Goal: Task Accomplishment & Management: Use online tool/utility

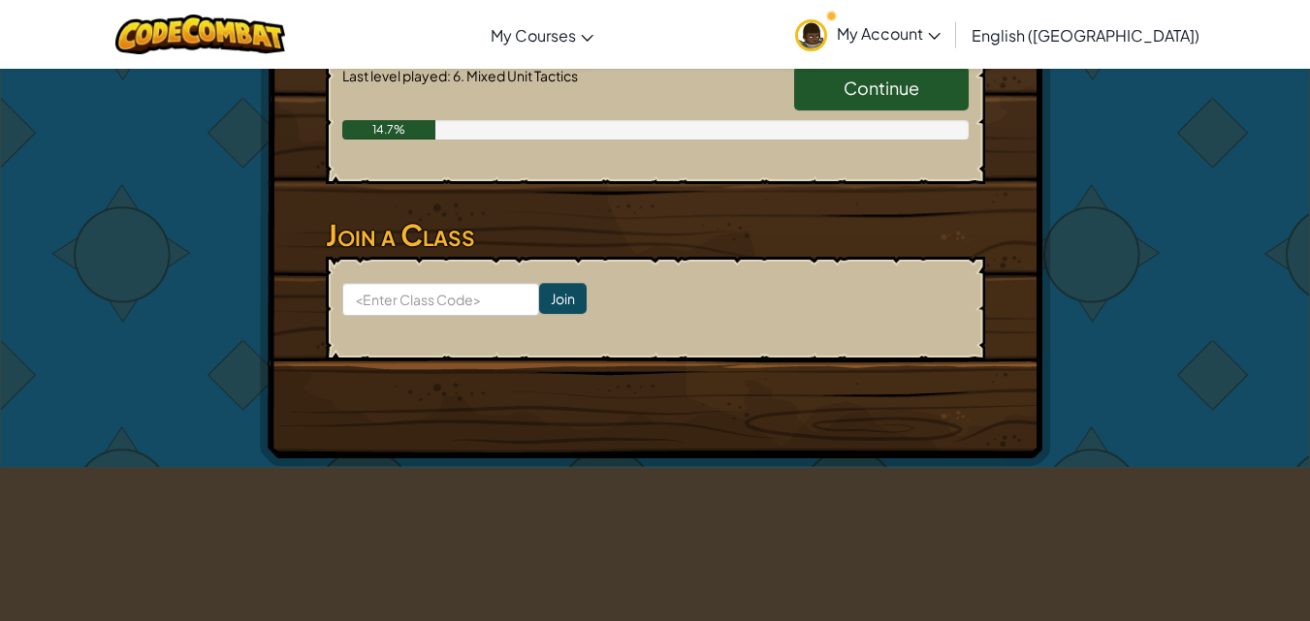
scroll to position [1454, 0]
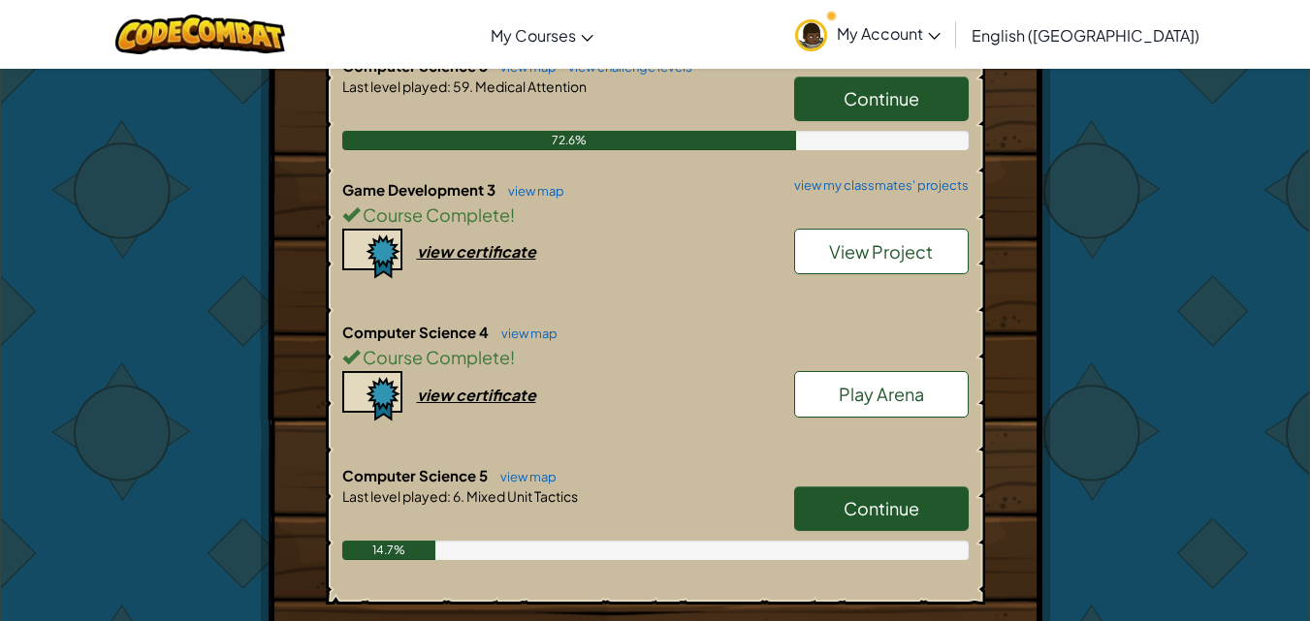
click at [889, 513] on span "Continue" at bounding box center [881, 508] width 76 height 22
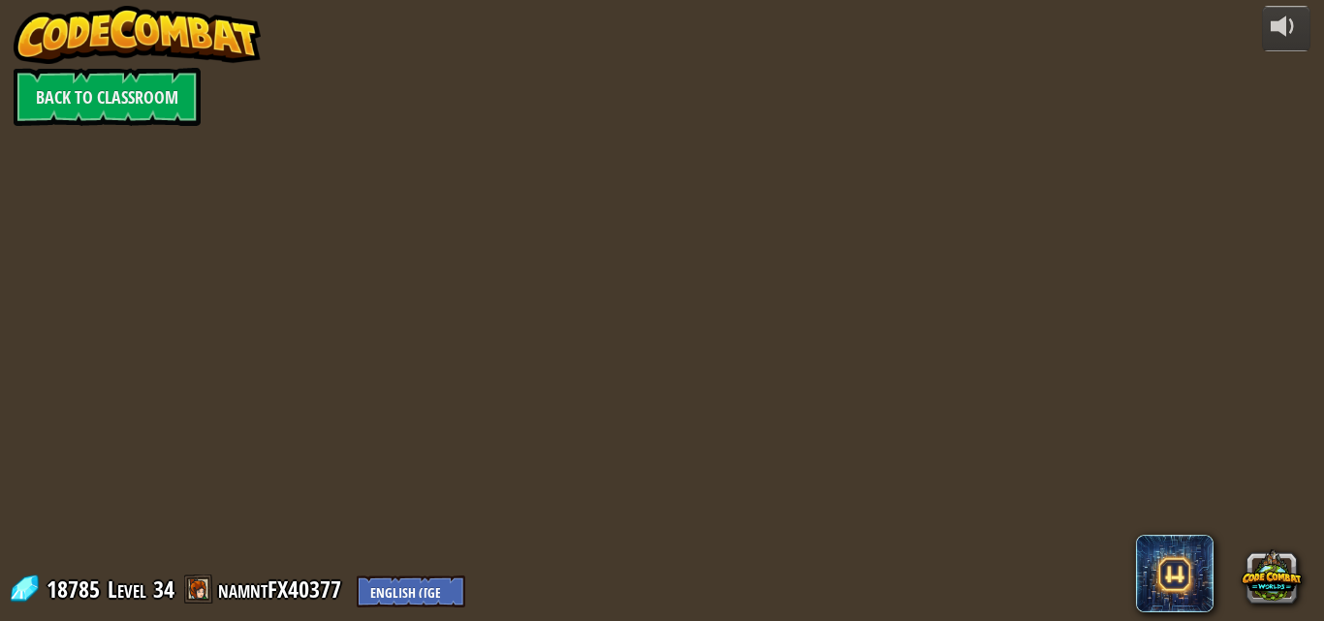
select select "en-[GEOGRAPHIC_DATA]"
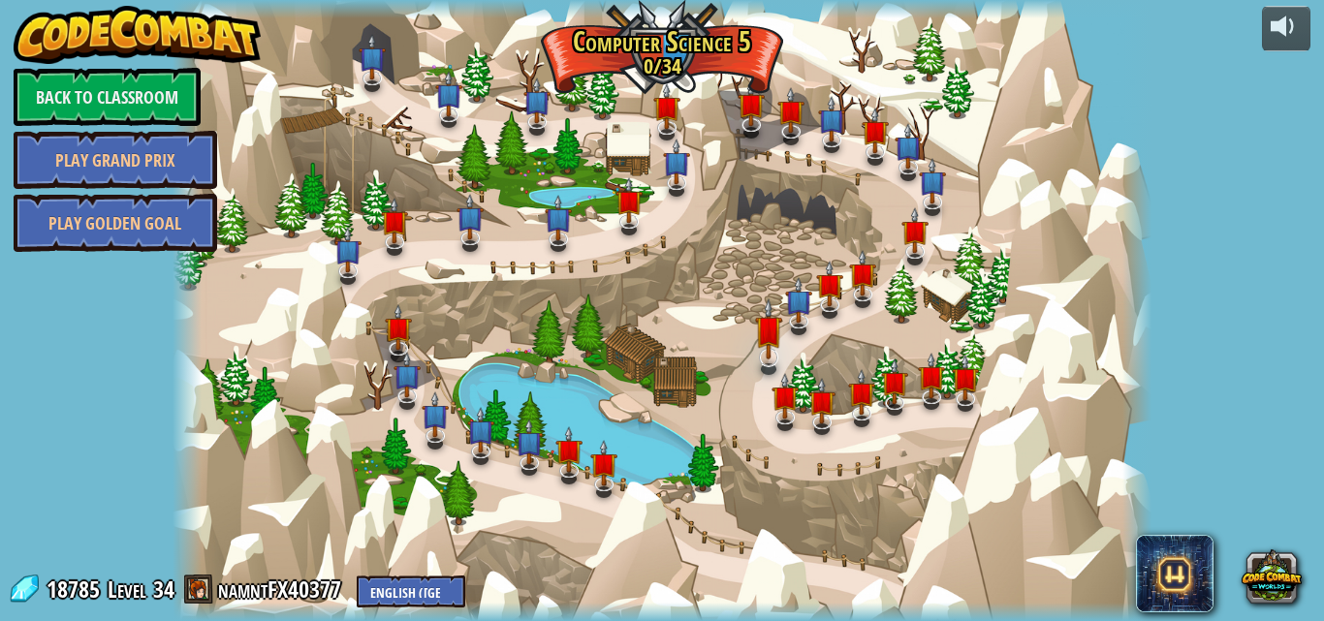
select select "en-[GEOGRAPHIC_DATA]"
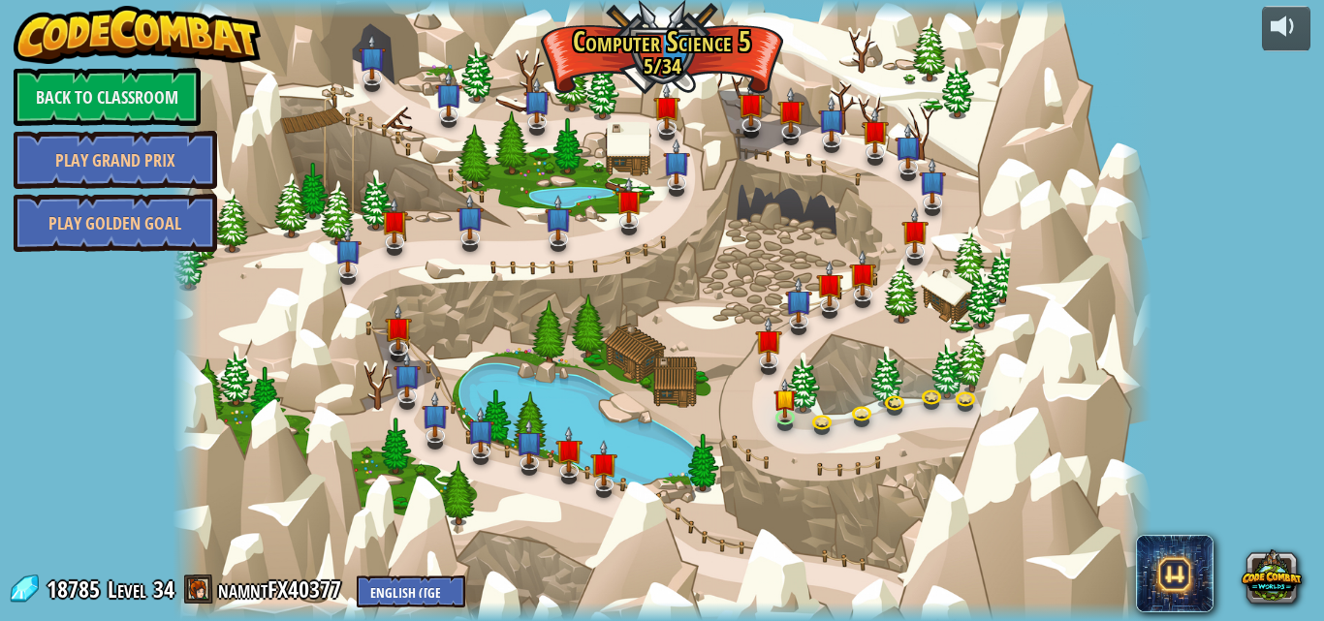
select select "en-[GEOGRAPHIC_DATA]"
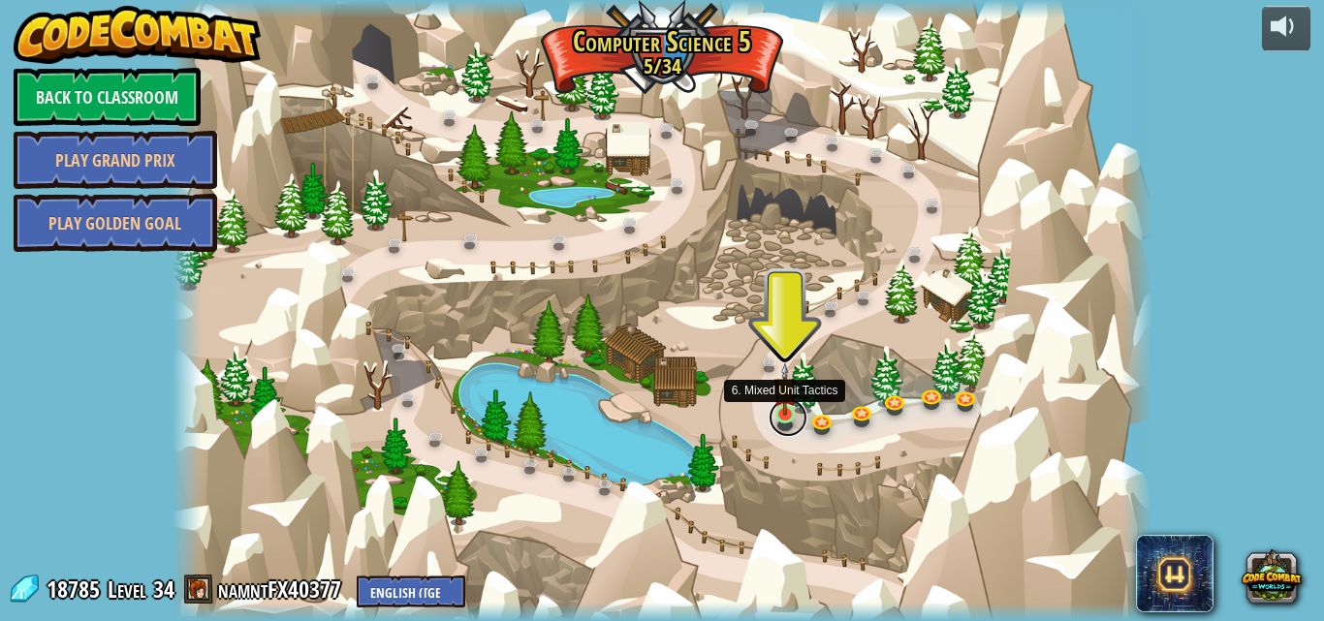
click at [772, 421] on link at bounding box center [788, 417] width 39 height 39
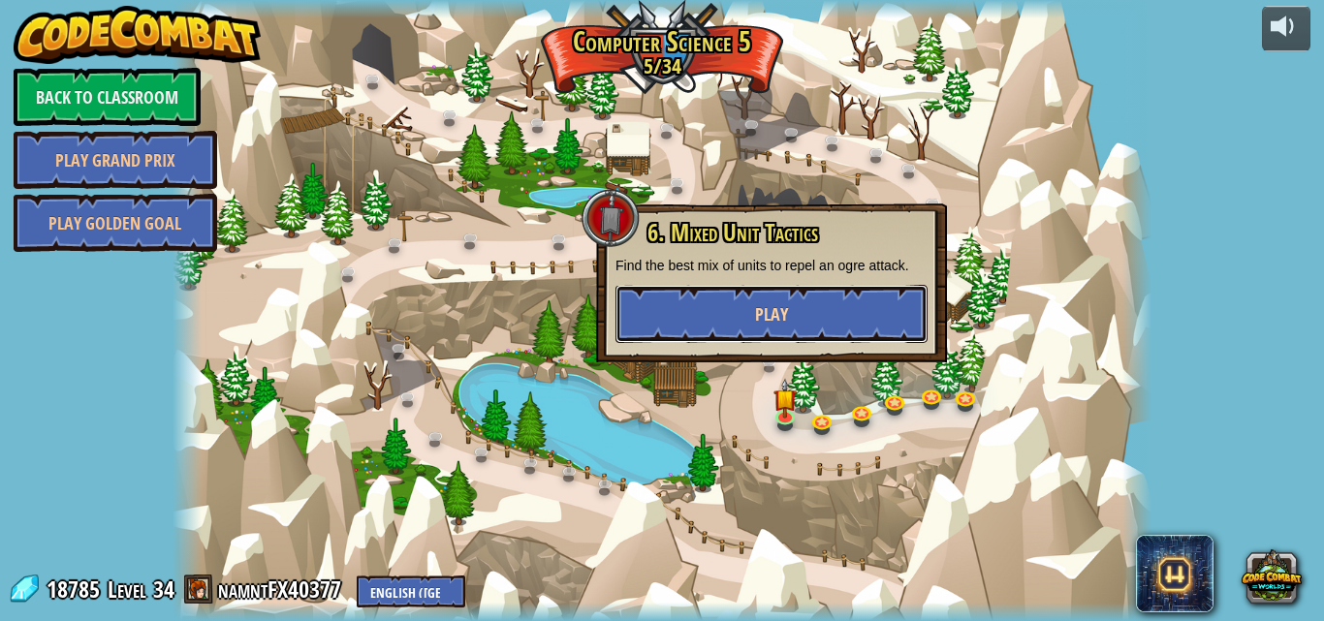
click at [836, 302] on button "Play" at bounding box center [772, 314] width 312 height 58
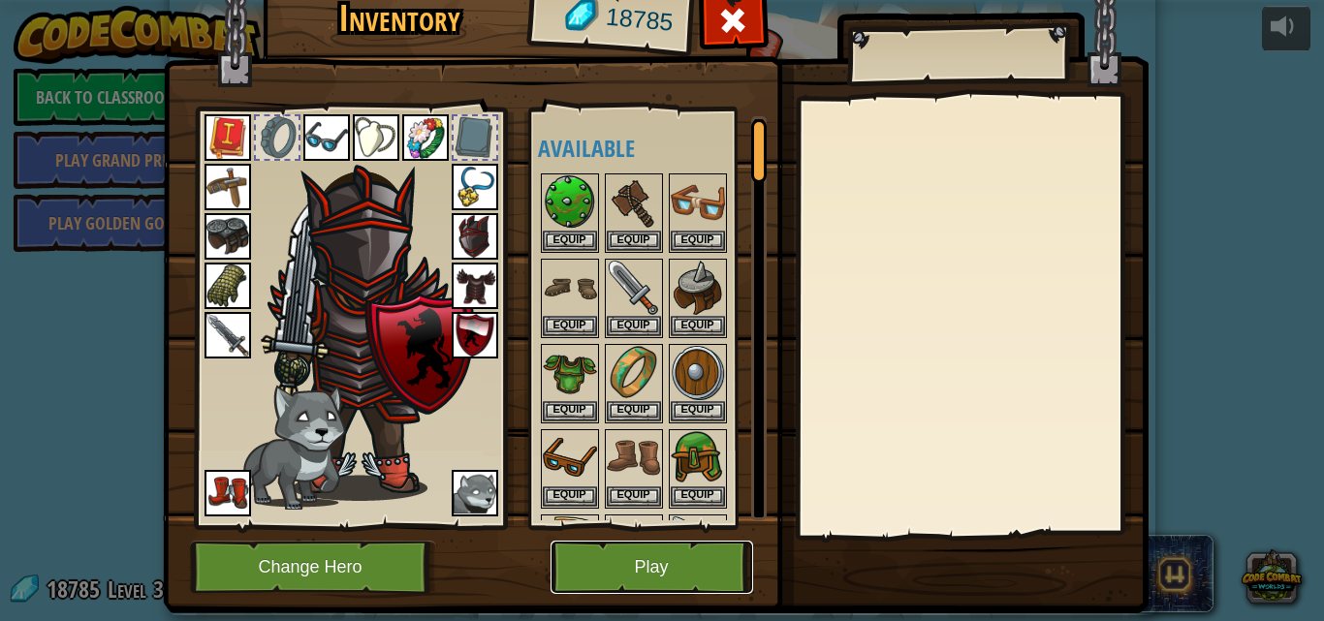
click at [661, 569] on button "Play" at bounding box center [652, 567] width 203 height 53
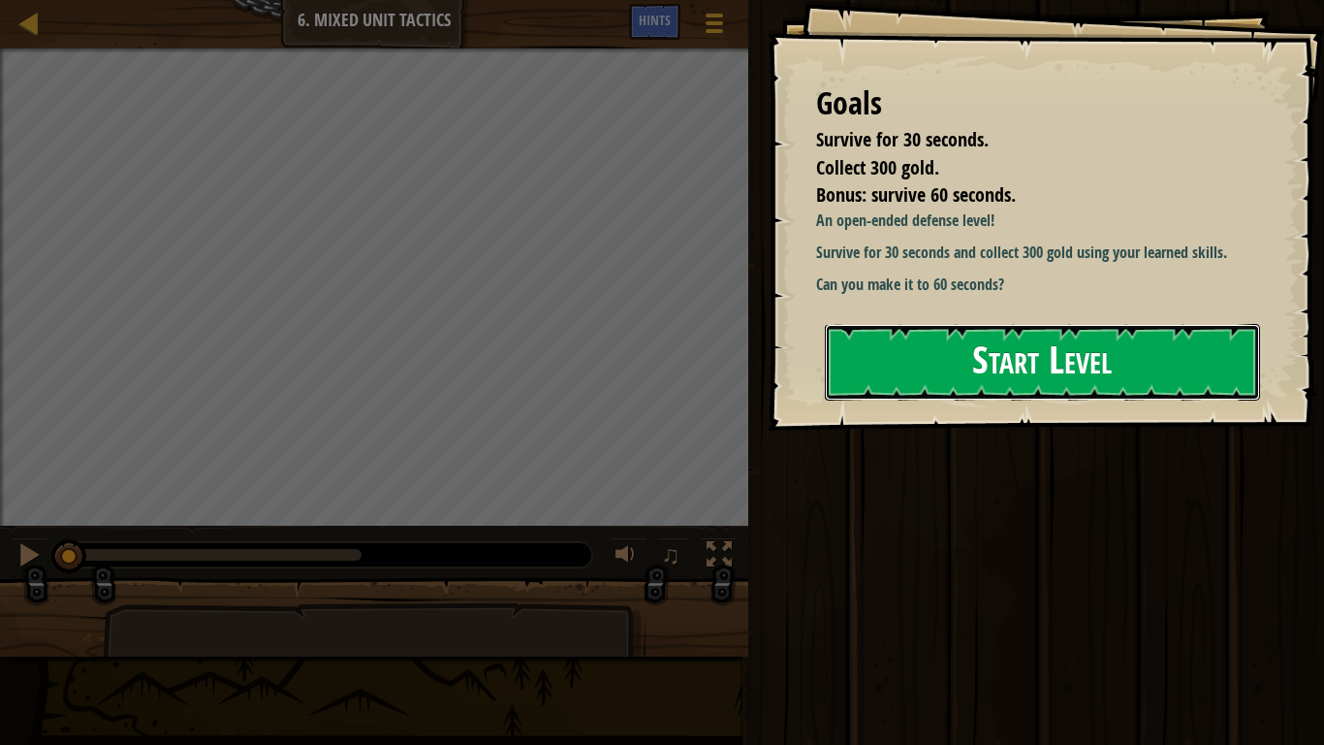
click at [1097, 365] on button "Start Level" at bounding box center [1042, 362] width 435 height 77
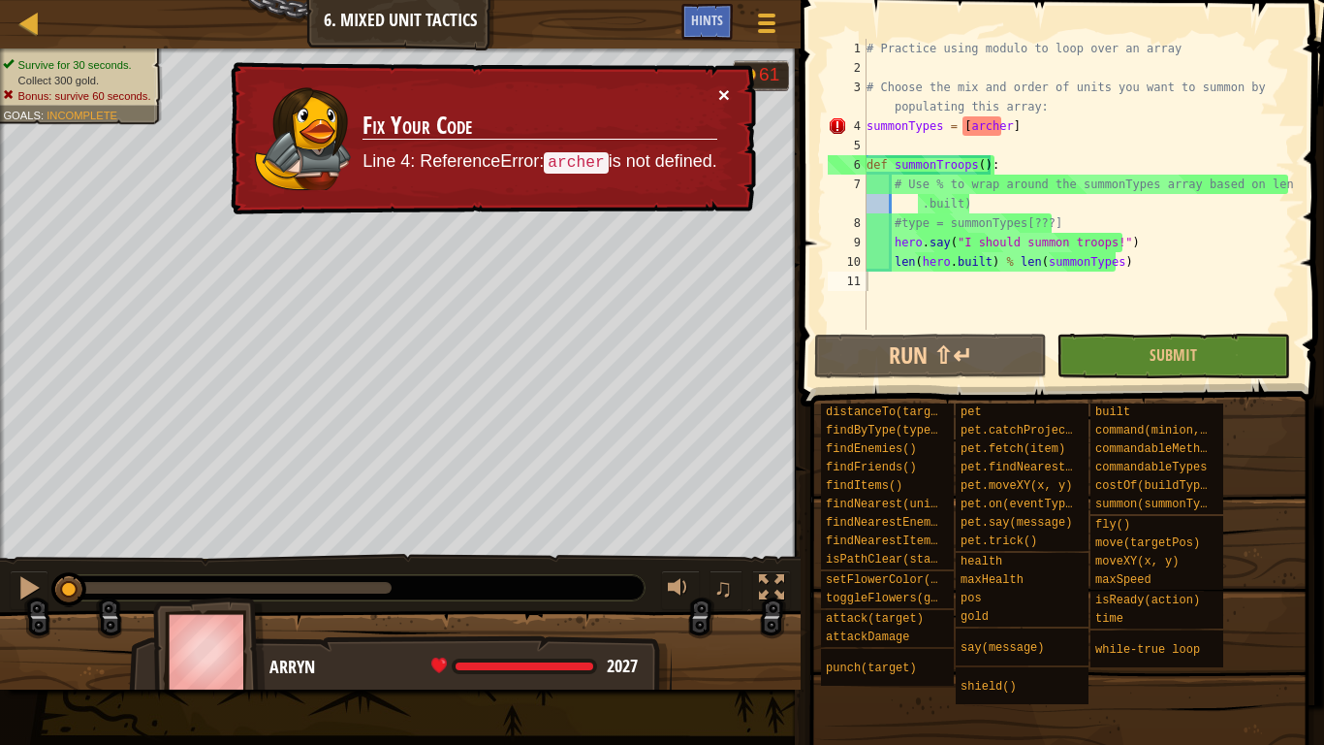
click at [723, 86] on button "×" at bounding box center [724, 94] width 12 height 20
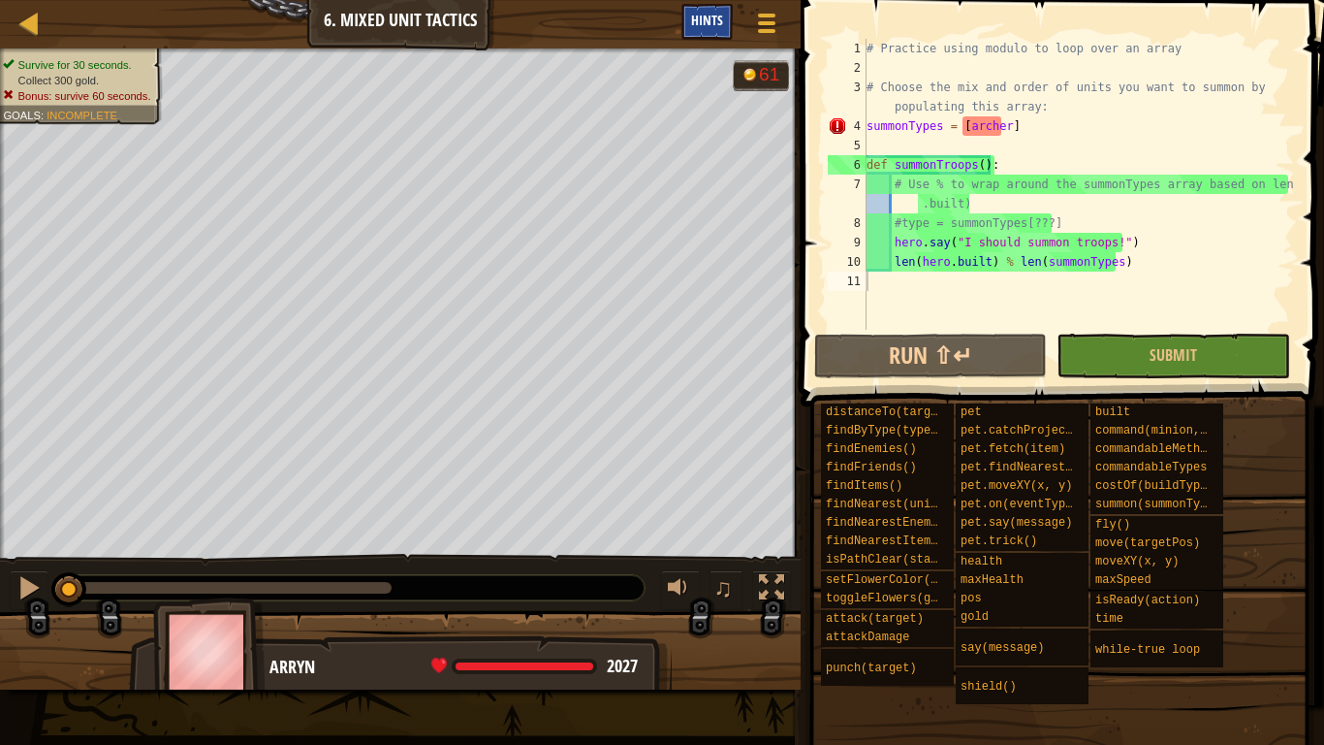
click at [711, 15] on span "Hints" at bounding box center [707, 20] width 32 height 18
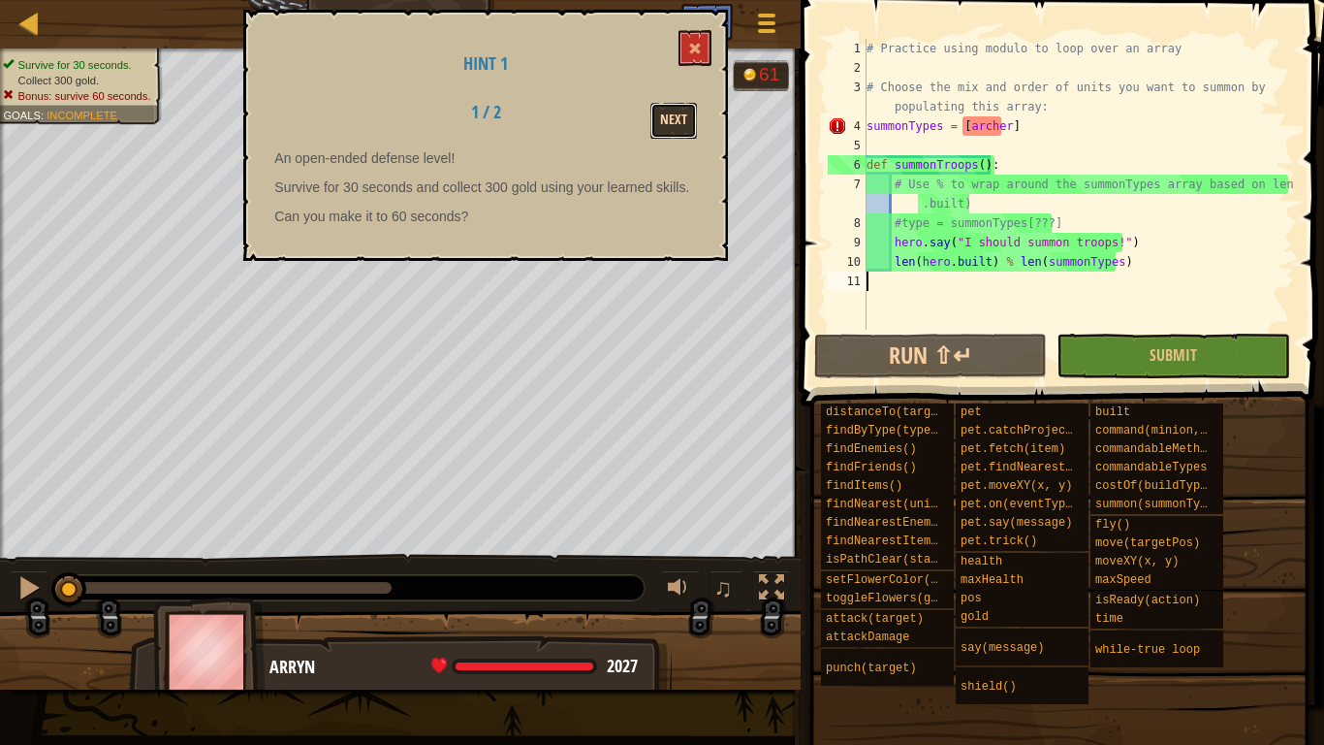
click at [685, 111] on button "Next" at bounding box center [673, 121] width 47 height 36
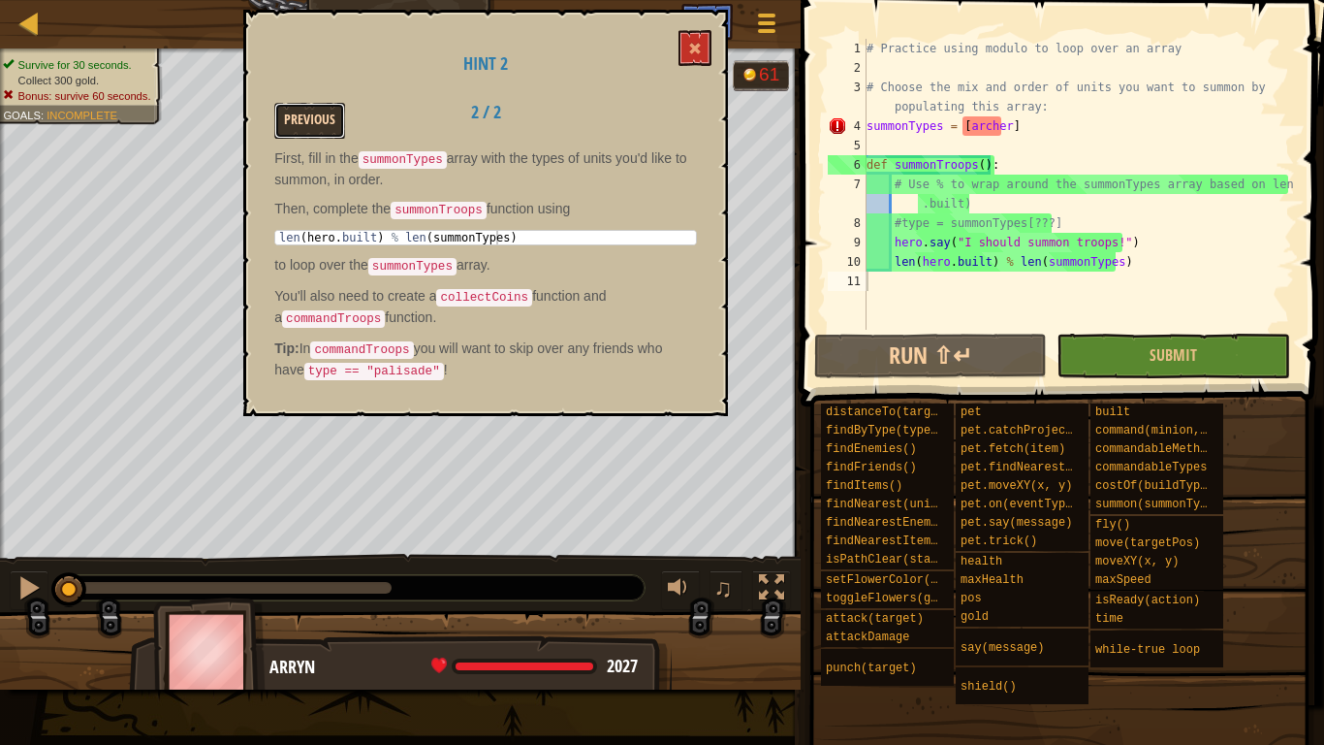
click at [327, 111] on button "Previous" at bounding box center [309, 121] width 71 height 36
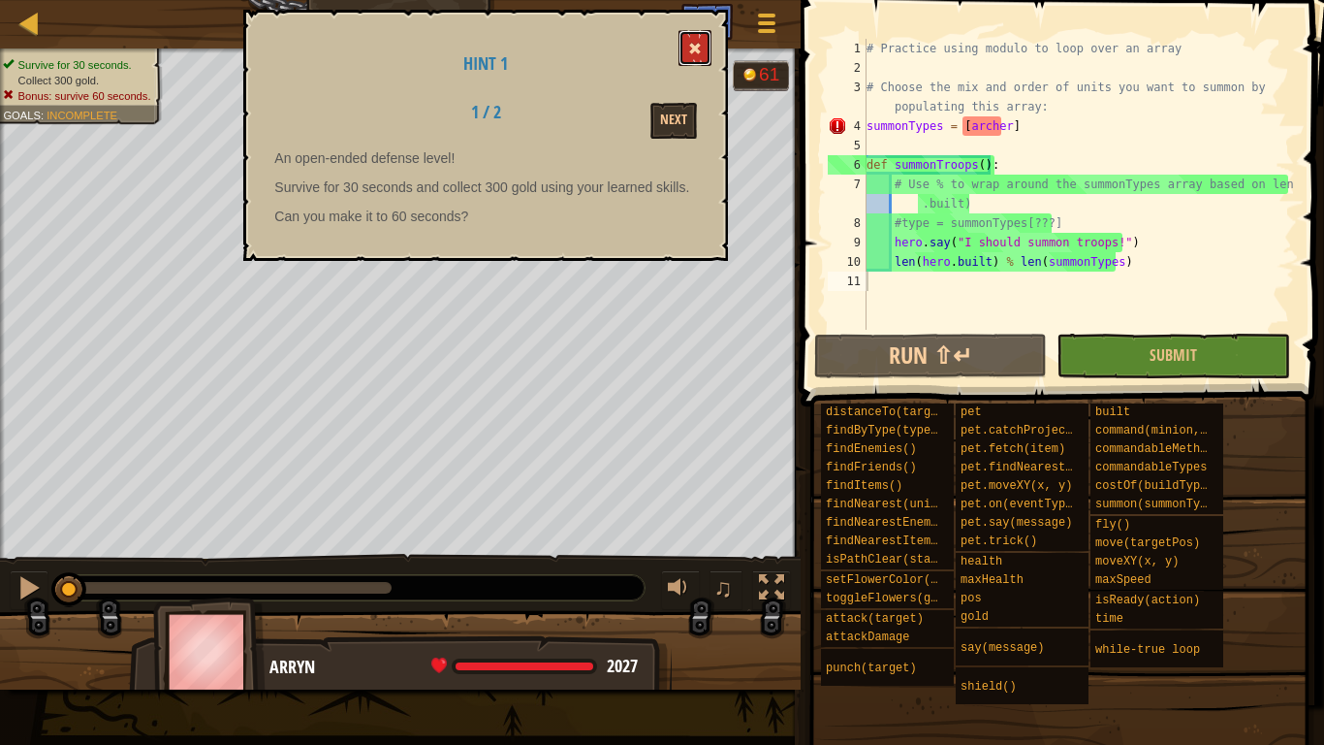
click at [696, 32] on button at bounding box center [695, 48] width 33 height 36
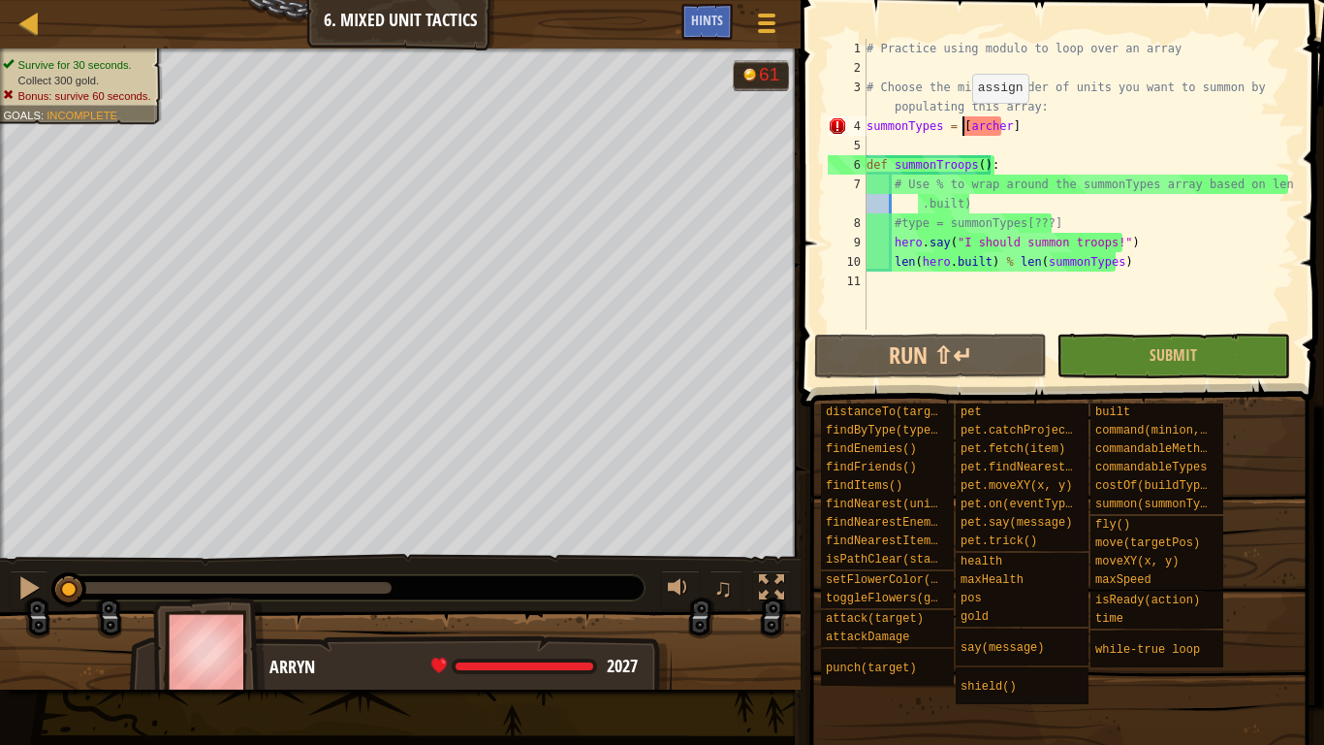
click at [963, 122] on div "# Practice using modulo to loop over an array # Choose the mix and order of uni…" at bounding box center [1079, 204] width 432 height 330
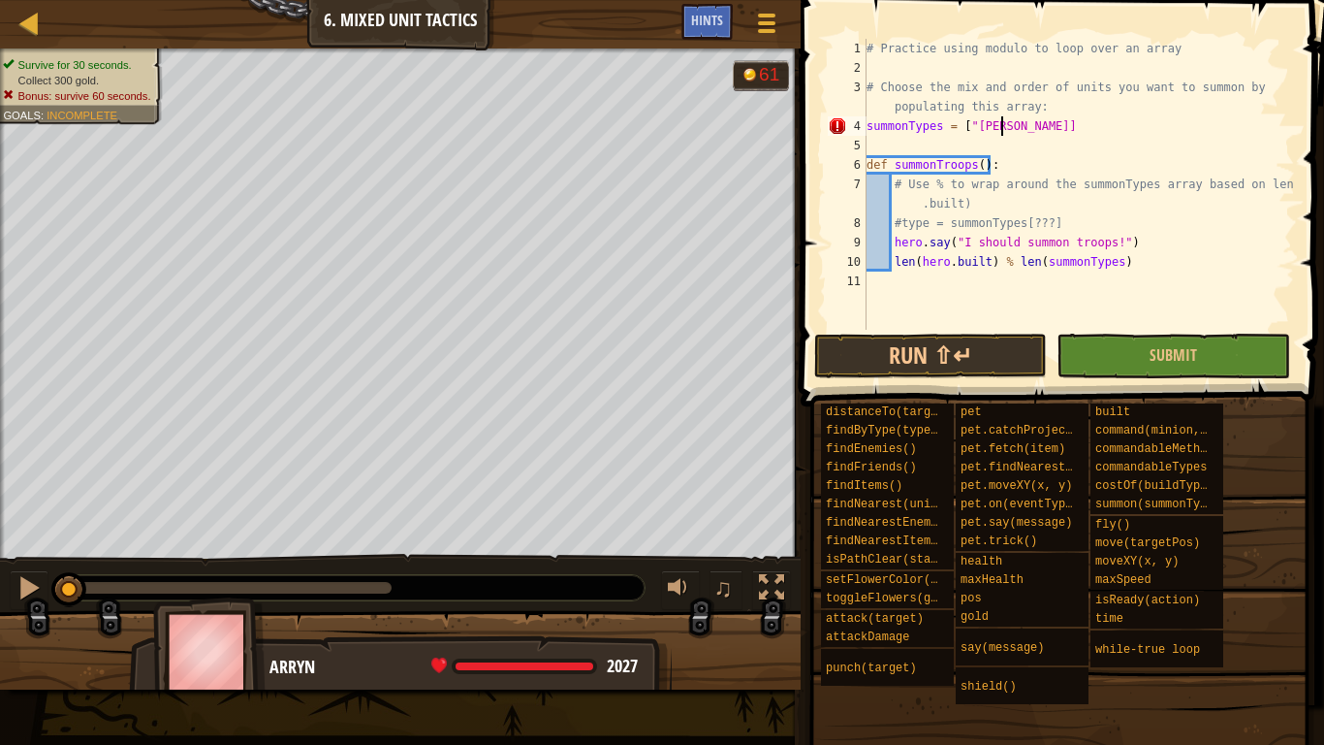
click at [1000, 124] on div "# Practice using modulo to loop over an array # Choose the mix and order of uni…" at bounding box center [1079, 204] width 432 height 330
click at [1007, 126] on div "# Practice using modulo to loop over an array # Choose the mix and order of uni…" at bounding box center [1079, 204] width 432 height 330
type textarea "summonTypes = ["[PERSON_NAME]"]"
click at [947, 377] on button "Run ⇧↵" at bounding box center [930, 355] width 233 height 45
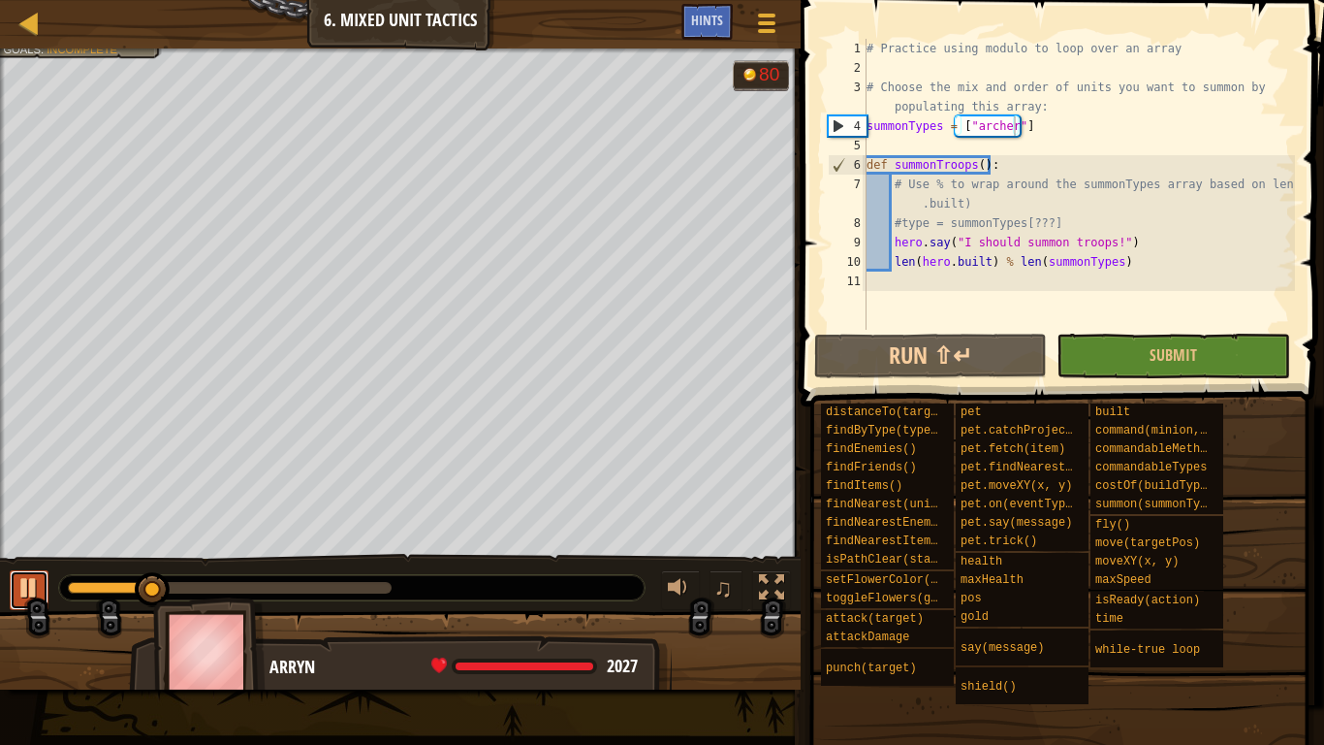
click at [20, 587] on div at bounding box center [28, 587] width 25 height 25
click at [759, 30] on span at bounding box center [766, 31] width 18 height 4
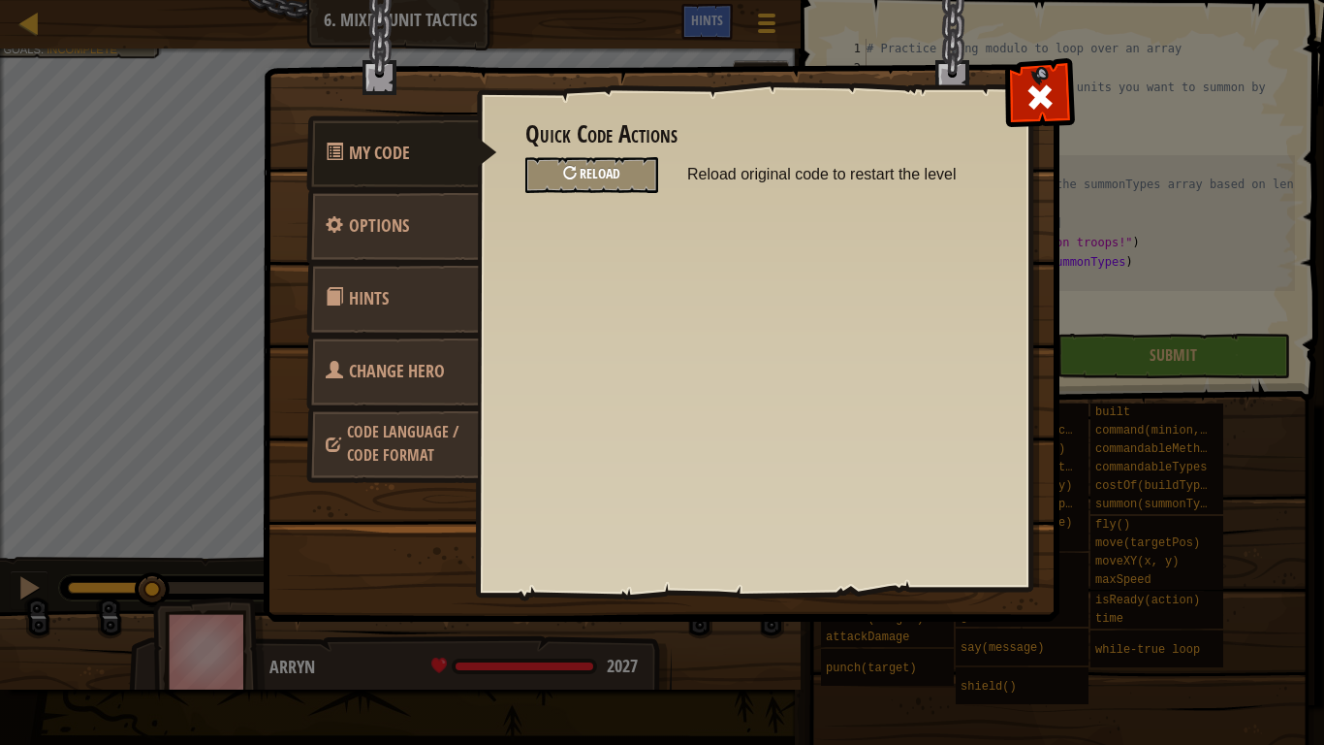
click at [587, 169] on span "Reload" at bounding box center [600, 173] width 41 height 18
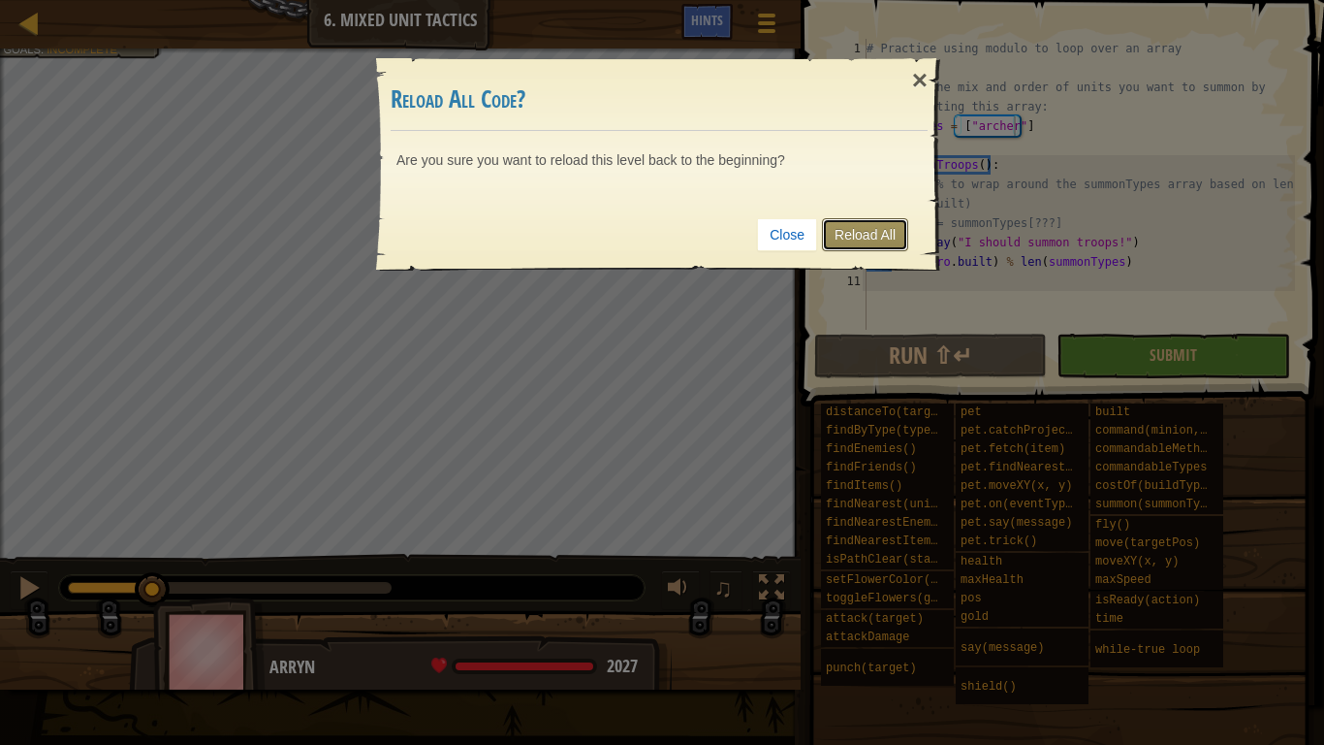
click at [868, 246] on link "Reload All" at bounding box center [865, 234] width 86 height 33
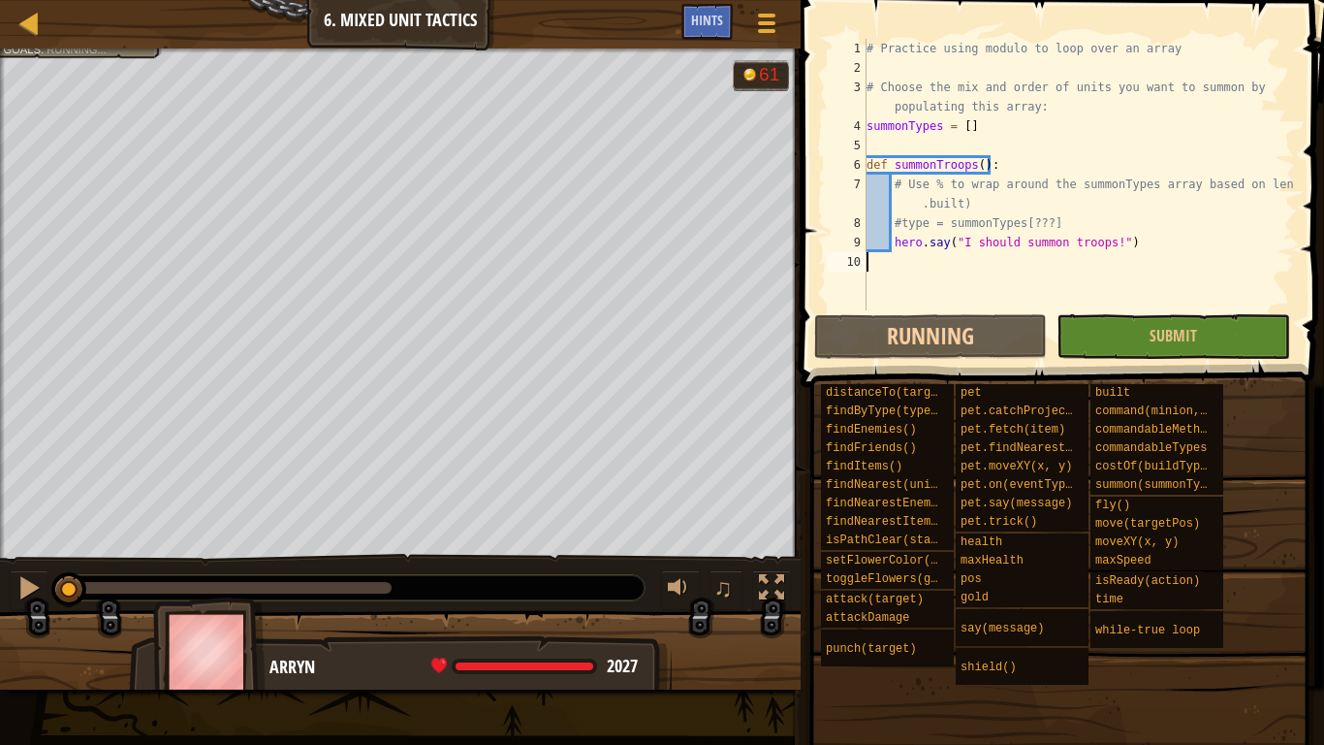
scroll to position [9, 0]
click at [960, 127] on div "# Practice using modulo to loop over an array # Choose the mix and order of uni…" at bounding box center [1079, 194] width 432 height 310
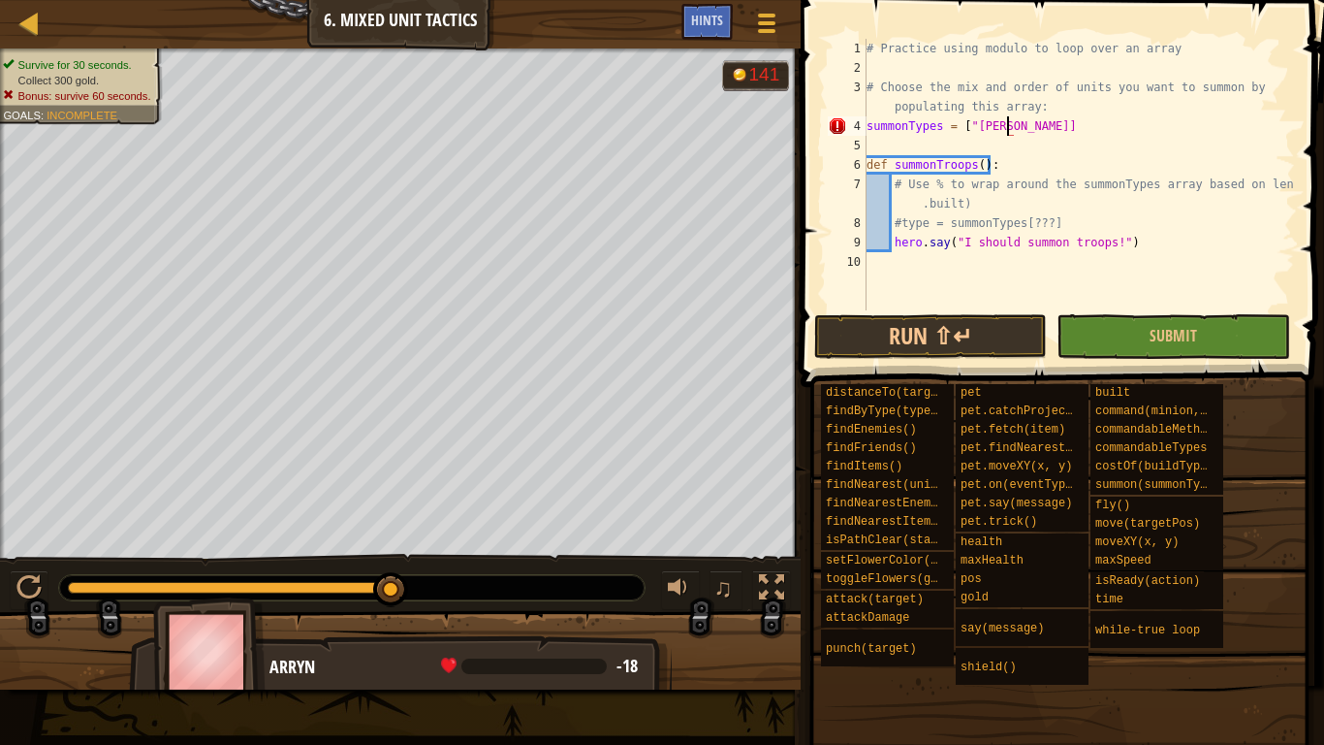
scroll to position [9, 12]
click at [1025, 202] on div "# Practice using modulo to loop over an array # Choose the mix and order of uni…" at bounding box center [1079, 194] width 432 height 310
type textarea "# Use % to wrap around the summonTypes array based on len(hero.built)"
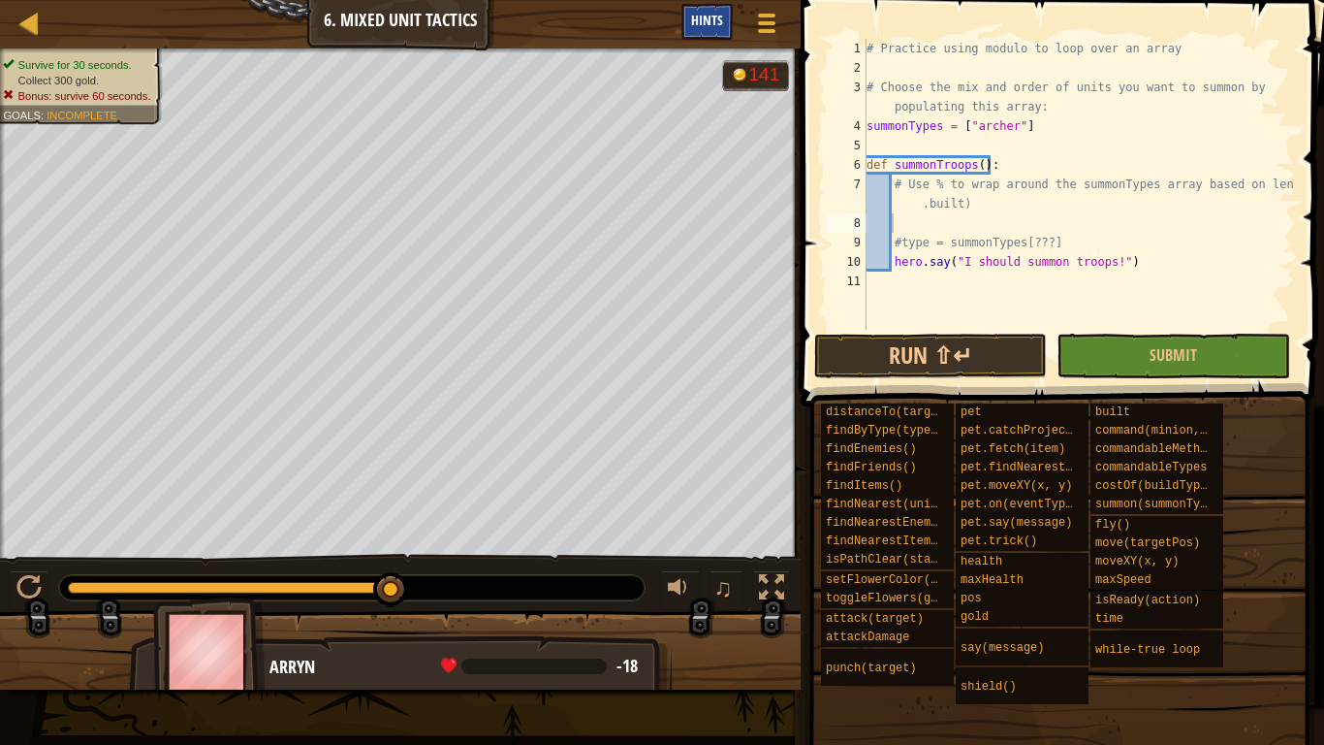
click at [697, 26] on span "Hints" at bounding box center [707, 20] width 32 height 18
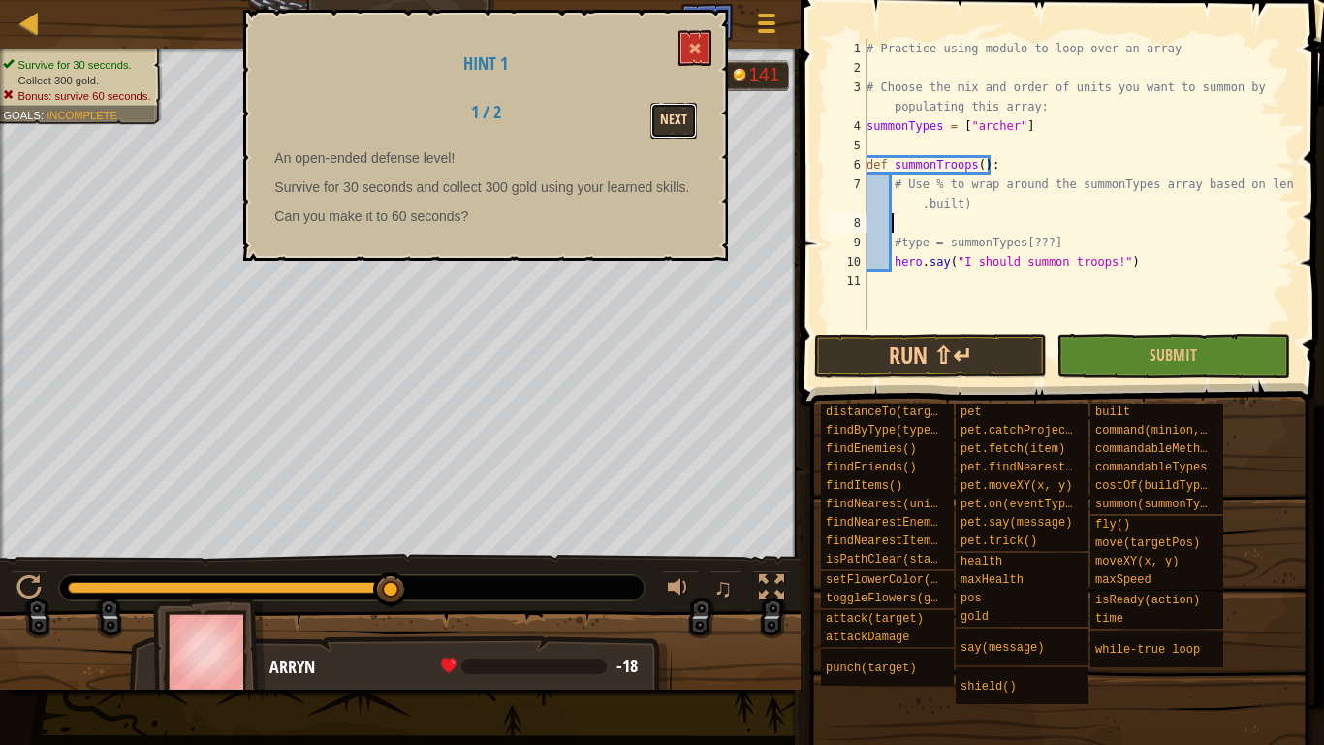
click at [682, 127] on button "Next" at bounding box center [673, 121] width 47 height 36
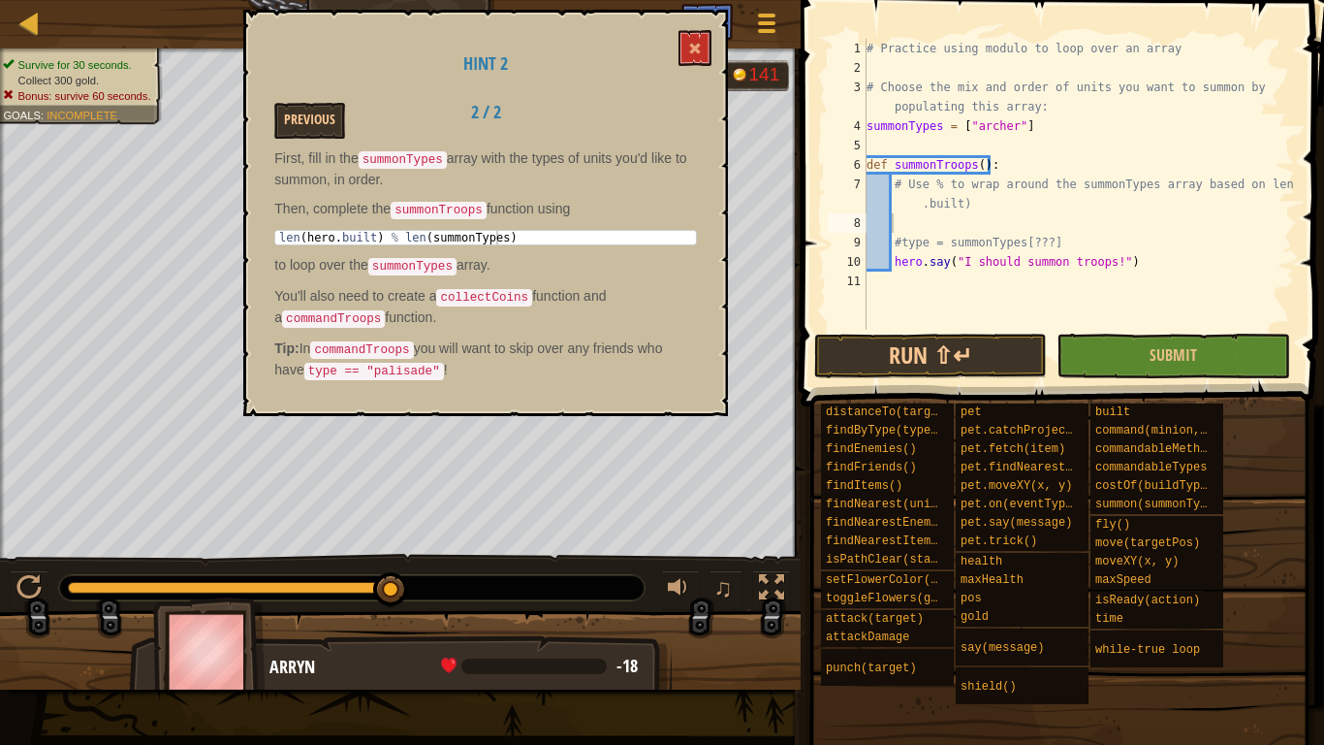
type textarea "len(hero.built) % len(summonTypes)"
drag, startPoint x: 504, startPoint y: 234, endPoint x: 277, endPoint y: 238, distance: 226.9
click at [277, 238] on div "len ( hero . built ) % len ( summonTypes )" at bounding box center [485, 251] width 421 height 41
click at [938, 221] on div "# Practice using modulo to loop over an array # Choose the mix and order of uni…" at bounding box center [1079, 204] width 432 height 330
paste textarea "len(hero.built) % len(summonTypes)"
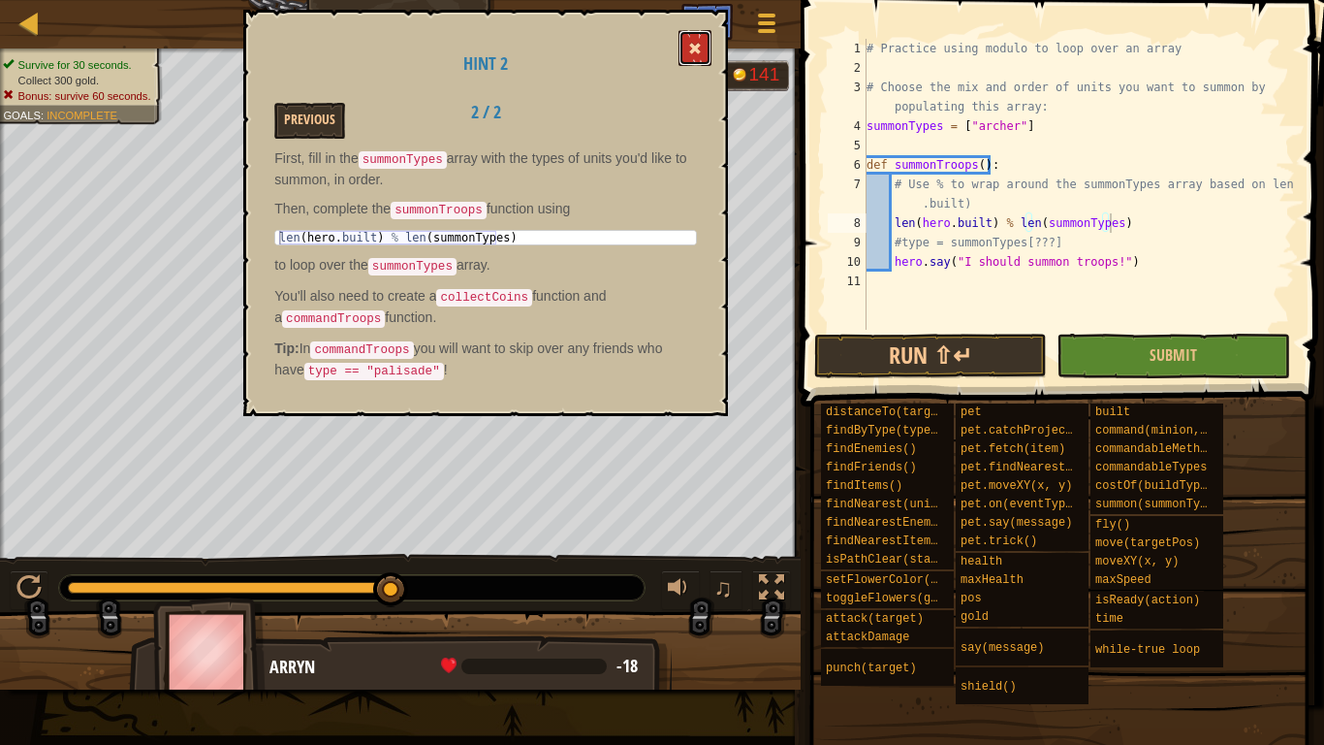
click at [705, 41] on button at bounding box center [695, 48] width 33 height 36
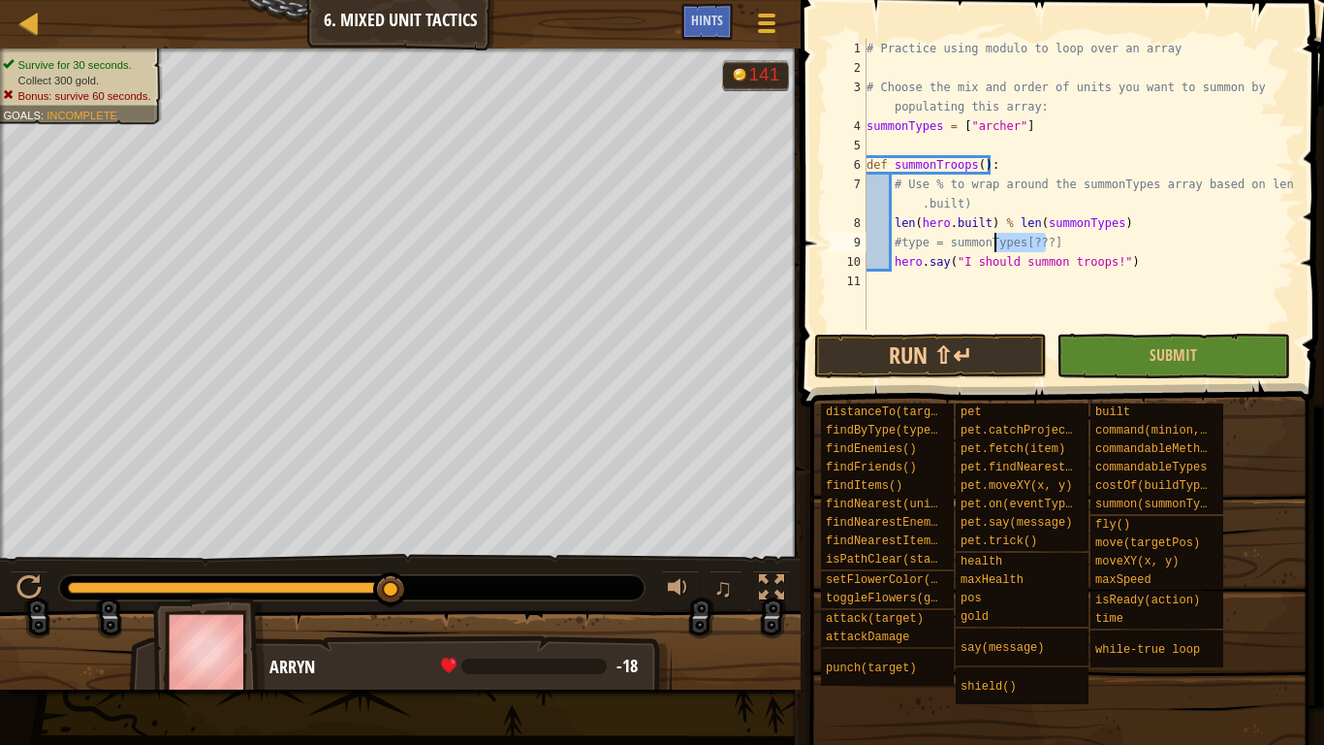
drag, startPoint x: 1061, startPoint y: 247, endPoint x: 996, endPoint y: 243, distance: 65.1
click at [996, 243] on div "# Practice using modulo to loop over an array # Choose the mix and order of uni…" at bounding box center [1079, 204] width 432 height 330
click at [1194, 267] on div "# Practice using modulo to loop over an array # Choose the mix and order of uni…" at bounding box center [1079, 204] width 432 height 330
click at [1093, 235] on div "# Practice using modulo to loop over an array # Choose the mix and order of uni…" at bounding box center [1079, 204] width 432 height 330
type textarea "#type = summonTypes[???]"
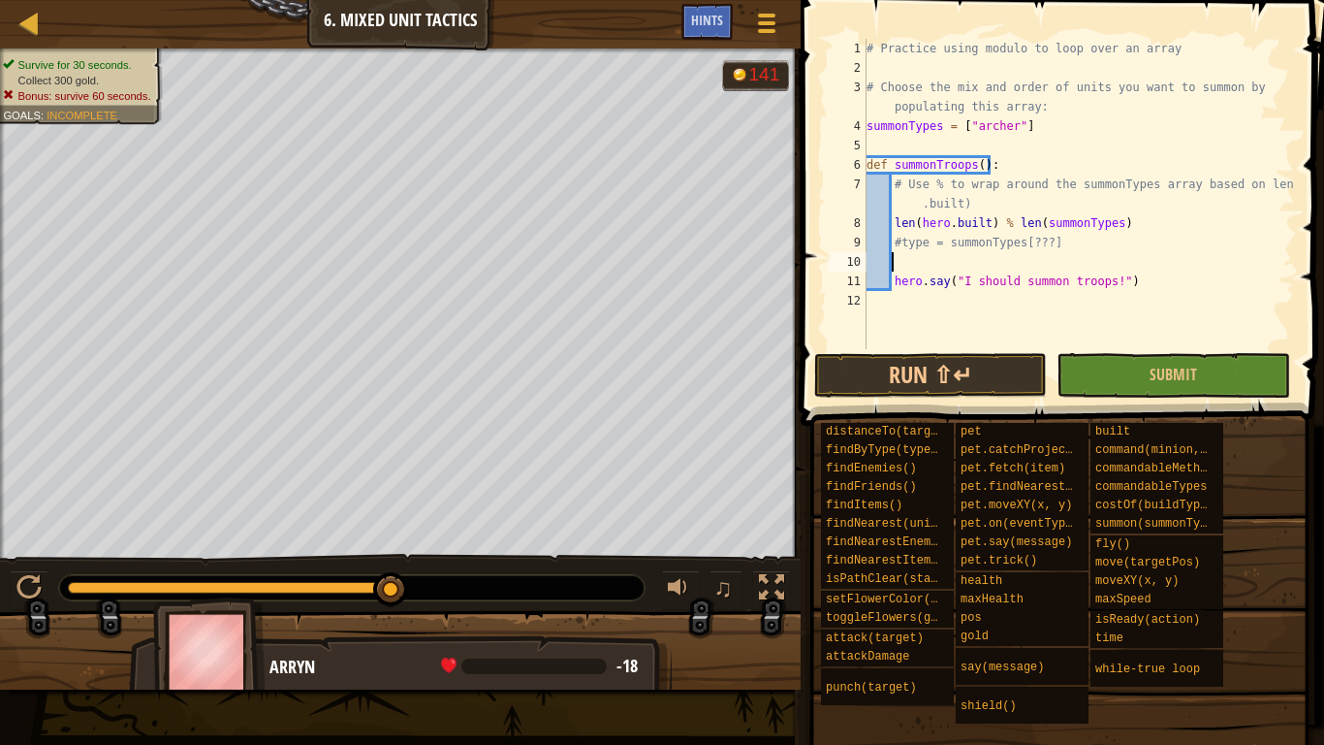
type textarea "h"
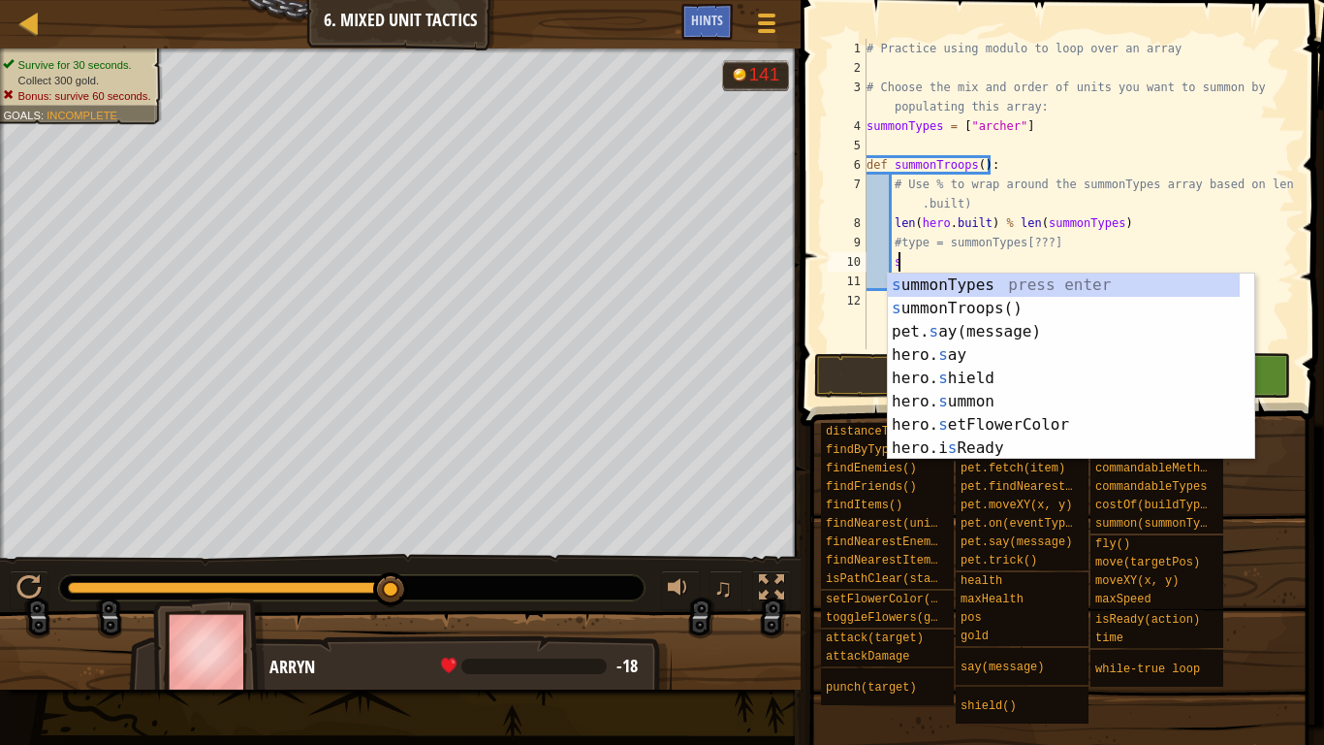
scroll to position [9, 2]
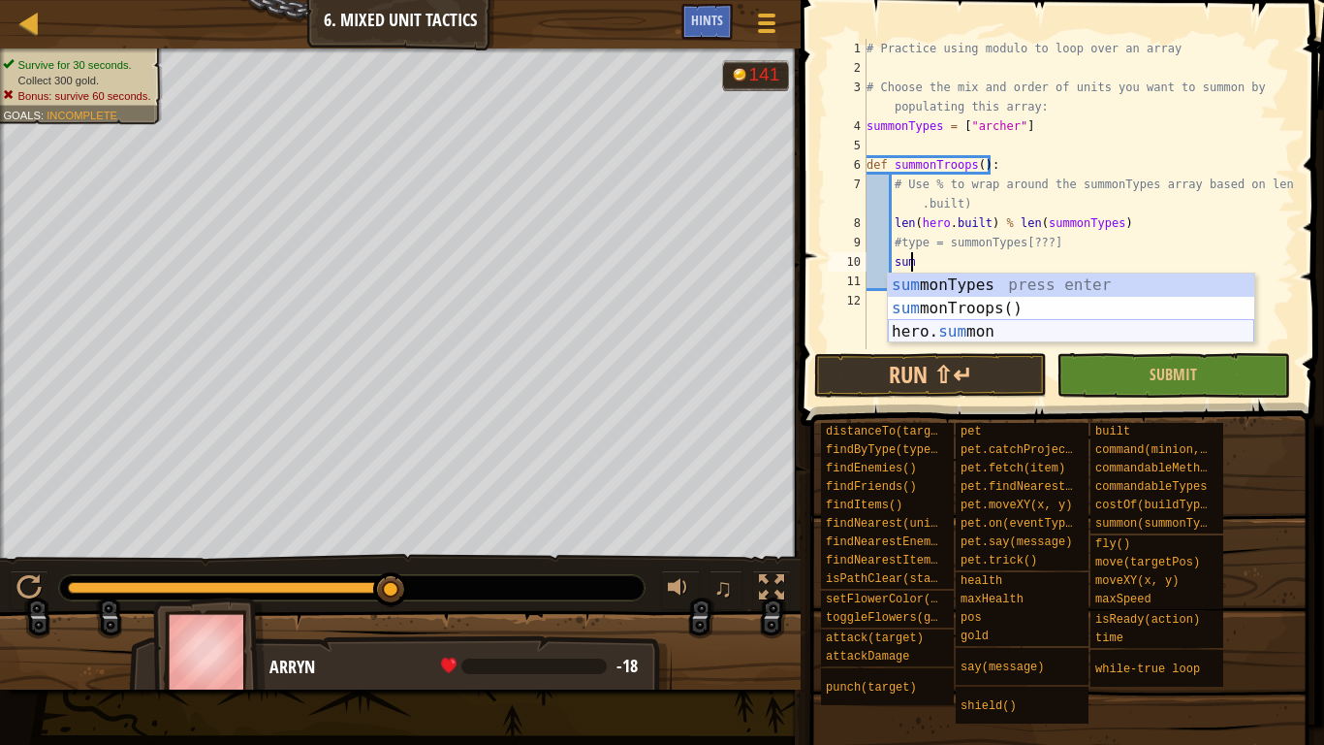
click at [999, 330] on div "sum monTypes press enter sum monTroops() press enter hero. sum mon press enter" at bounding box center [1071, 331] width 366 height 116
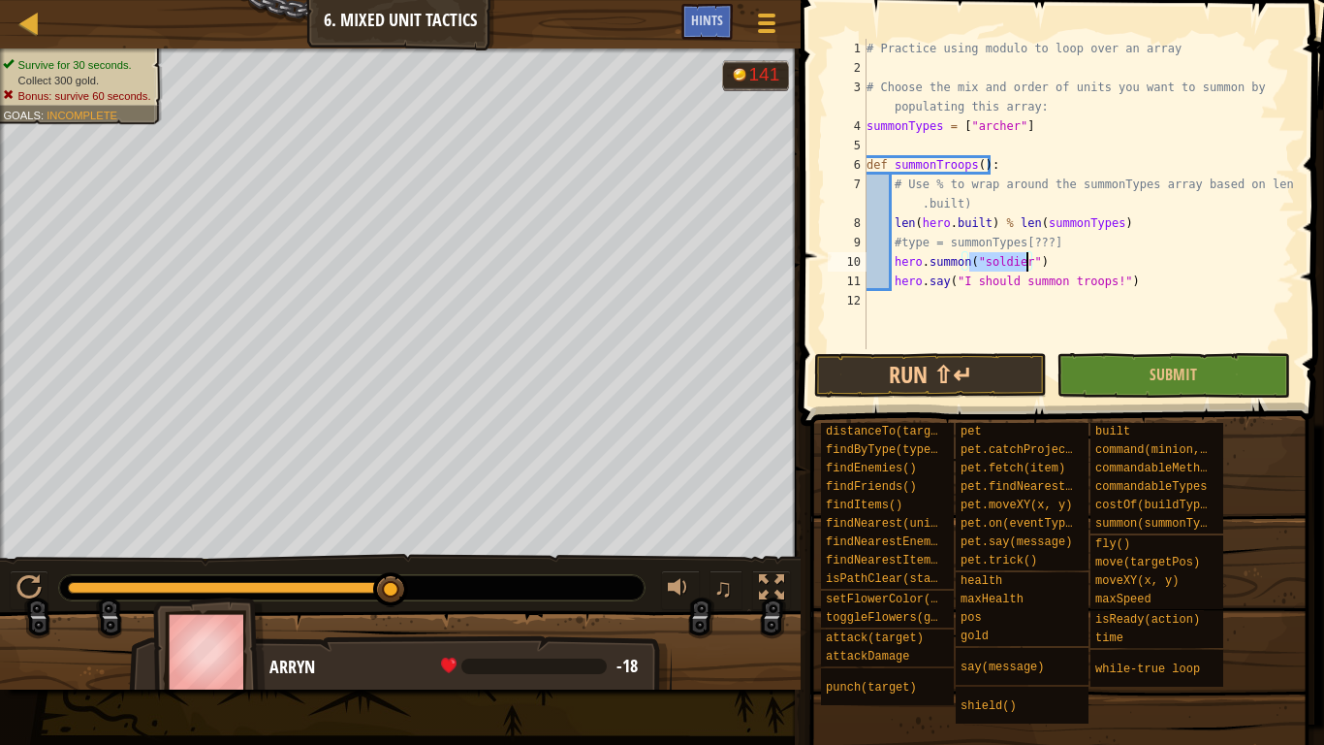
click at [1018, 263] on div "# Practice using modulo to loop over an array # Choose the mix and order of uni…" at bounding box center [1079, 194] width 432 height 310
drag, startPoint x: 1018, startPoint y: 263, endPoint x: 973, endPoint y: 269, distance: 45.0
click at [973, 269] on div "# Practice using modulo to loop over an array # Choose the mix and order of uni…" at bounding box center [1079, 213] width 432 height 349
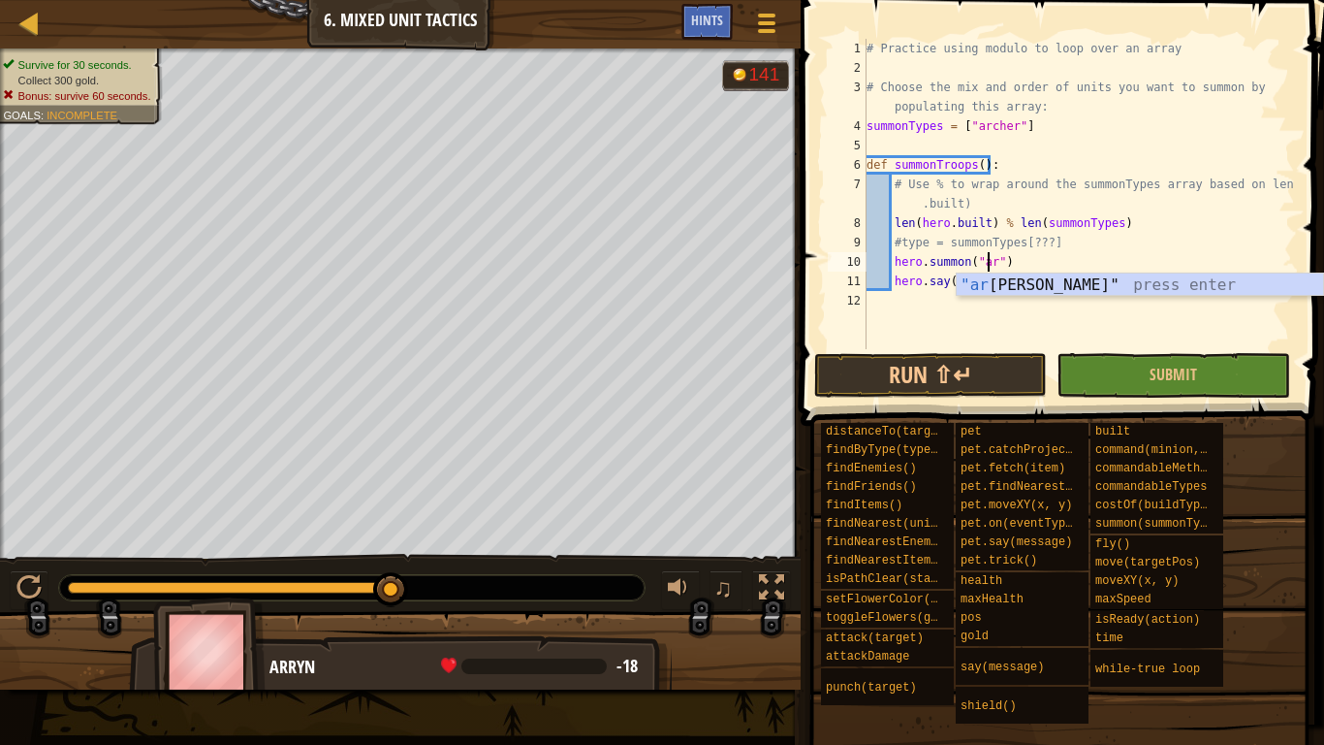
click at [1014, 294] on div ""ar [PERSON_NAME]" press enter" at bounding box center [1140, 308] width 366 height 70
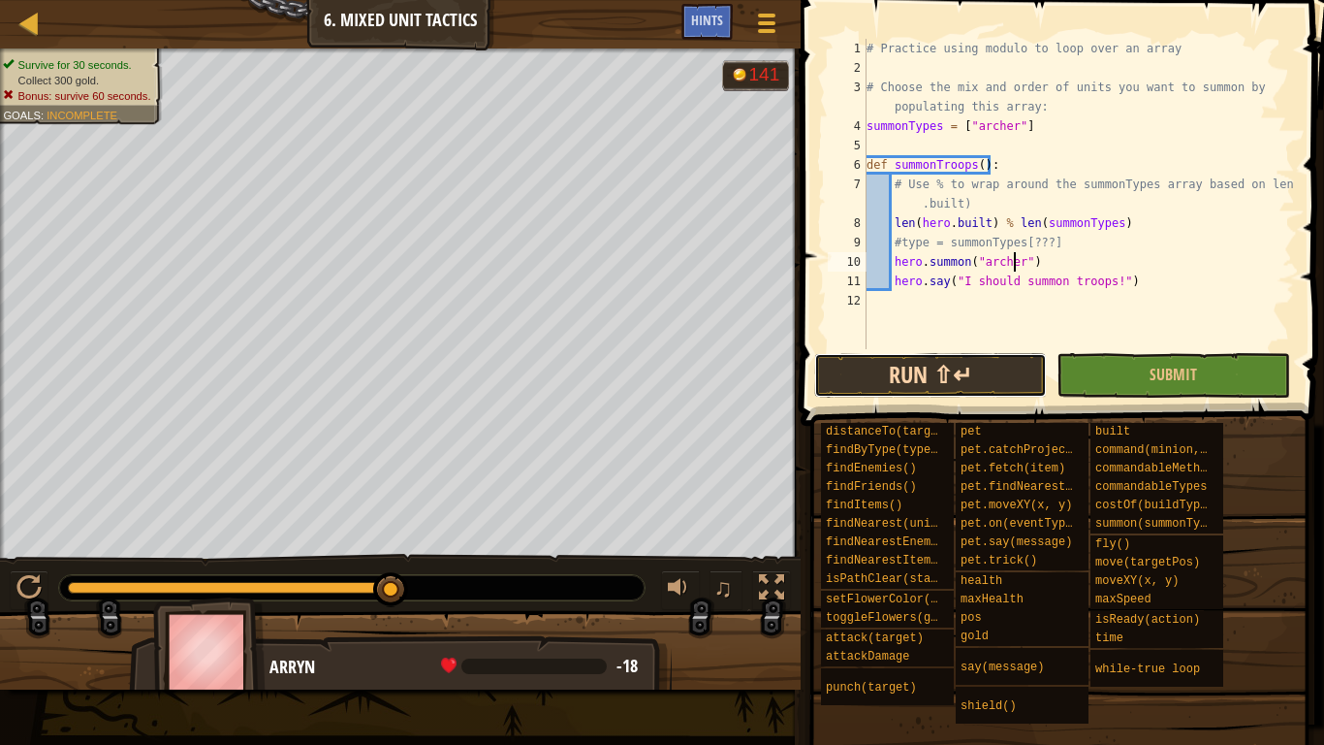
click at [982, 376] on button "Run ⇧↵" at bounding box center [930, 375] width 233 height 45
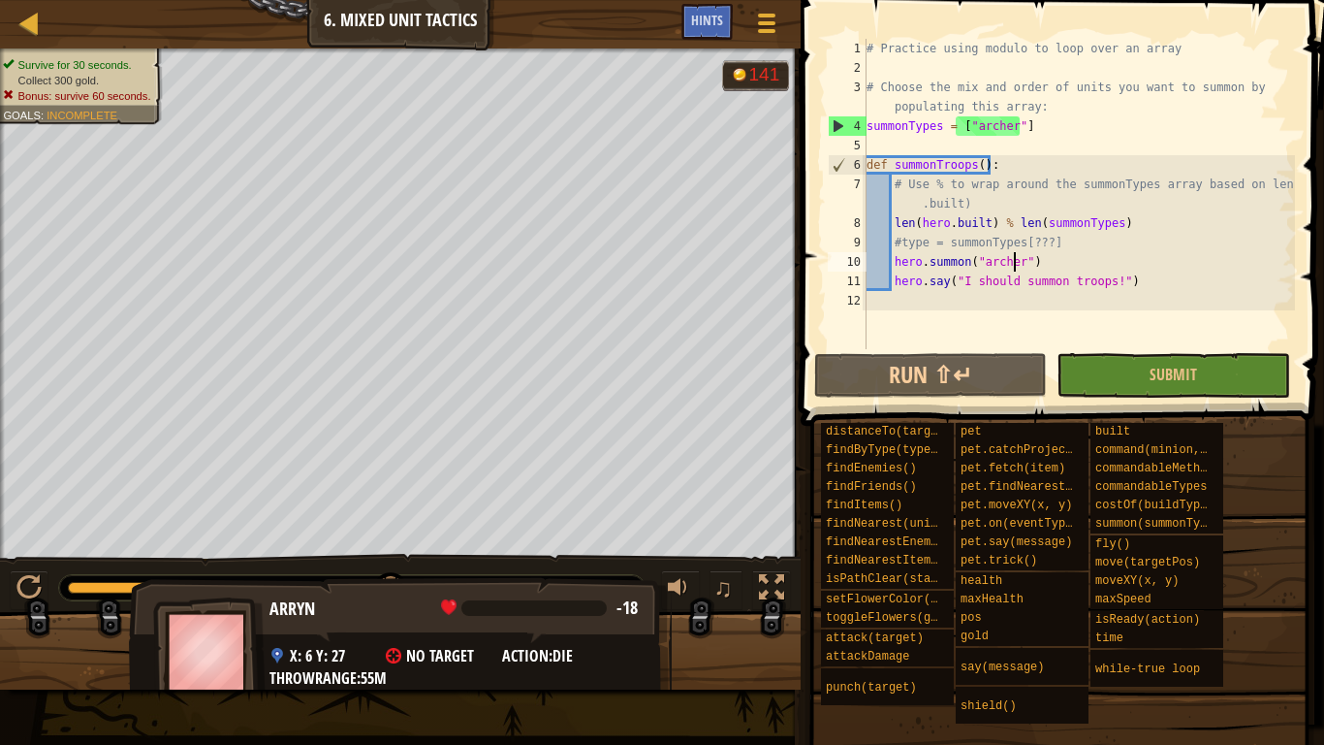
drag, startPoint x: 168, startPoint y: 591, endPoint x: 444, endPoint y: 646, distance: 281.6
click at [444, 620] on div "Survive for 30 seconds. Collect 300 gold. Bonus: survive 60 seconds. Goals : In…" at bounding box center [662, 368] width 1324 height 641
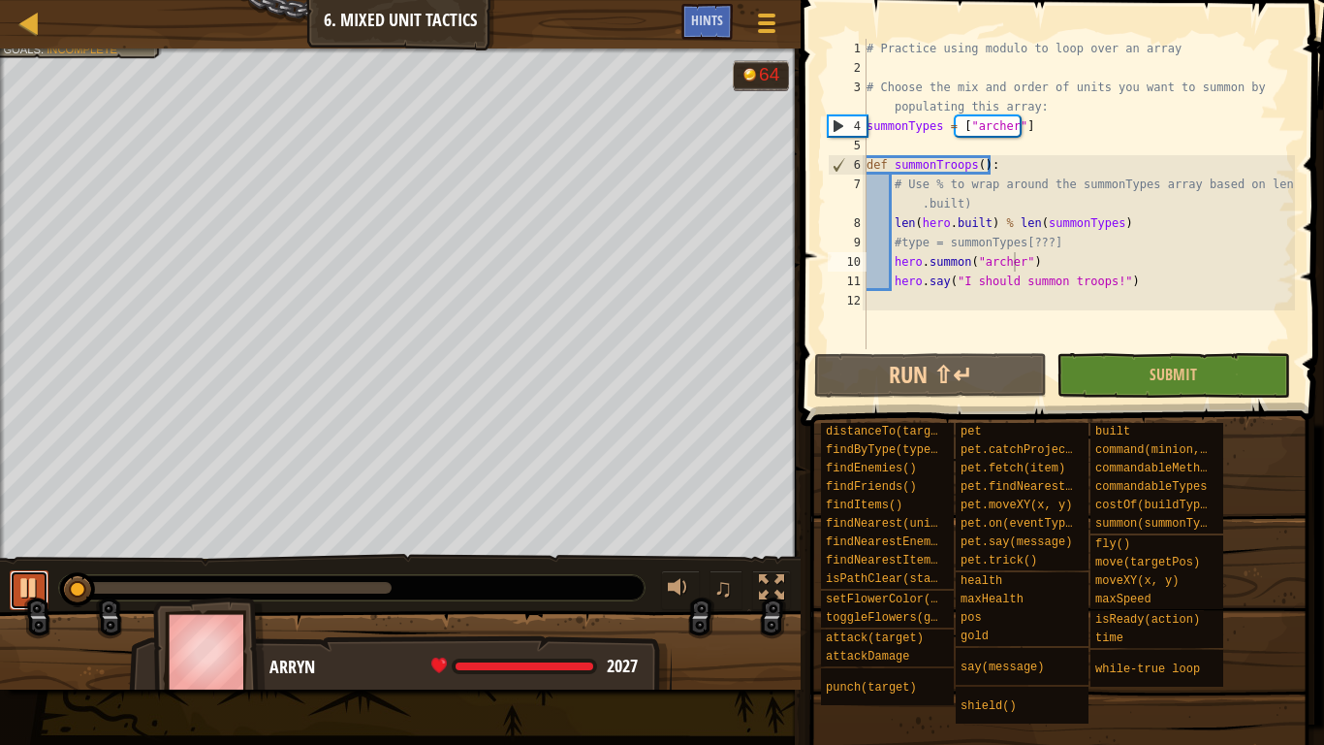
click at [23, 588] on div at bounding box center [28, 587] width 25 height 25
click at [985, 192] on div "# Practice using modulo to loop over an array # Choose the mix and order of uni…" at bounding box center [1079, 213] width 432 height 349
type textarea "# Use % to wrap around the summonTypes array based on len(hero.built)"
click at [993, 212] on div "# Practice using modulo to loop over an array # Choose the mix and order of uni…" at bounding box center [1079, 213] width 432 height 349
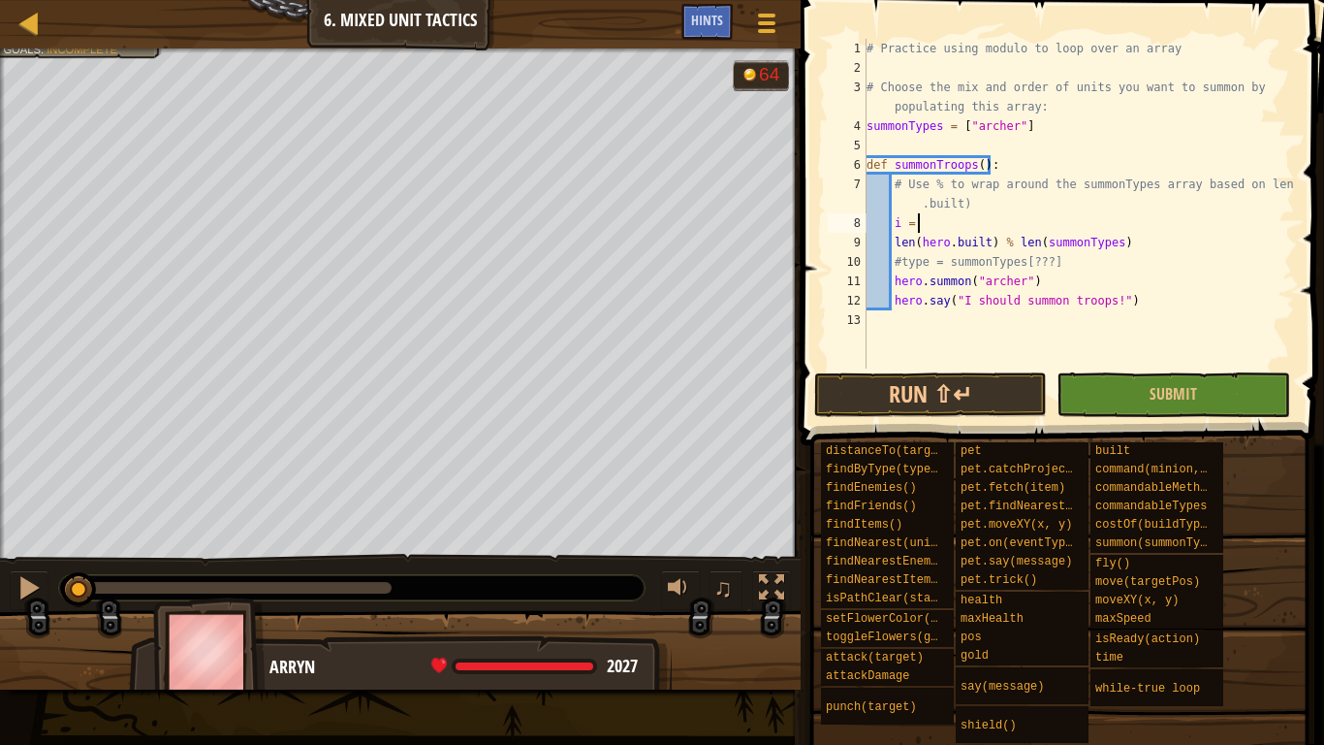
scroll to position [9, 3]
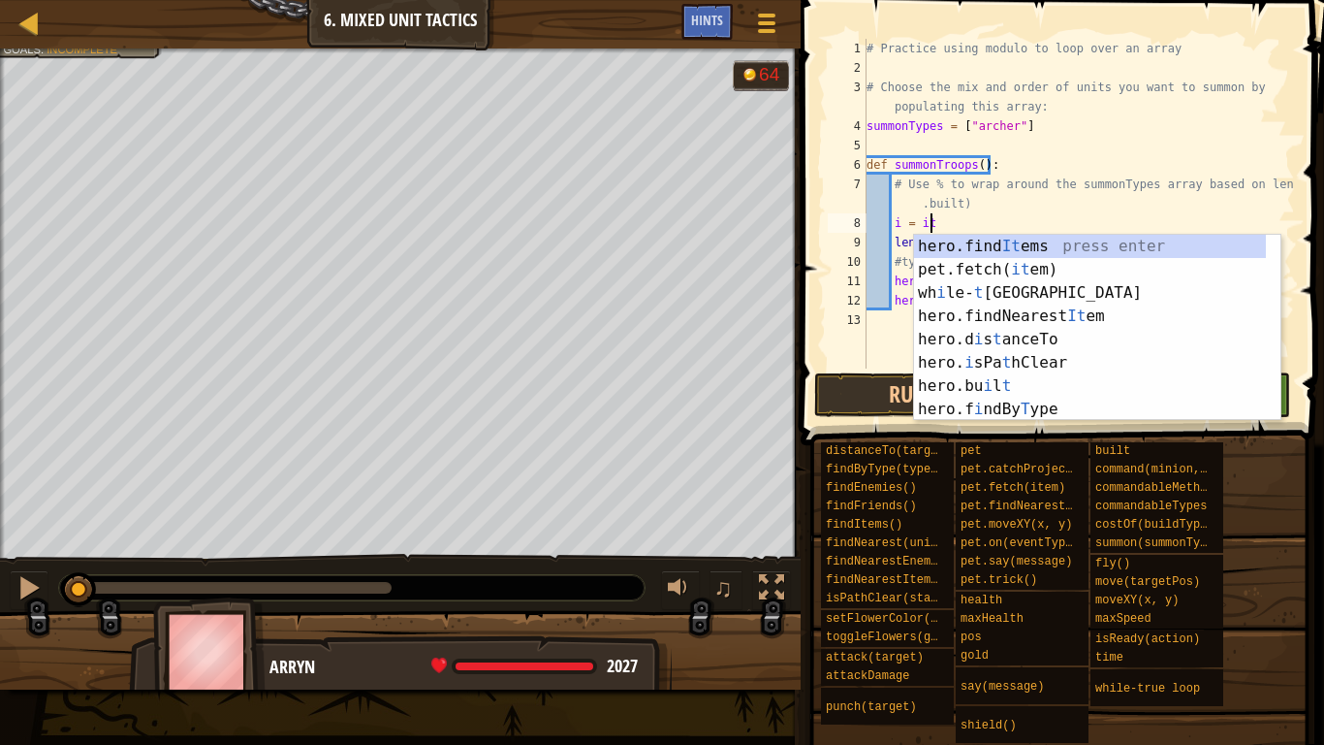
type textarea "i = ite"
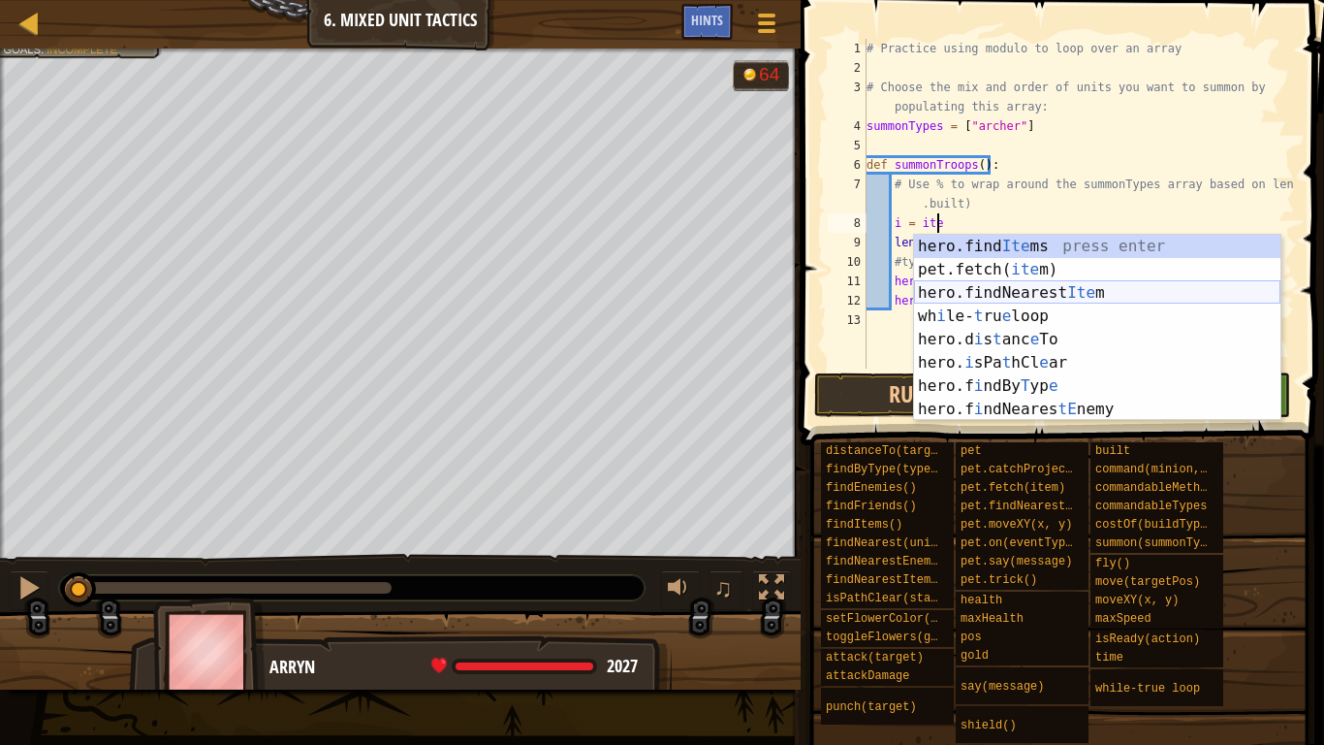
click at [1027, 291] on div "hero.find Ite ms press enter pet.fetch( ite m) press enter hero.findNearest Ite…" at bounding box center [1097, 351] width 366 height 233
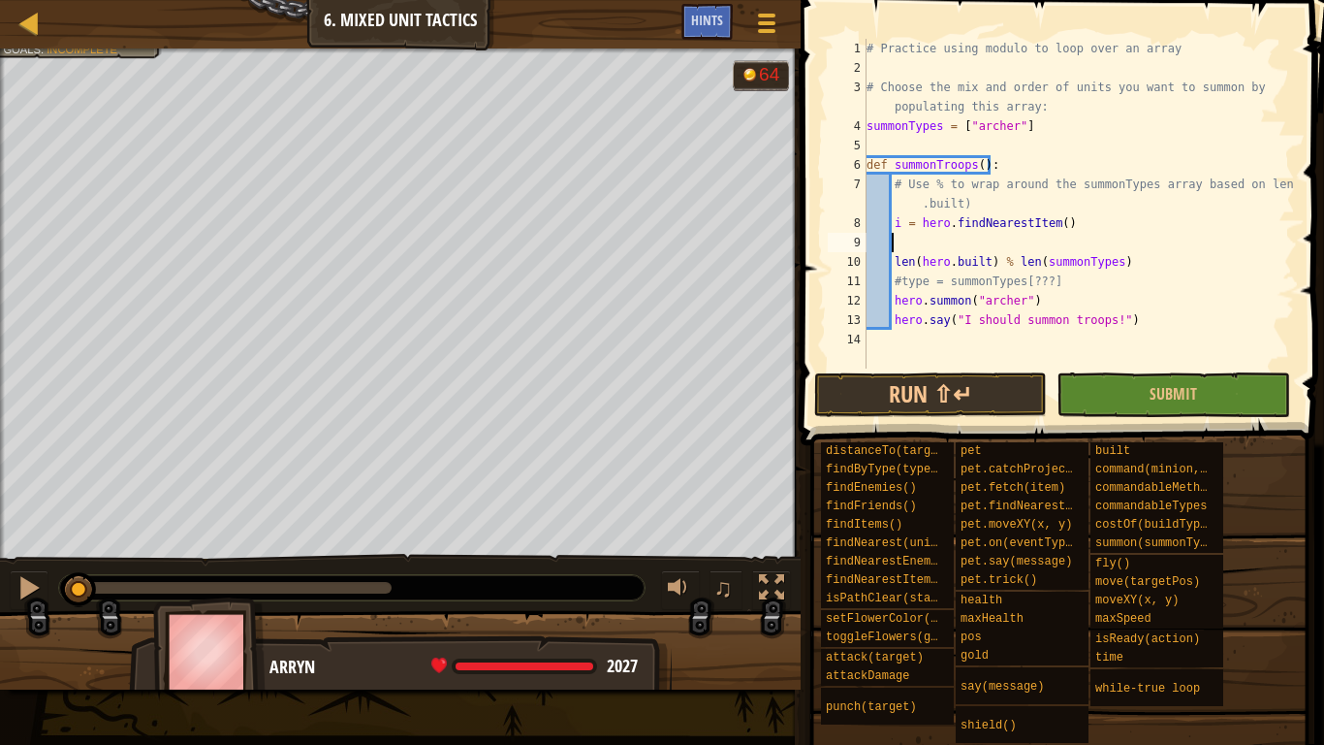
scroll to position [9, 1]
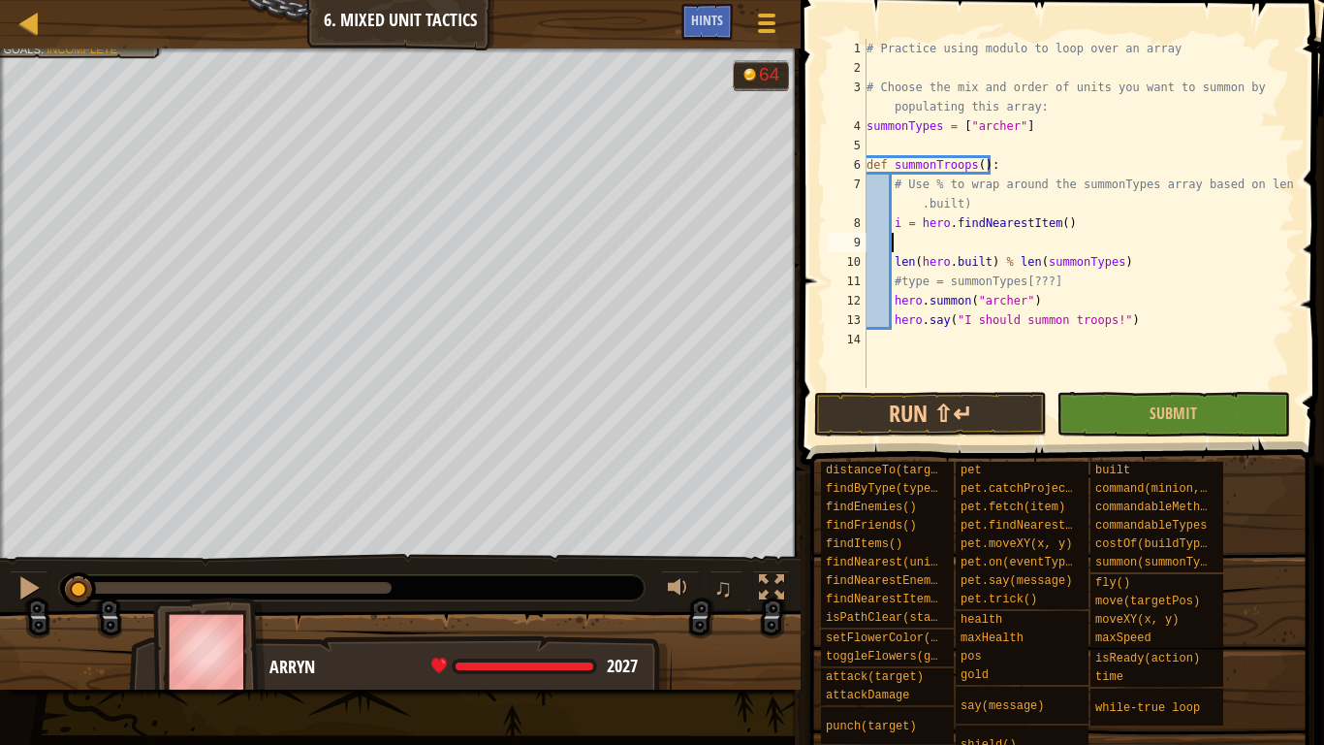
click at [923, 243] on div "# Practice using modulo to loop over an array # Choose the mix and order of uni…" at bounding box center [1079, 233] width 432 height 388
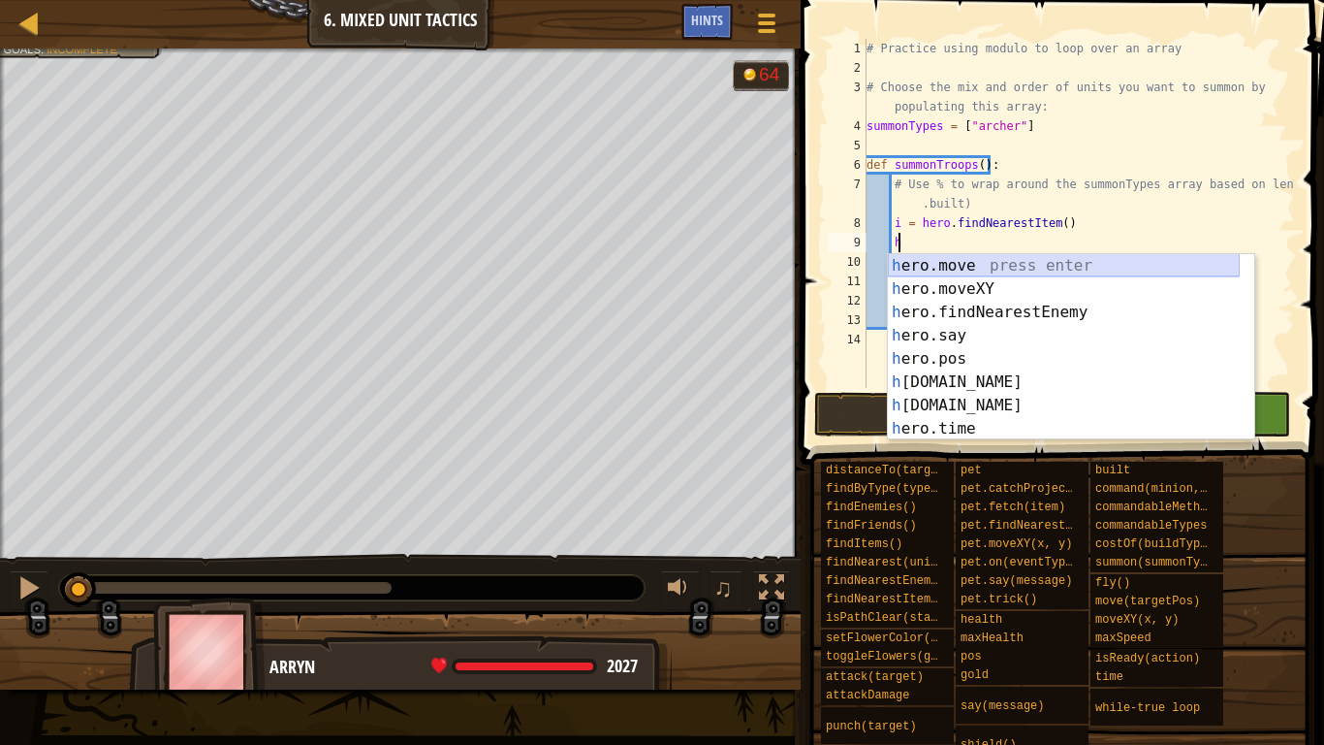
click at [957, 267] on div "h ero.move press enter h ero.moveXY press enter h ero.findNearestEnemy press en…" at bounding box center [1064, 370] width 352 height 233
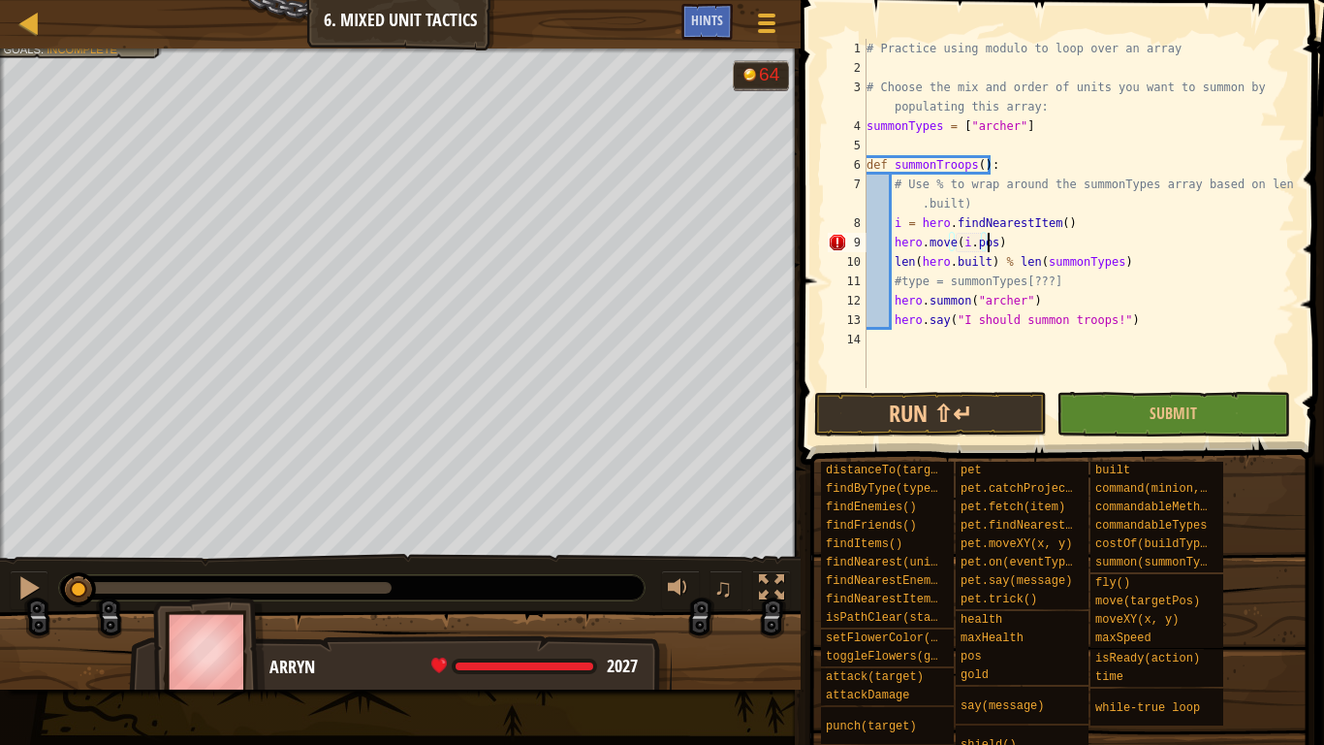
scroll to position [9, 10]
type textarea "hero.move(i.pos)"
click at [968, 403] on button "Run ⇧↵" at bounding box center [930, 414] width 233 height 45
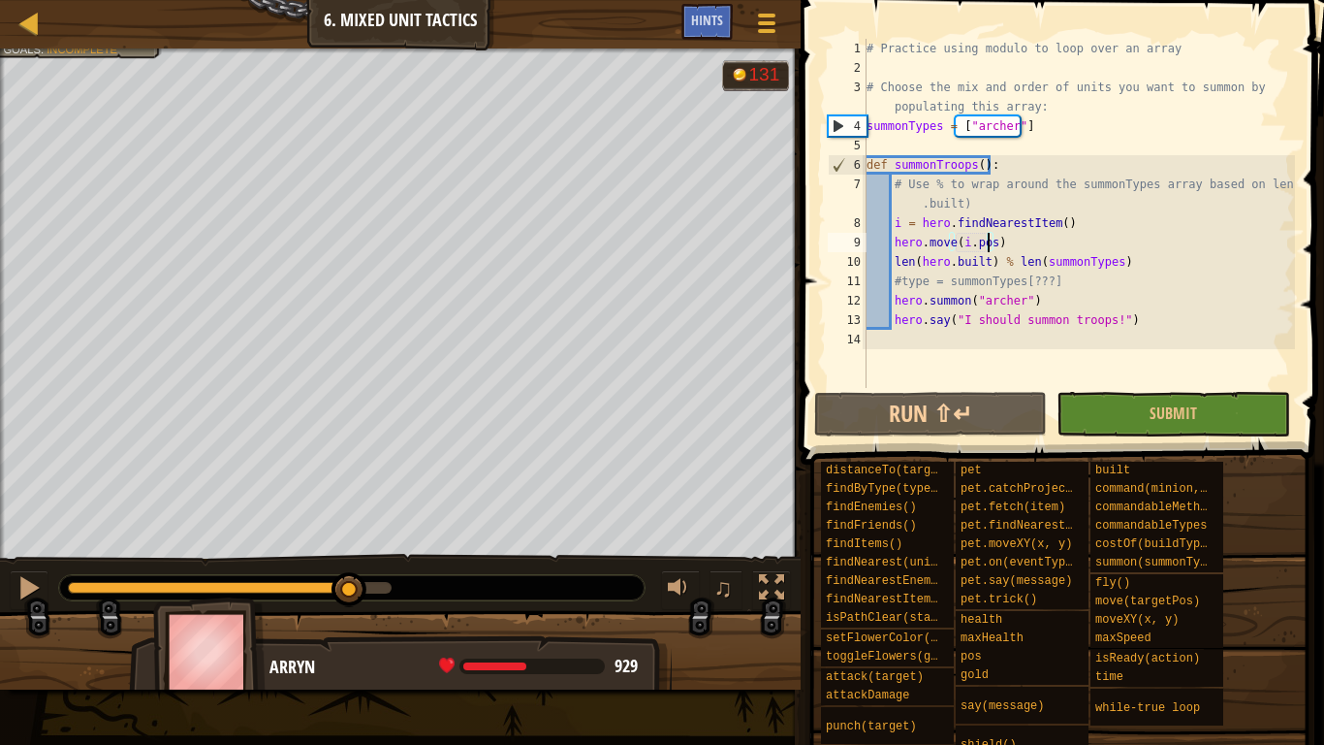
drag, startPoint x: 210, startPoint y: 588, endPoint x: 336, endPoint y: 587, distance: 126.0
click at [363, 606] on div at bounding box center [349, 589] width 35 height 35
click at [25, 580] on div at bounding box center [28, 587] width 25 height 25
click at [32, 27] on div at bounding box center [29, 23] width 24 height 24
select select "en-[GEOGRAPHIC_DATA]"
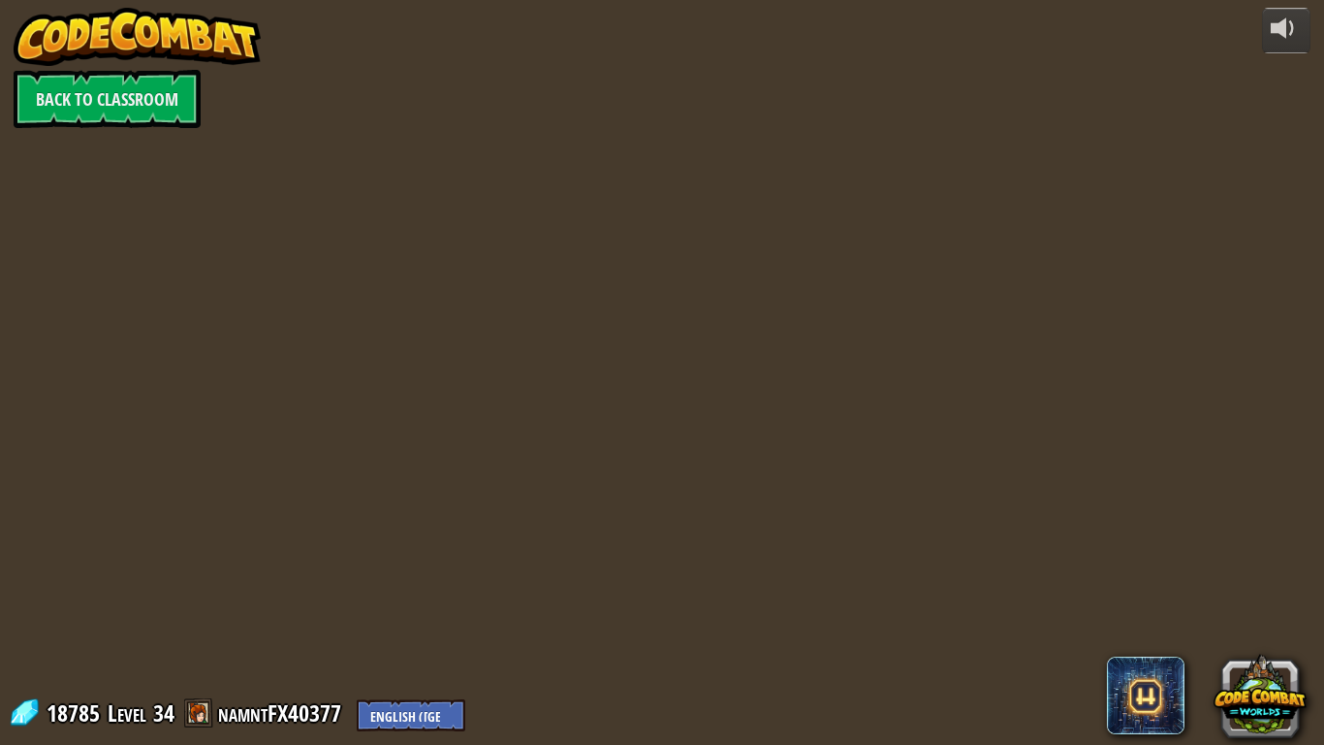
select select "en-[GEOGRAPHIC_DATA]"
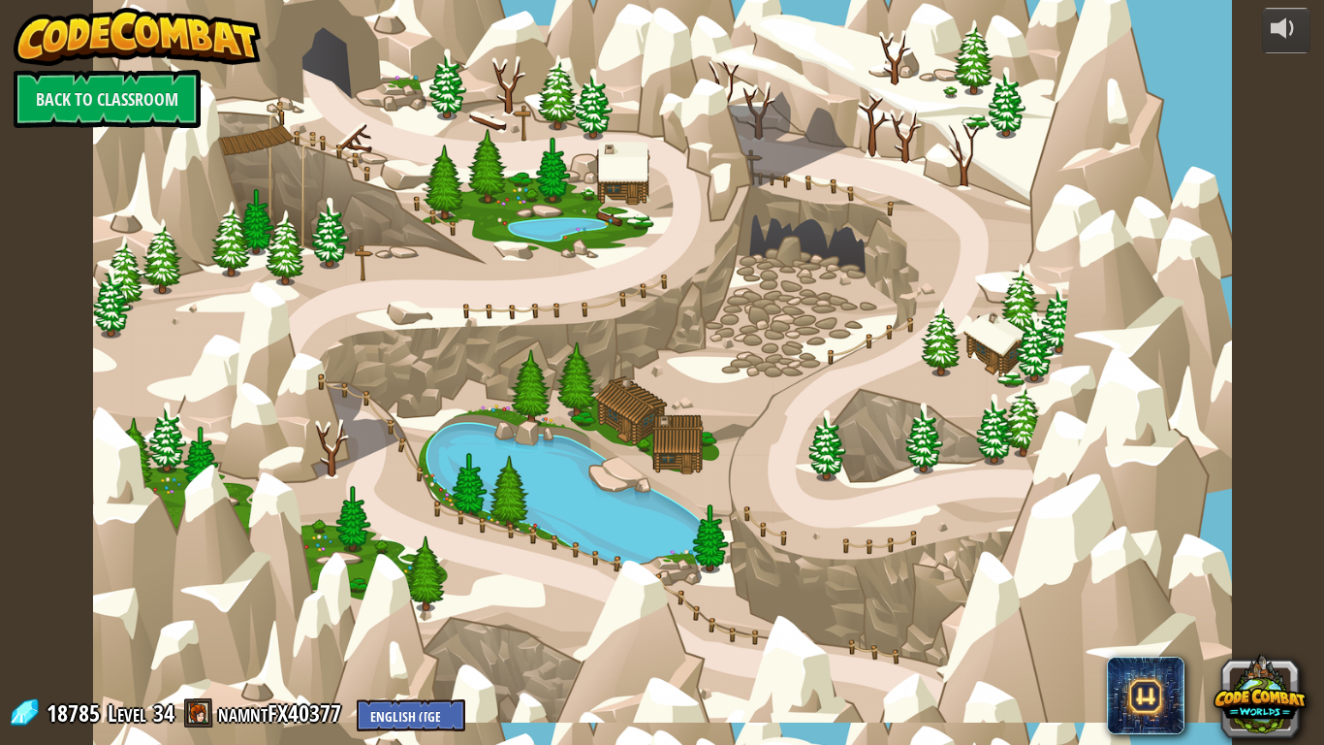
select select "en-[GEOGRAPHIC_DATA]"
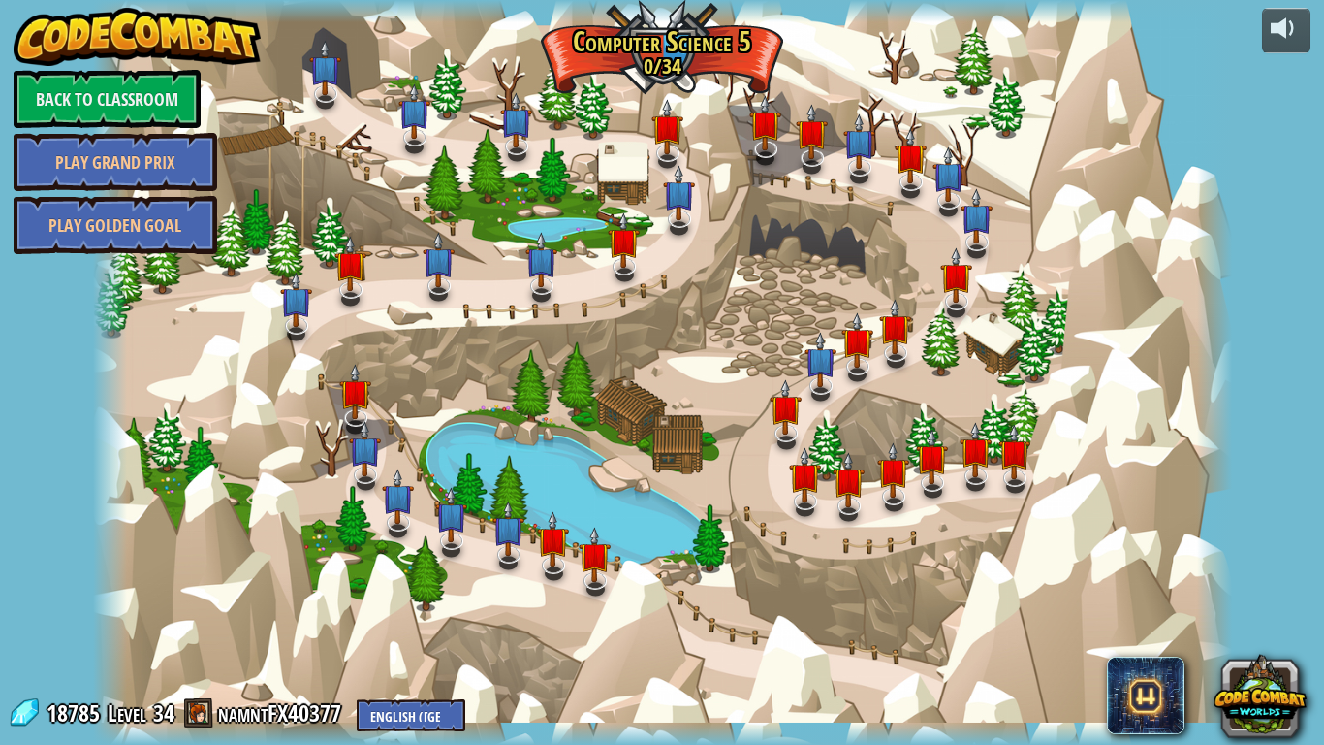
select select "en-[GEOGRAPHIC_DATA]"
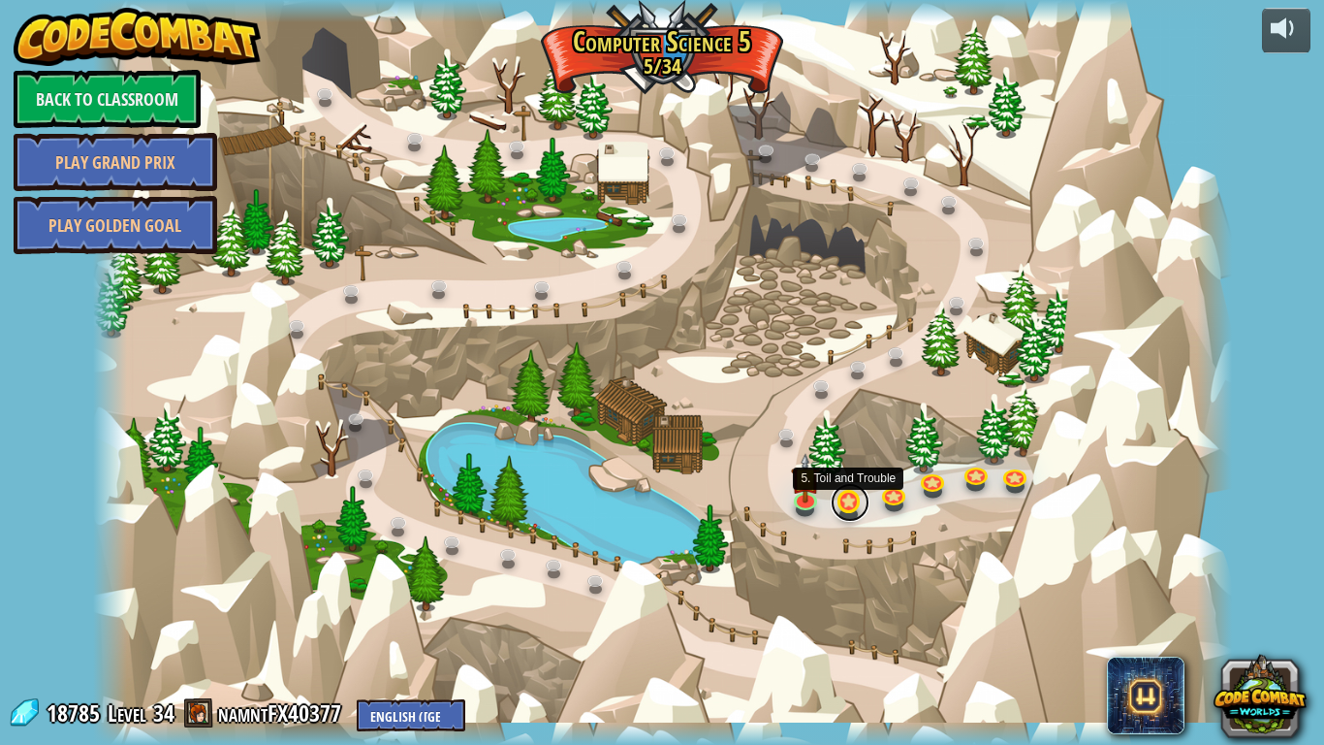
click at [849, 501] on link at bounding box center [850, 502] width 39 height 39
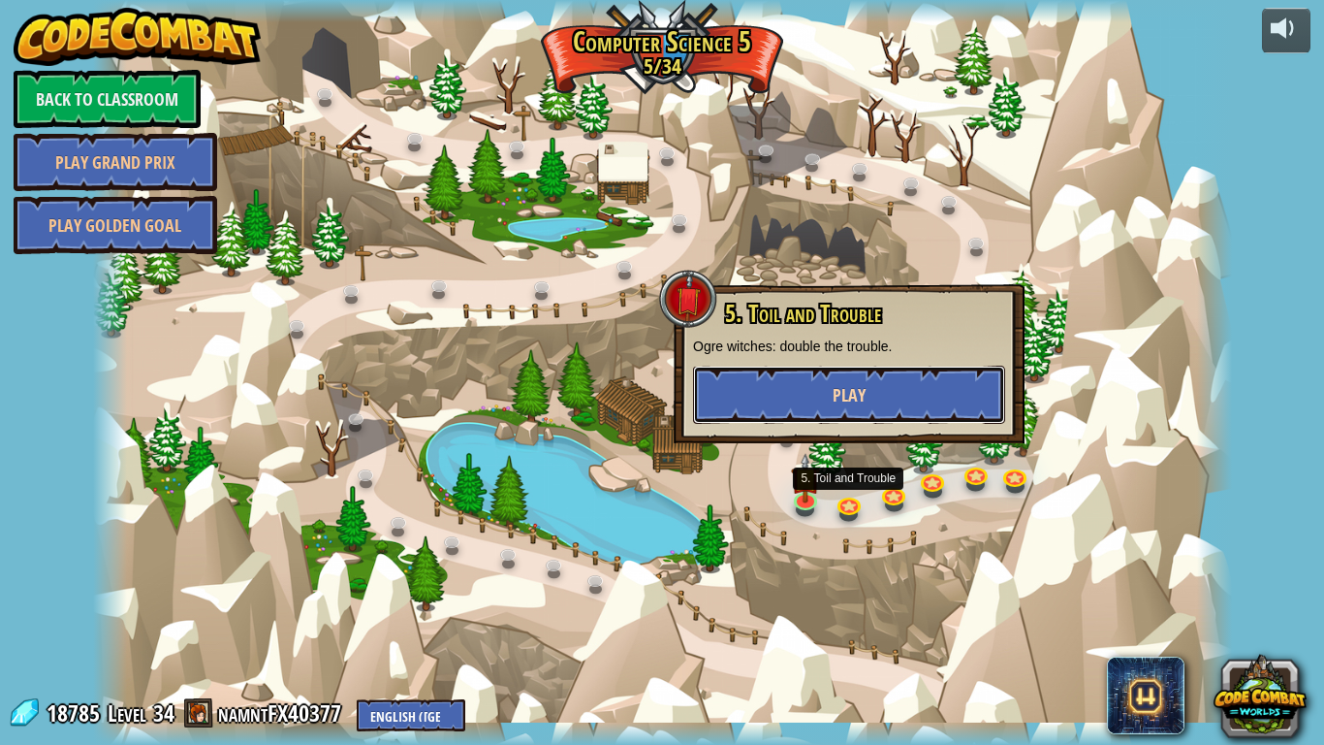
click at [841, 389] on span "Play" at bounding box center [849, 395] width 33 height 24
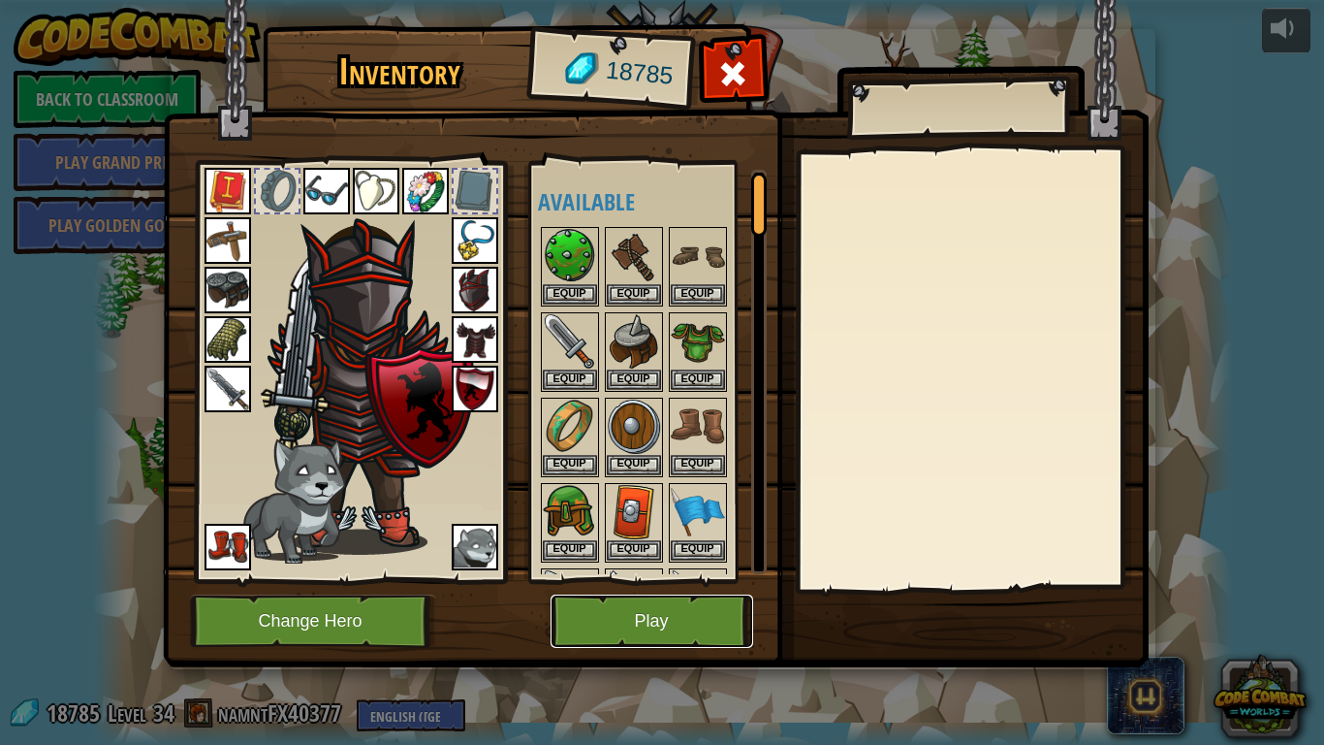
click at [618, 604] on button "Play" at bounding box center [652, 620] width 203 height 53
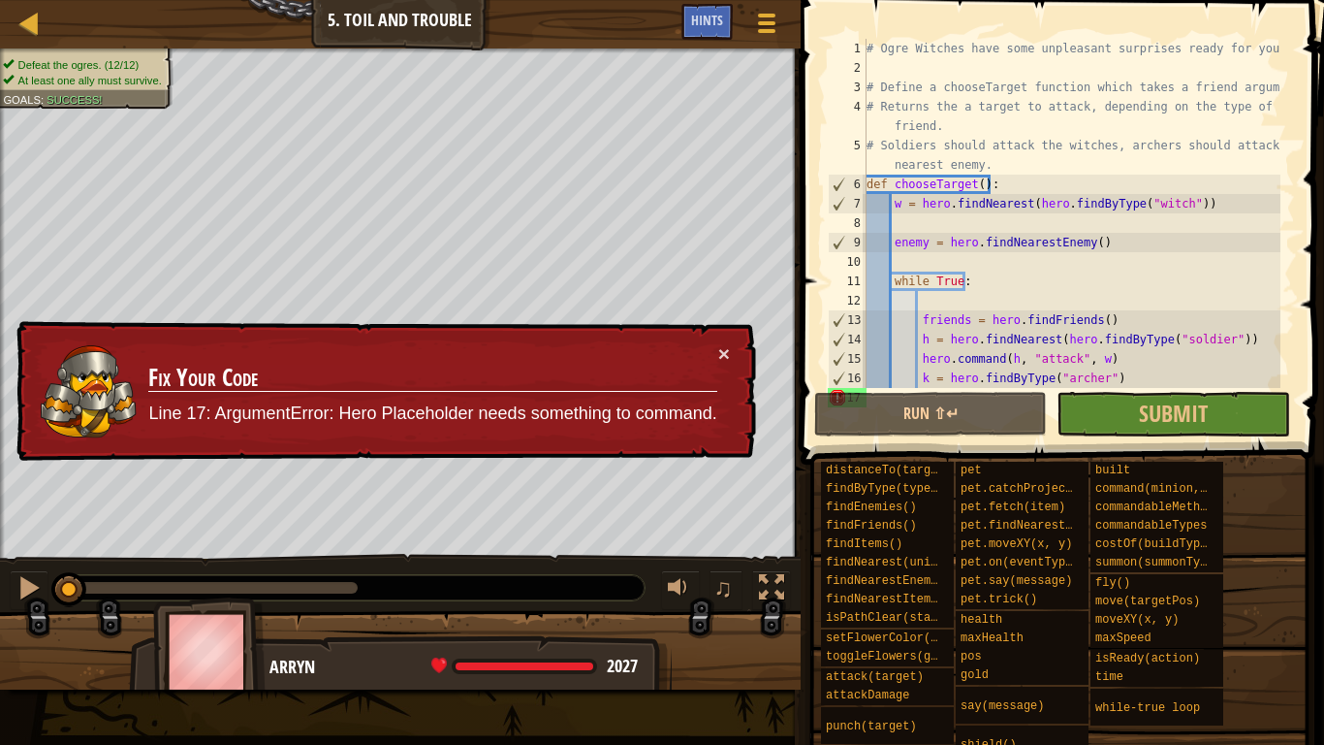
click at [730, 348] on div "× Fix Your Code Line 17: ArgumentError: Hero Placeholder needs something to com…" at bounding box center [385, 391] width 744 height 141
click at [720, 346] on button "×" at bounding box center [724, 353] width 12 height 20
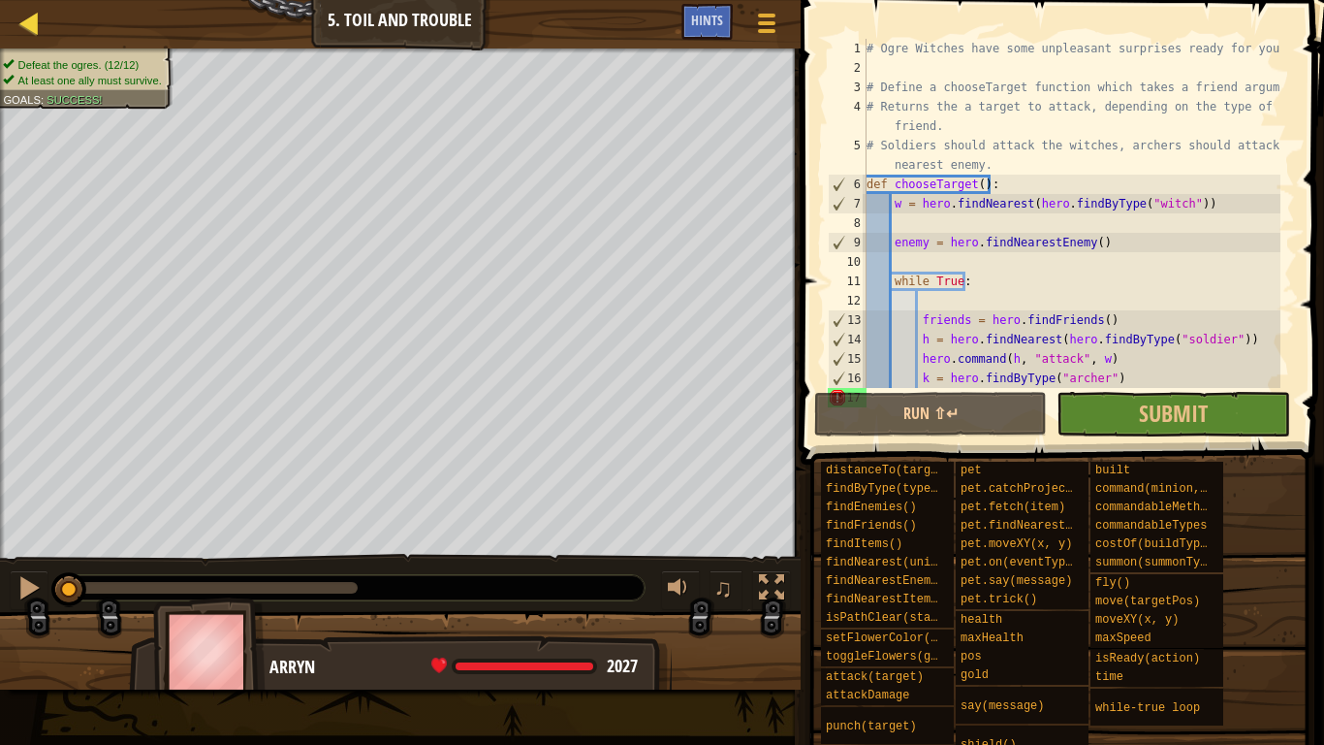
click at [45, 12] on div "Map" at bounding box center [44, 24] width 10 height 48
select select "en-[GEOGRAPHIC_DATA]"
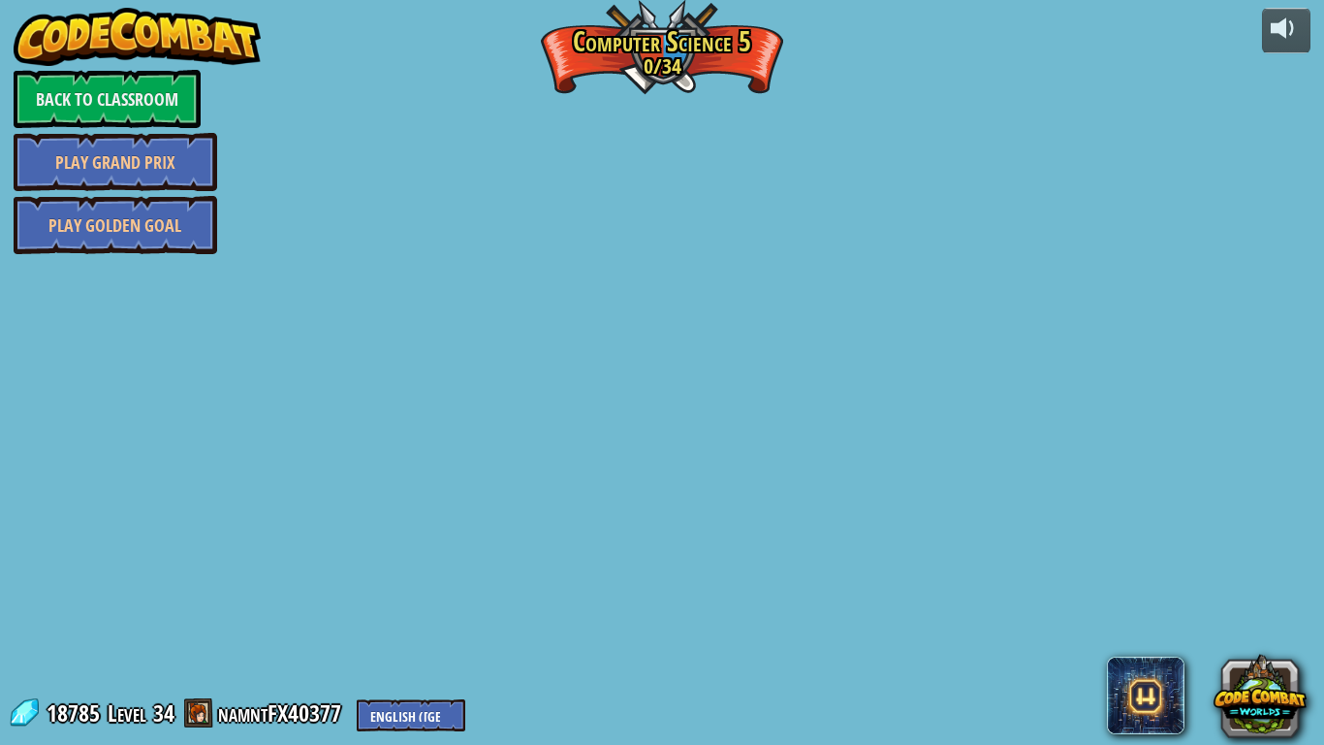
click at [43, 16] on img at bounding box center [138, 37] width 248 height 58
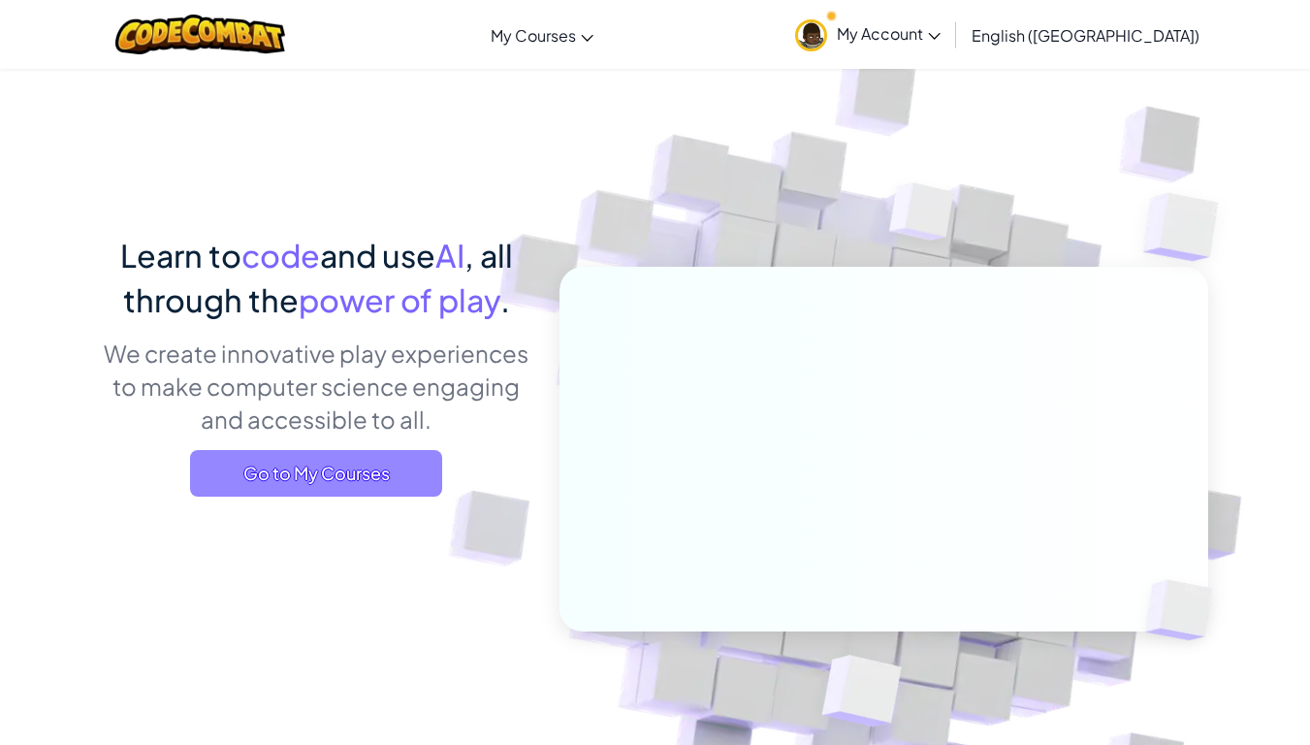
click at [385, 472] on span "Go to My Courses" at bounding box center [316, 473] width 252 height 47
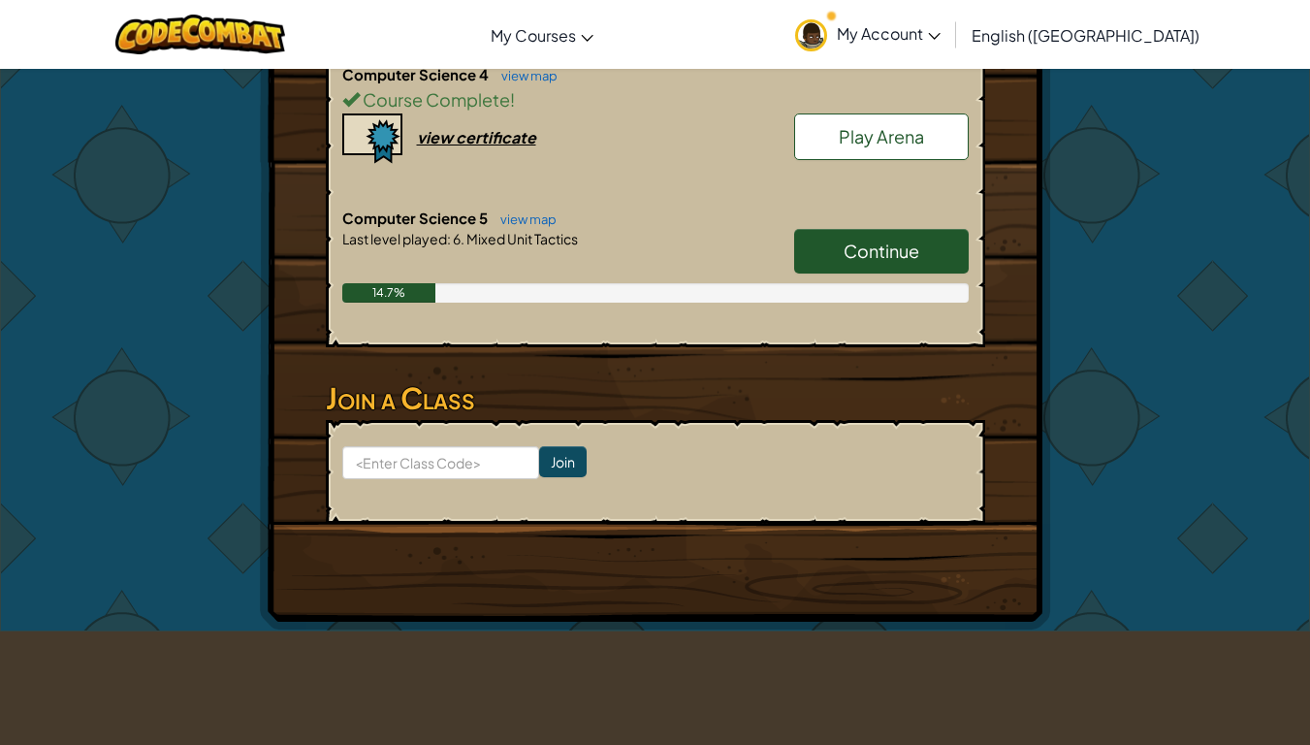
scroll to position [1551, 0]
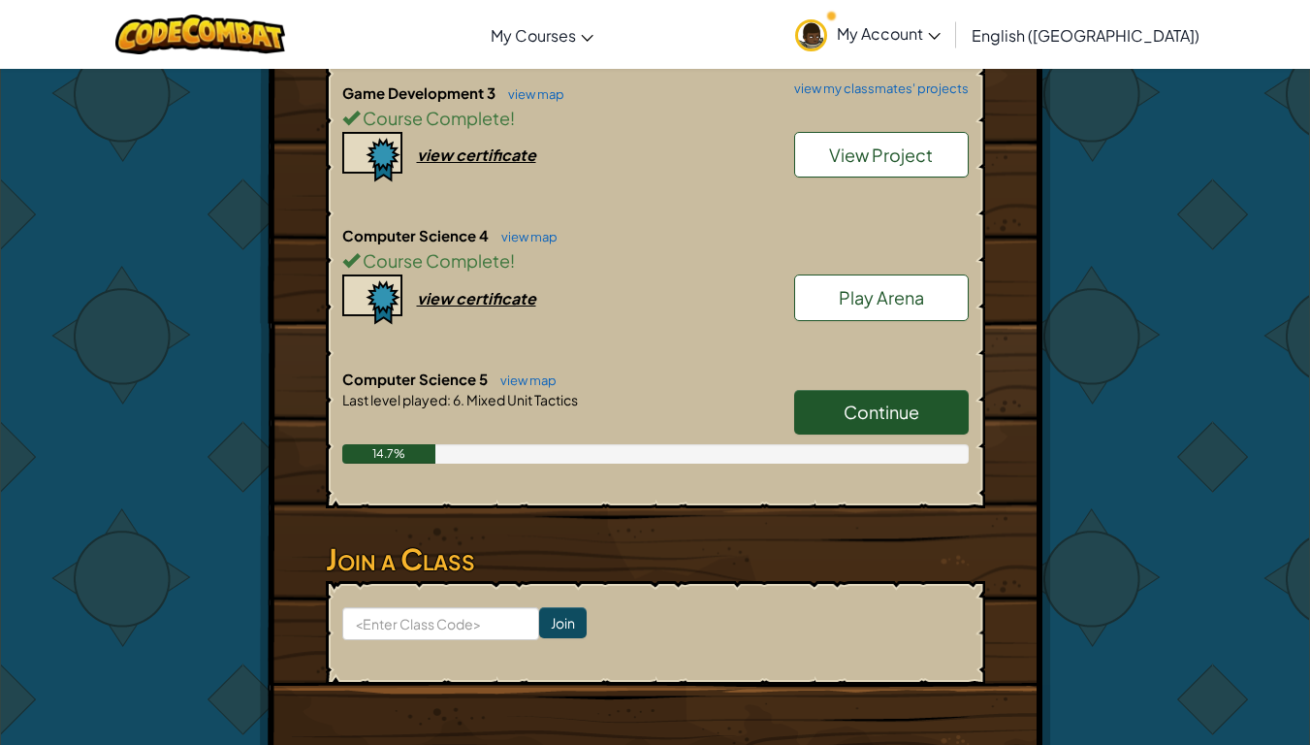
click at [910, 404] on span "Continue" at bounding box center [881, 411] width 76 height 22
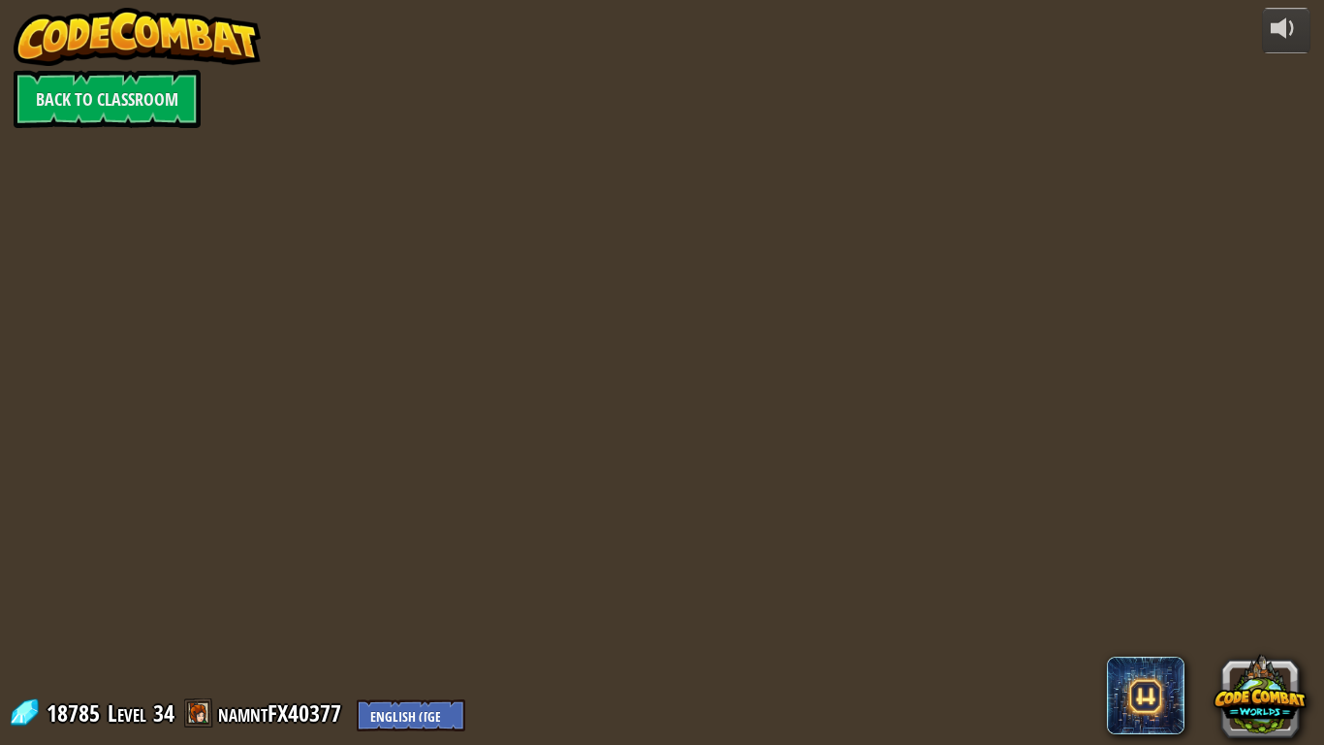
select select "en-[GEOGRAPHIC_DATA]"
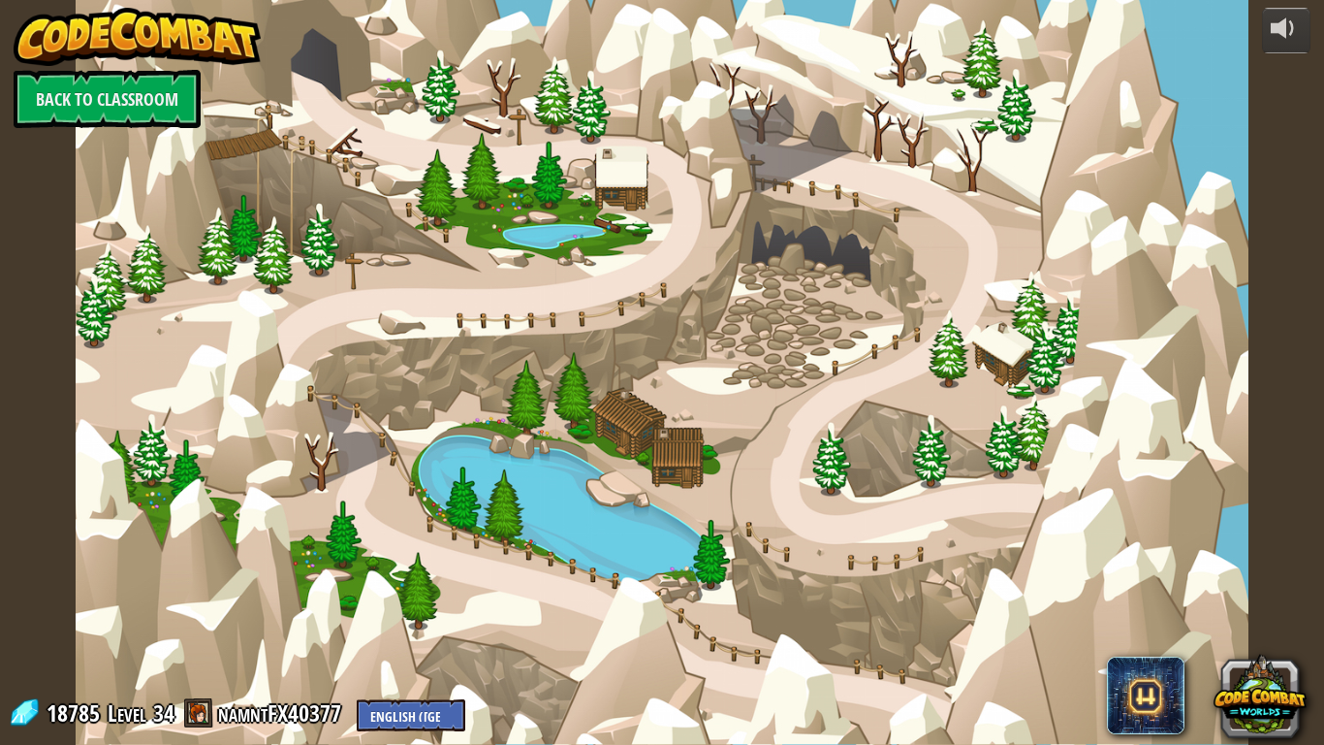
select select "en-[GEOGRAPHIC_DATA]"
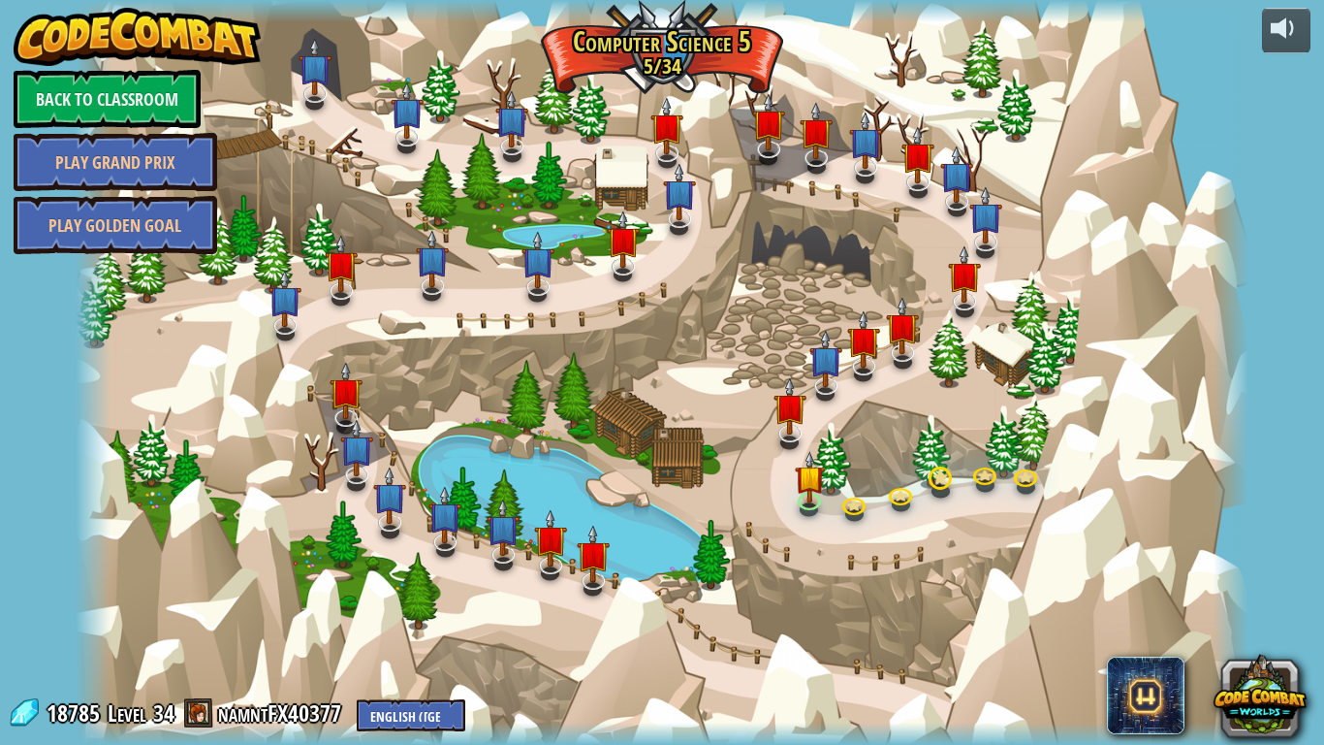
select select "en-[GEOGRAPHIC_DATA]"
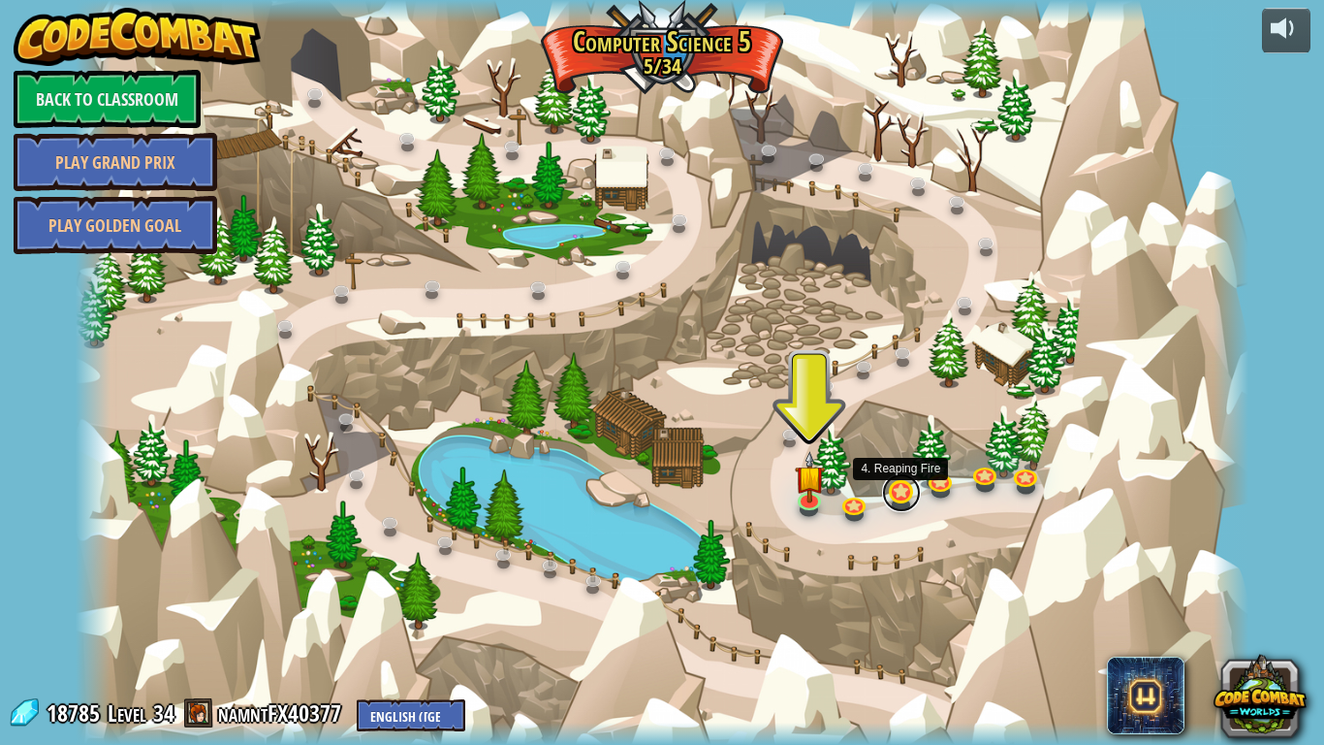
click at [889, 491] on link at bounding box center [901, 492] width 39 height 39
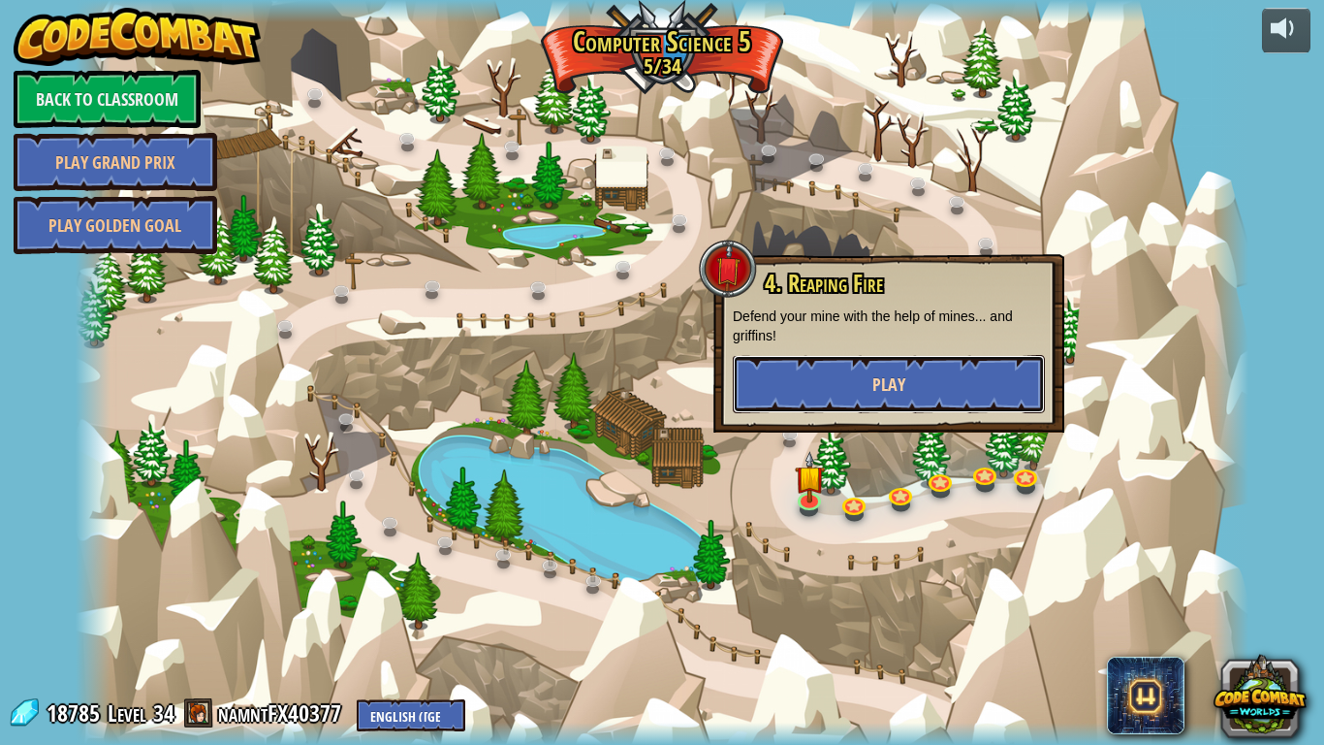
click at [863, 380] on button "Play" at bounding box center [889, 384] width 312 height 58
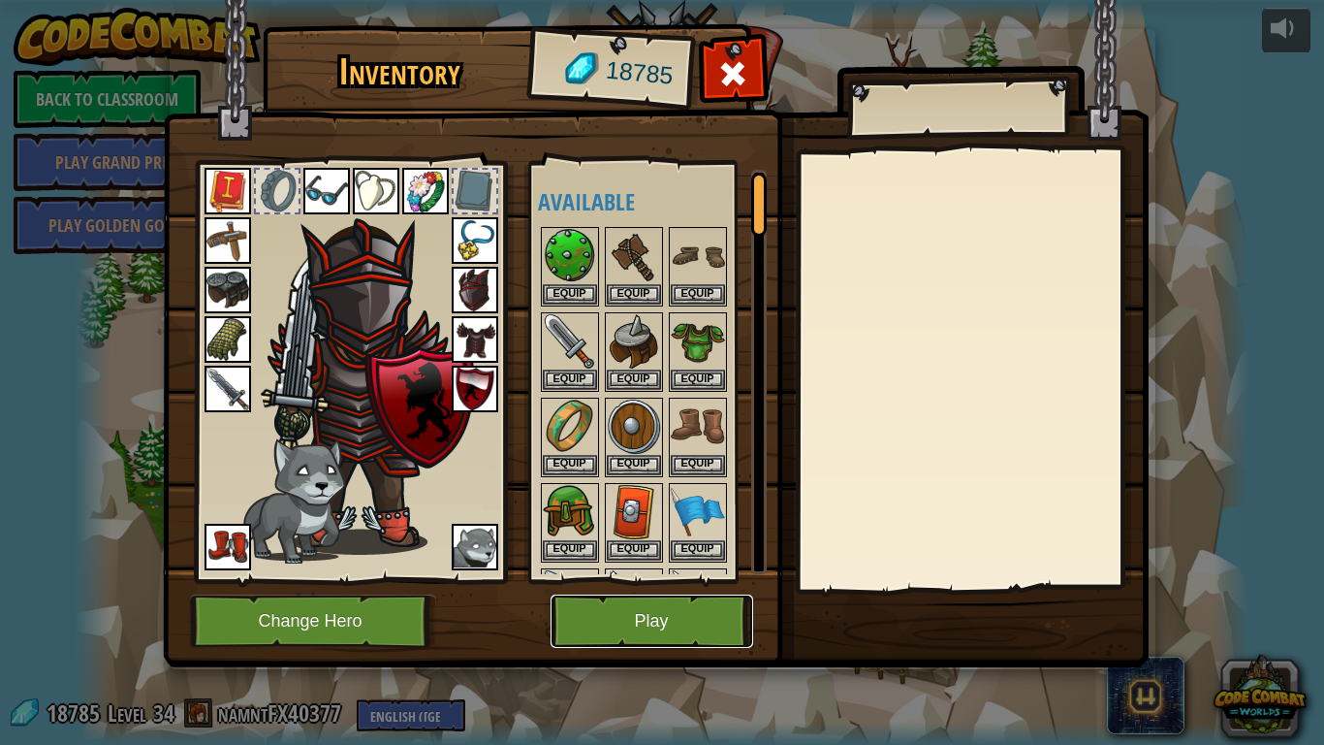
click at [693, 601] on button "Play" at bounding box center [652, 620] width 203 height 53
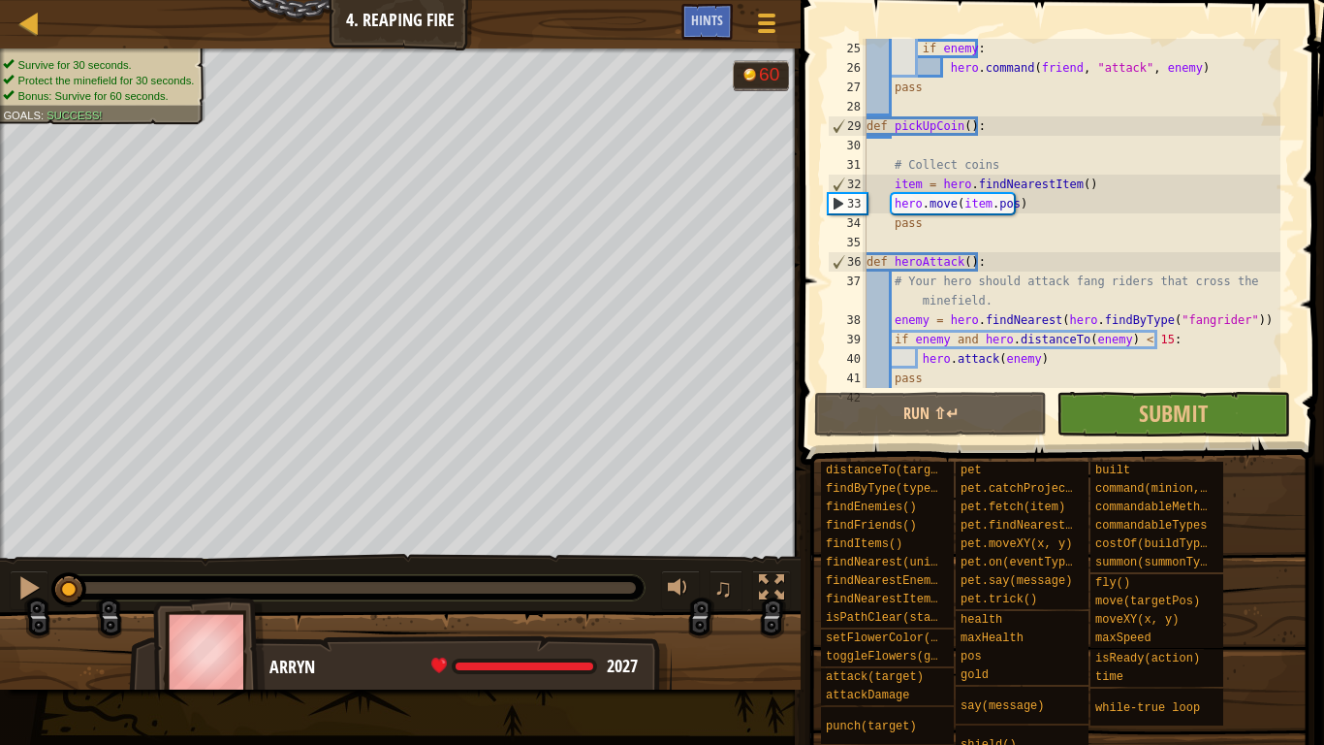
scroll to position [504, 0]
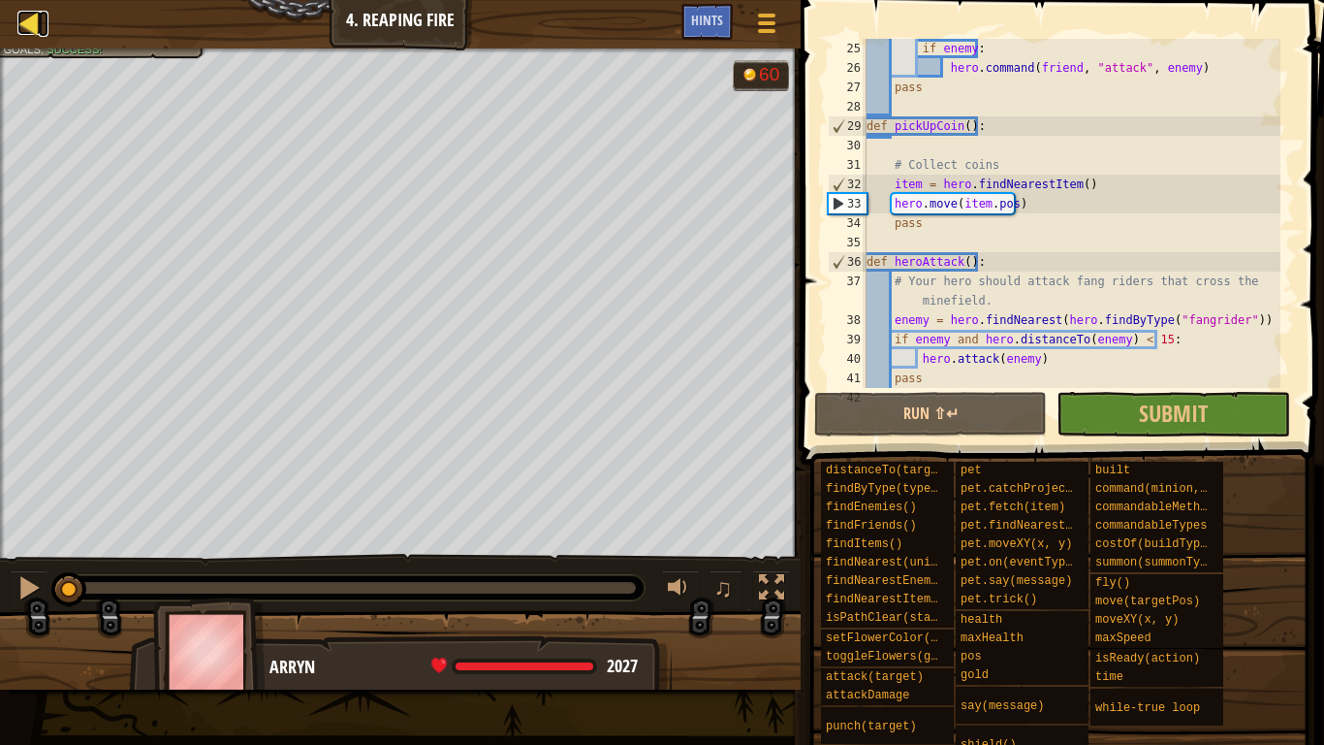
click at [26, 24] on div at bounding box center [29, 23] width 24 height 24
select select "en-[GEOGRAPHIC_DATA]"
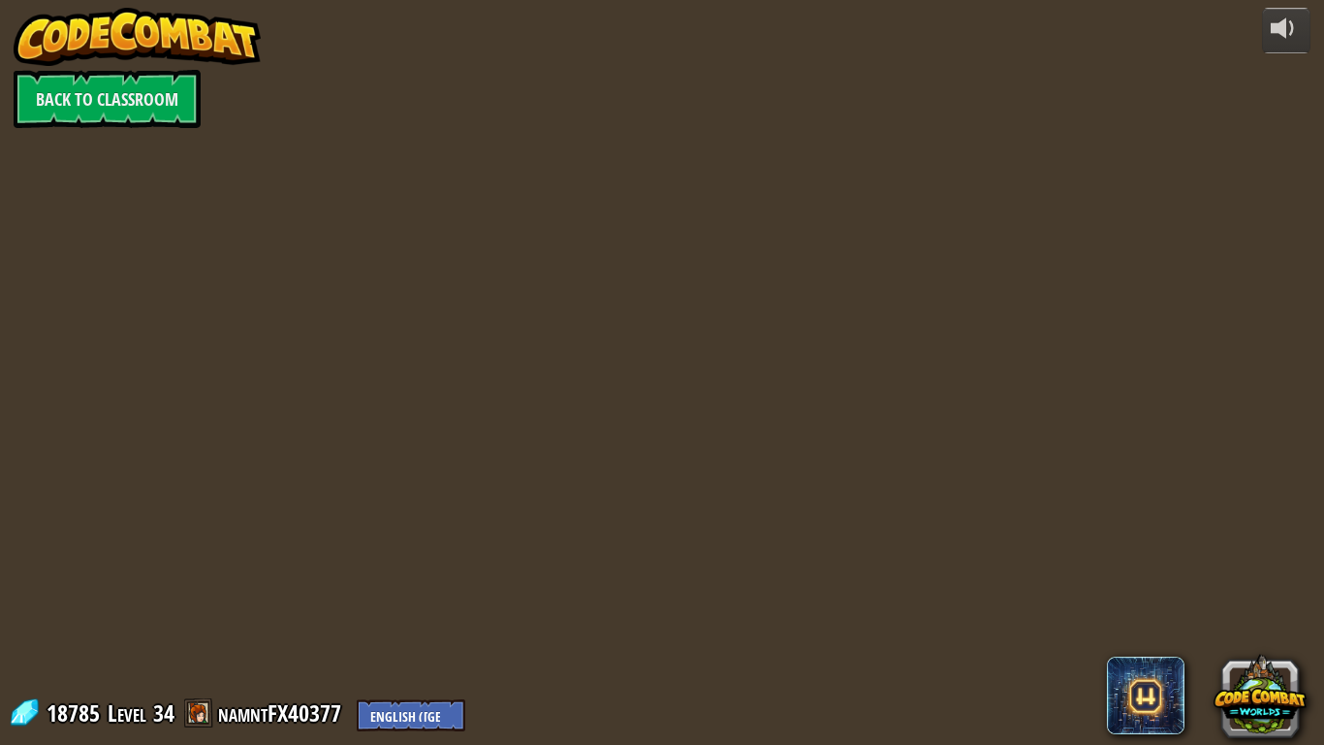
select select "en-[GEOGRAPHIC_DATA]"
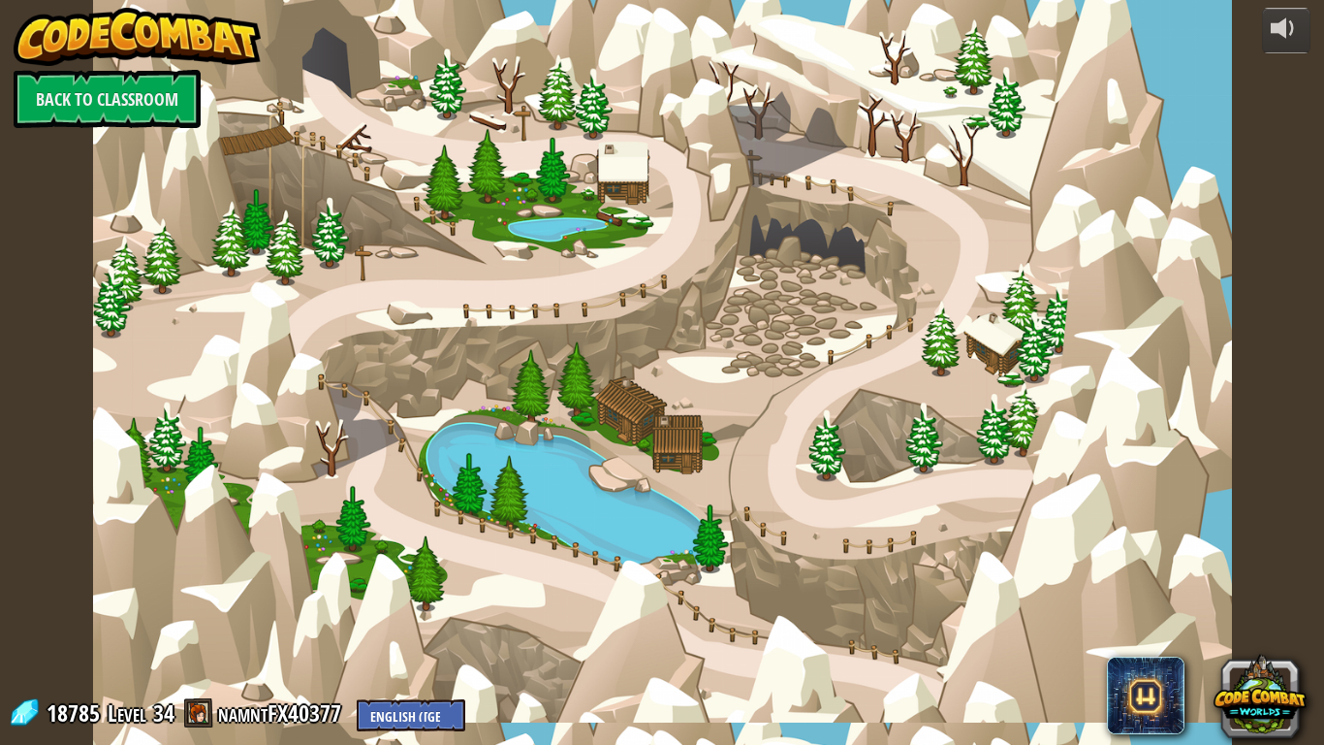
select select "en-[GEOGRAPHIC_DATA]"
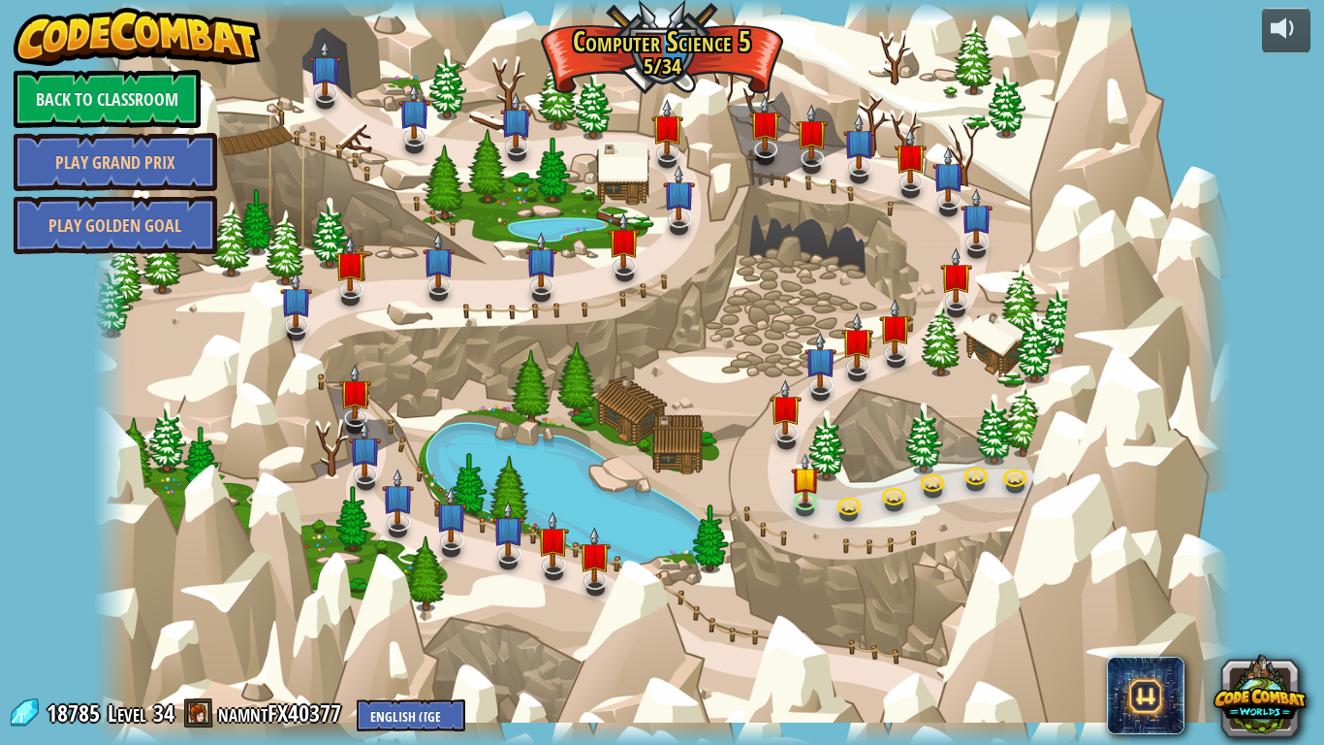
select select "en-[GEOGRAPHIC_DATA]"
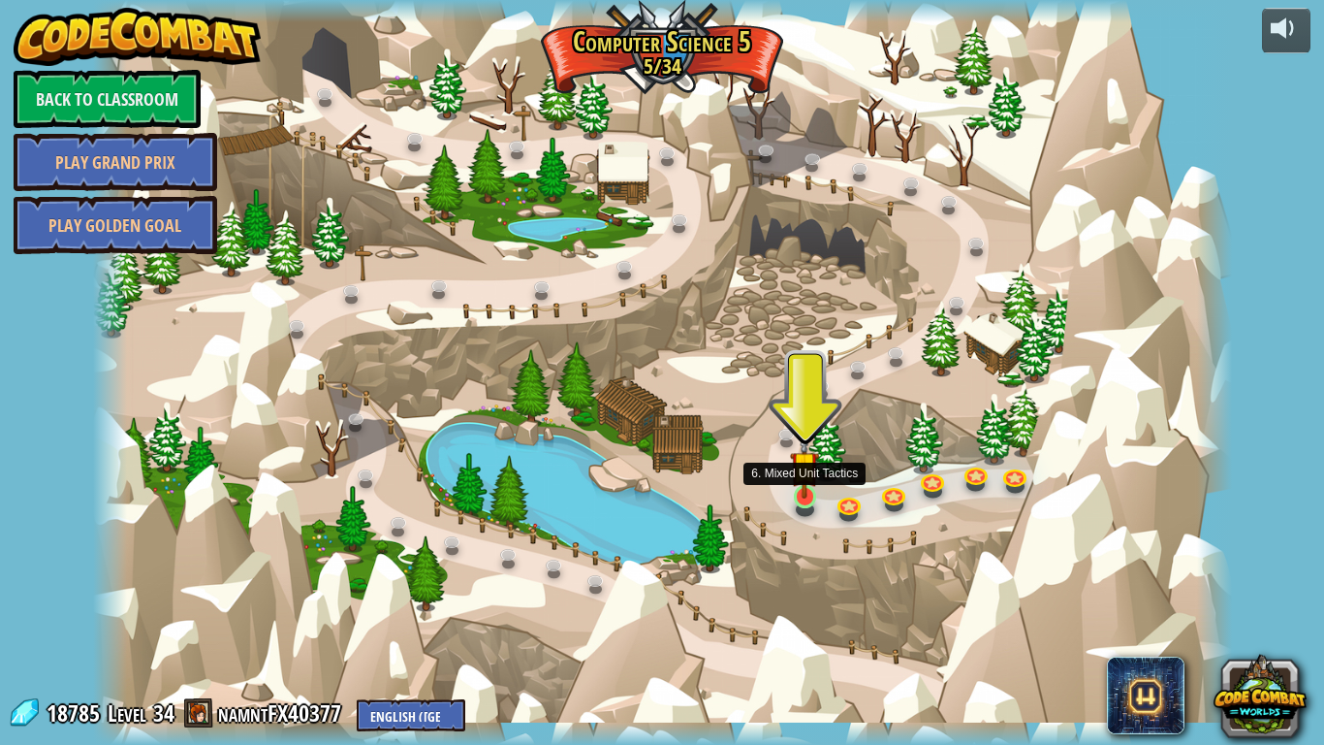
drag, startPoint x: 805, startPoint y: 498, endPoint x: 831, endPoint y: 486, distance: 29.1
click at [805, 498] on div at bounding box center [805, 500] width 23 height 17
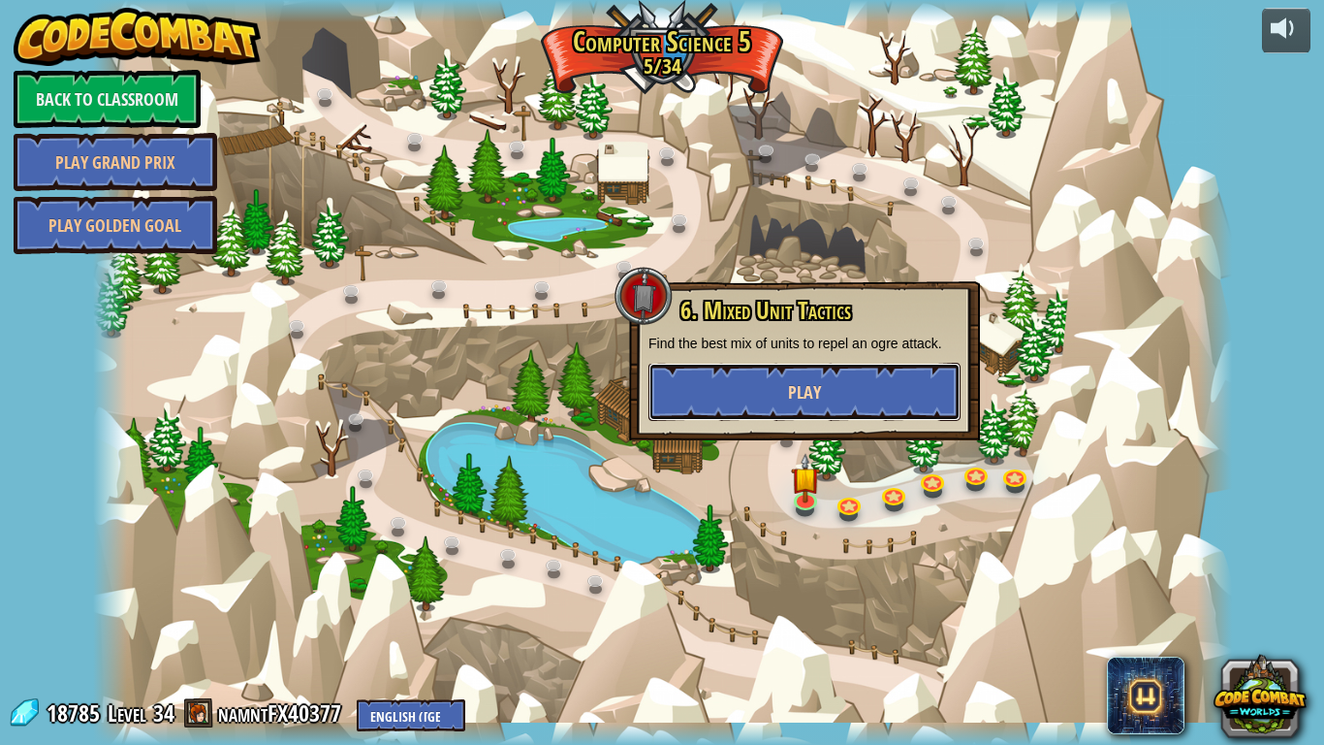
click at [848, 393] on button "Play" at bounding box center [805, 392] width 312 height 58
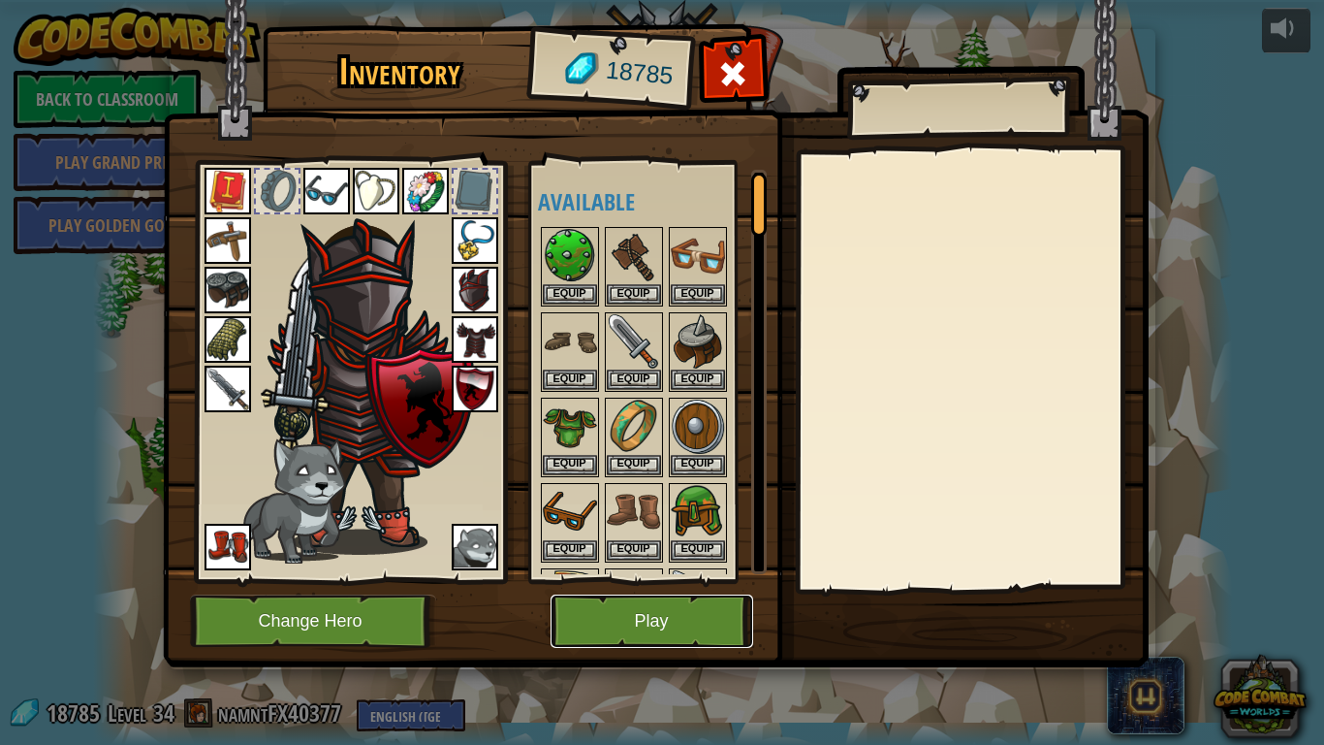
click at [651, 612] on button "Play" at bounding box center [652, 620] width 203 height 53
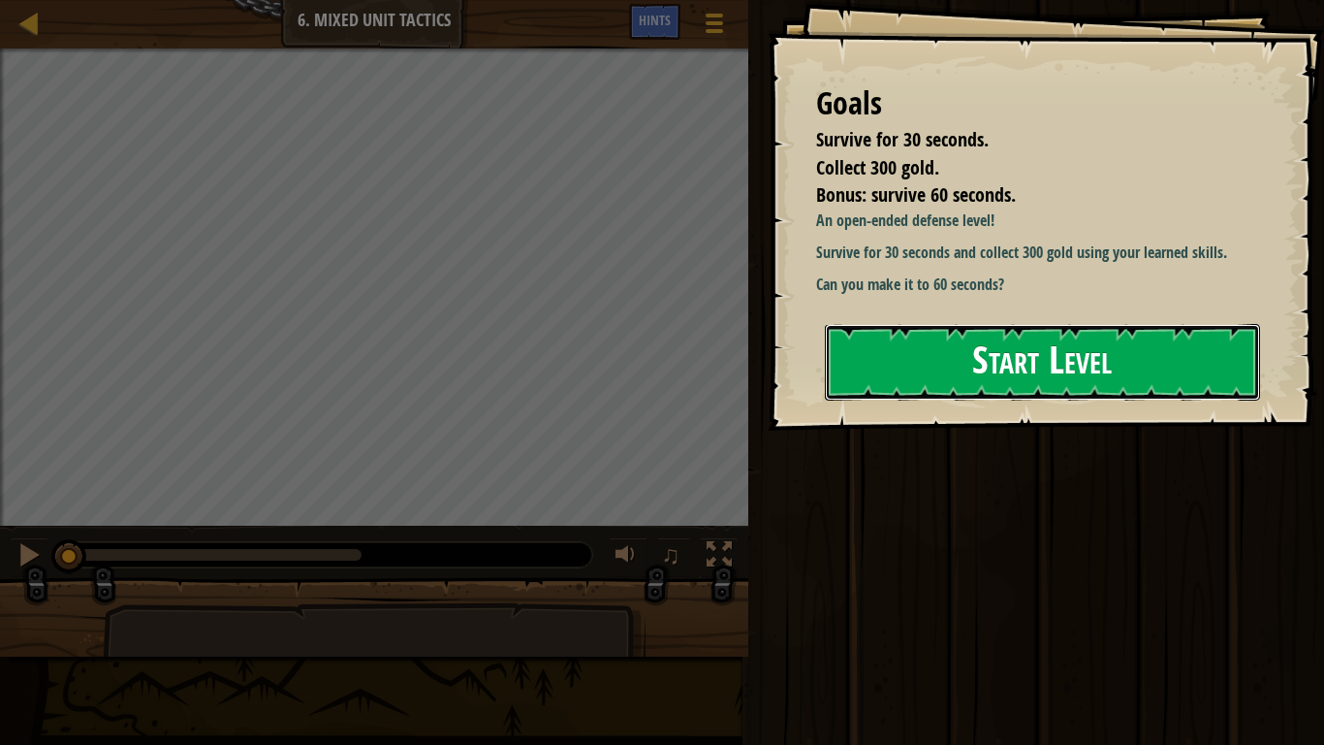
click at [1060, 372] on button "Start Level" at bounding box center [1042, 362] width 435 height 77
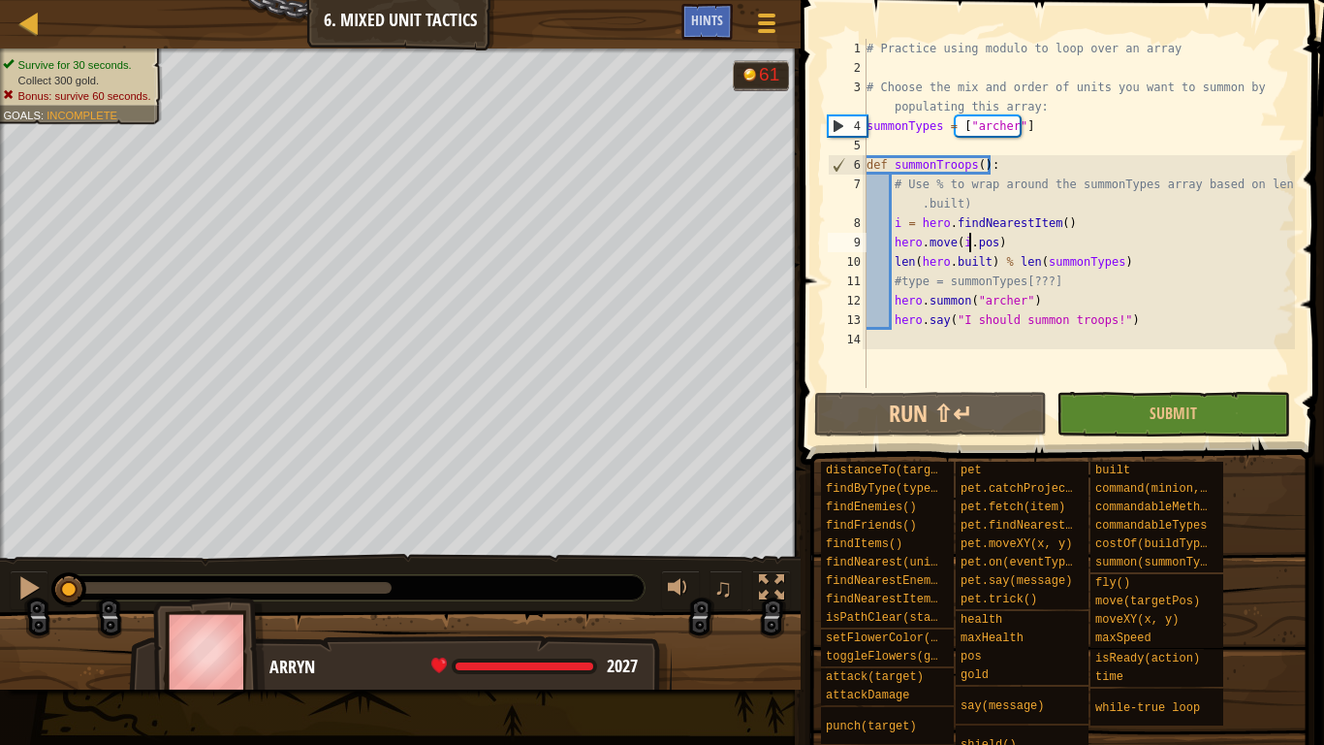
click at [966, 244] on div "# Practice using modulo to loop over an array # Choose the mix and order of uni…" at bounding box center [1079, 233] width 432 height 388
click at [1061, 254] on div "# Practice using modulo to loop over an array # Choose the mix and order of uni…" at bounding box center [1079, 233] width 432 height 388
click at [1127, 300] on div "# Practice using modulo to loop over an array # Choose the mix and order of uni…" at bounding box center [1079, 233] width 432 height 388
click at [1118, 275] on div "# Practice using modulo to loop over an array # Choose the mix and order of uni…" at bounding box center [1079, 233] width 432 height 388
click at [1018, 410] on button "Run ⇧↵" at bounding box center [930, 414] width 233 height 45
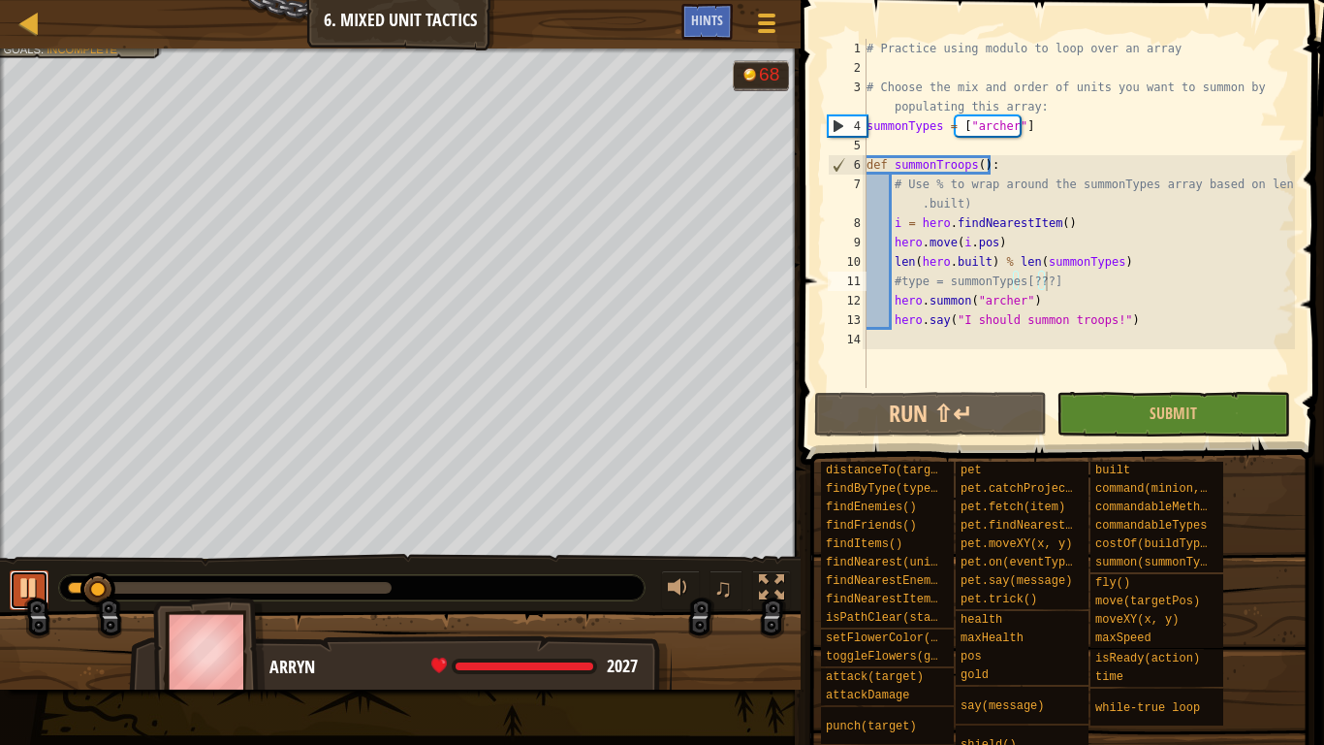
click at [25, 587] on div at bounding box center [28, 587] width 25 height 25
click at [983, 206] on div "# Practice using modulo to loop over an array # Choose the mix and order of uni…" at bounding box center [1079, 233] width 432 height 388
type textarea "# Use % to wrap around the summonTypes array based on len(hero.built)"
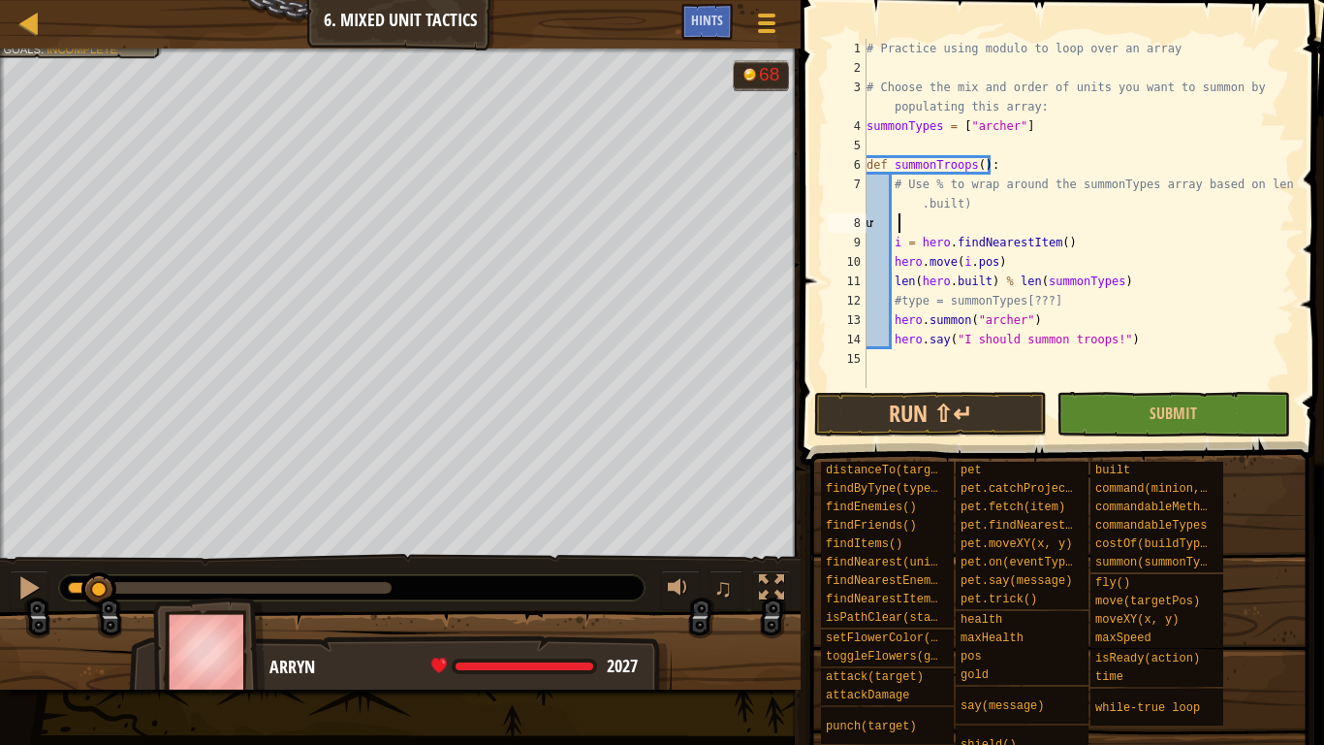
type textarea "ư"
type textarea "w"
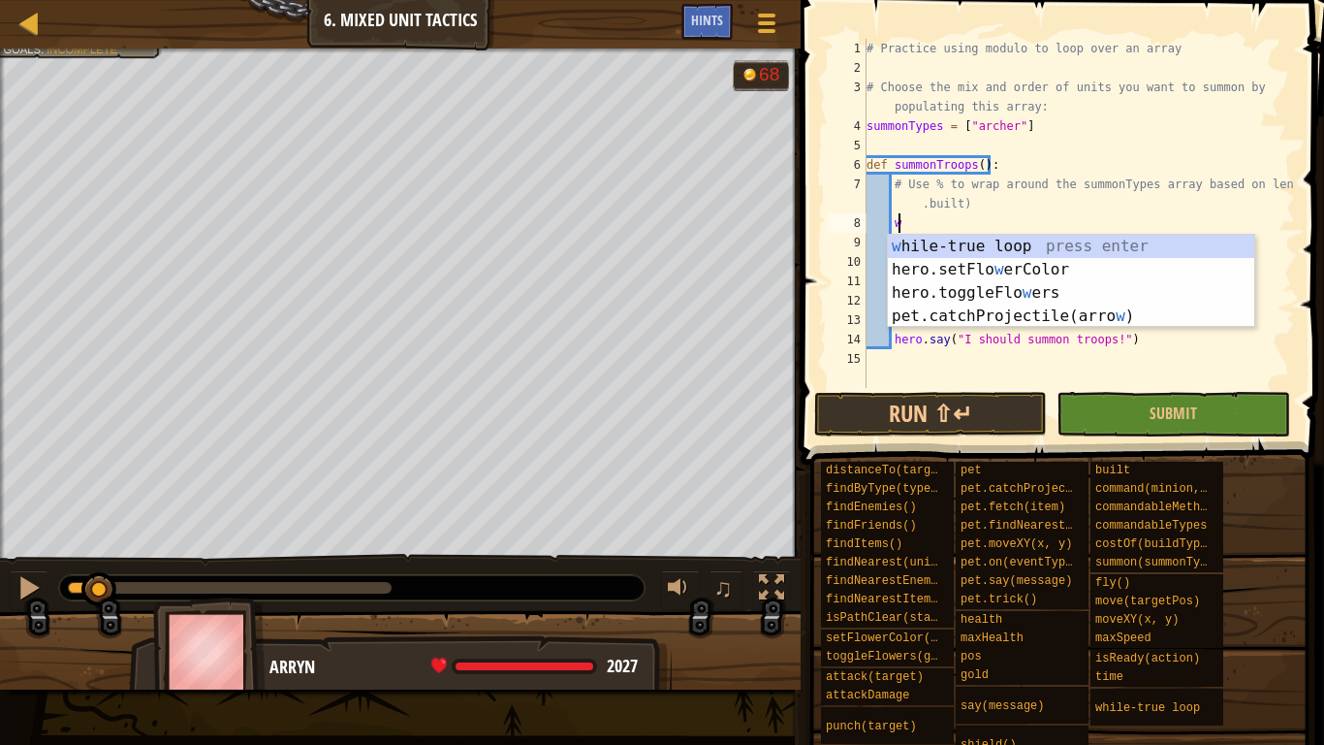
scroll to position [9, 1]
click at [982, 250] on div "w [PERSON_NAME]-true loop press enter hero.setFlo w erColor press enter hero.to…" at bounding box center [1071, 305] width 366 height 140
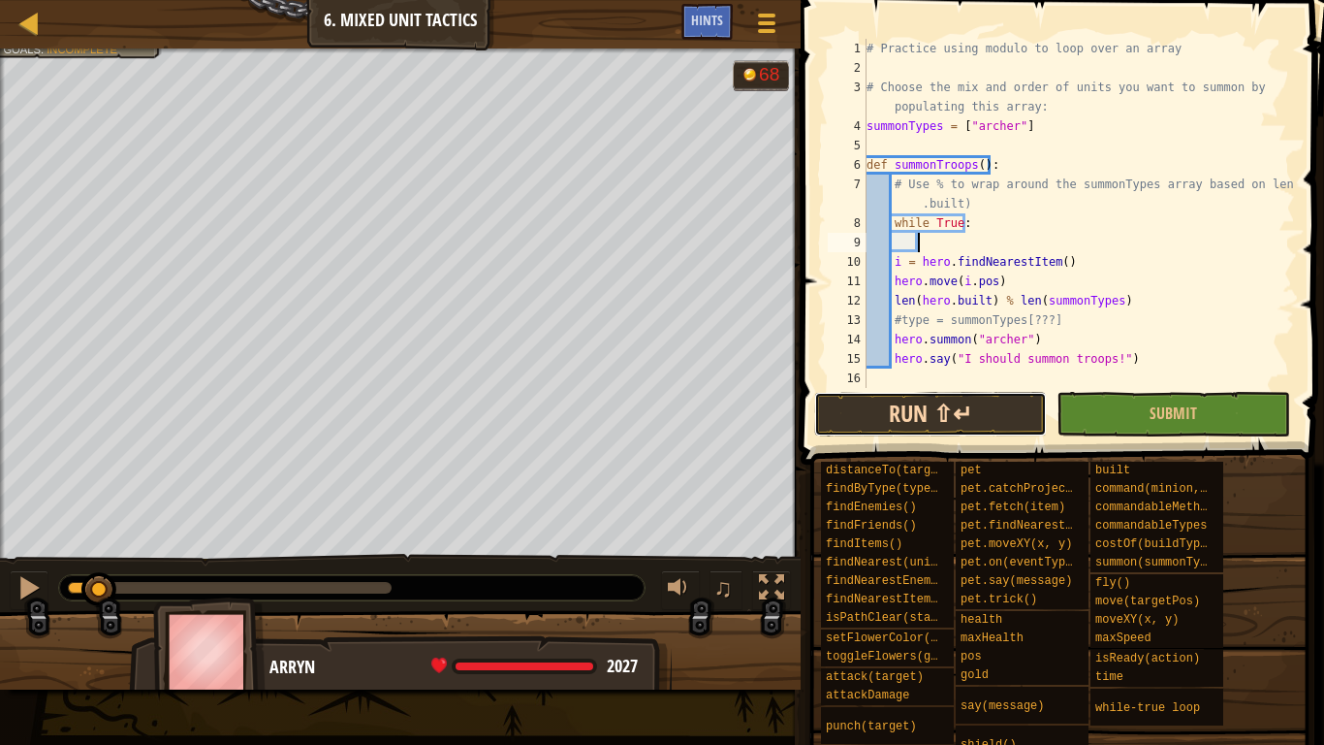
click at [944, 416] on button "Run ⇧↵" at bounding box center [930, 414] width 233 height 45
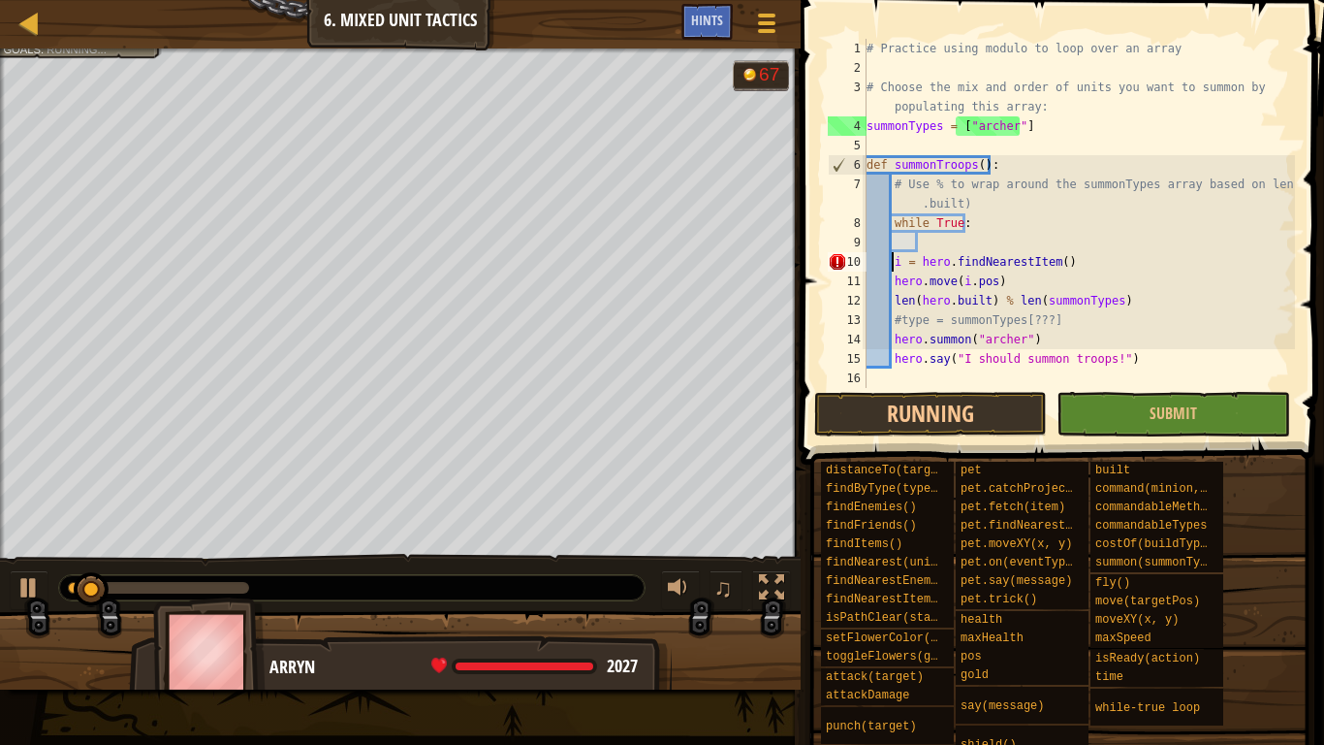
click at [893, 264] on div "# Practice using modulo to loop over an array # Choose the mix and order of uni…" at bounding box center [1079, 233] width 432 height 388
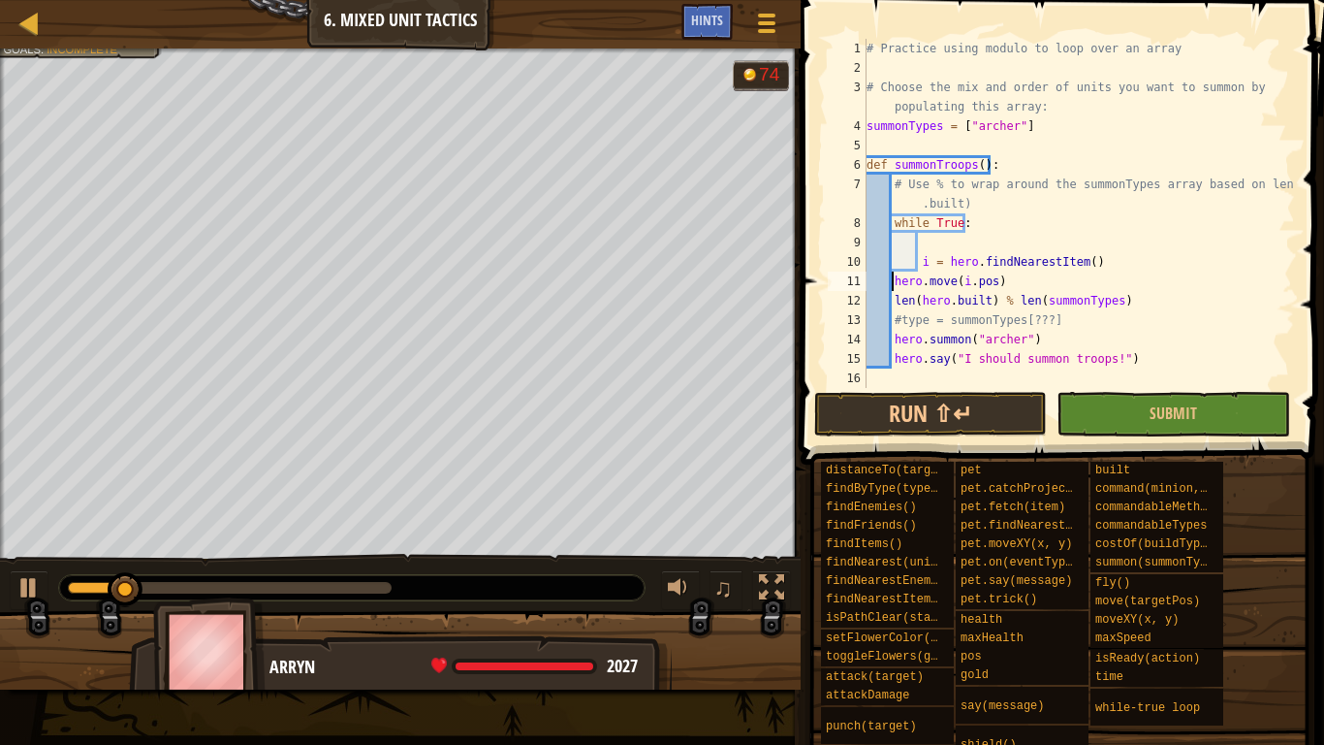
click at [893, 282] on div "# Practice using modulo to loop over an array # Choose the mix and order of uni…" at bounding box center [1079, 233] width 432 height 388
type textarea "hero.move(i.pos)"
click at [938, 404] on button "Run ⇧↵" at bounding box center [930, 414] width 233 height 45
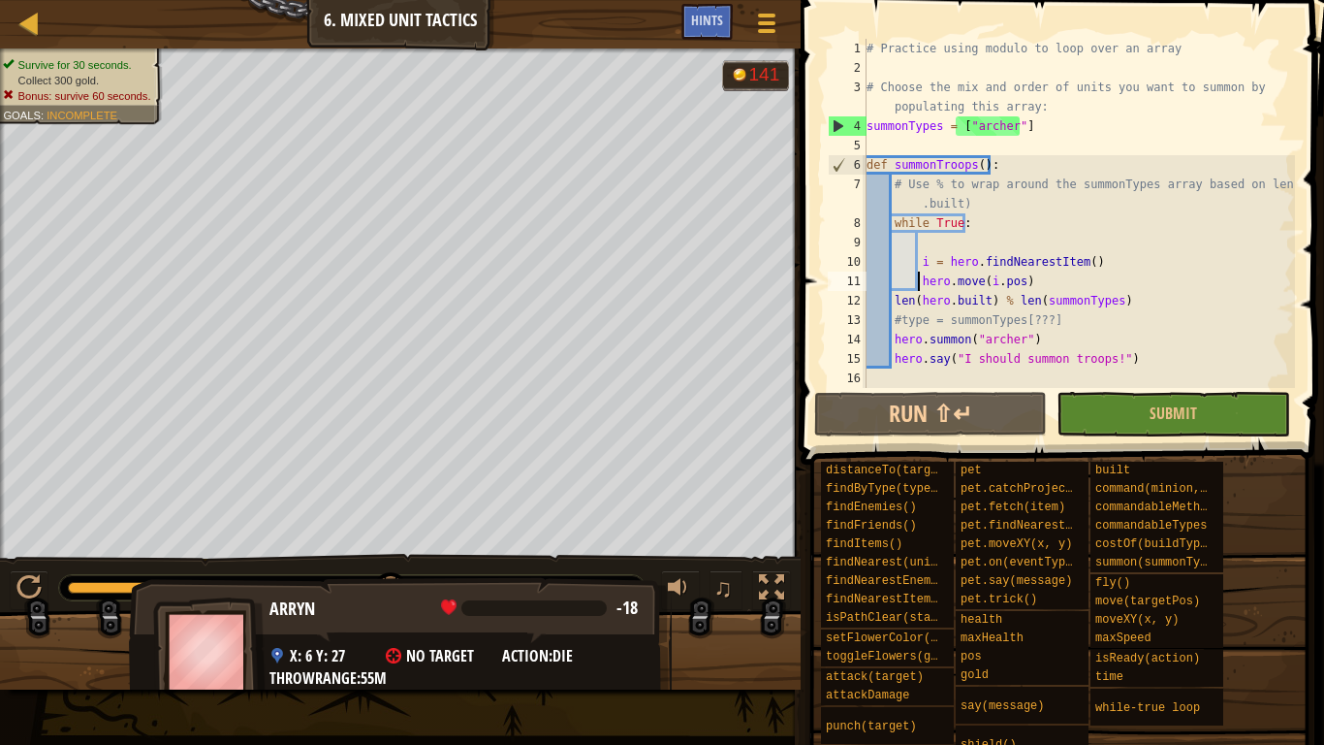
drag, startPoint x: 188, startPoint y: 583, endPoint x: 395, endPoint y: 637, distance: 213.5
click at [412, 620] on div "Survive for 30 seconds. Collect 300 gold. Bonus: survive 60 seconds. Goals : In…" at bounding box center [662, 368] width 1324 height 641
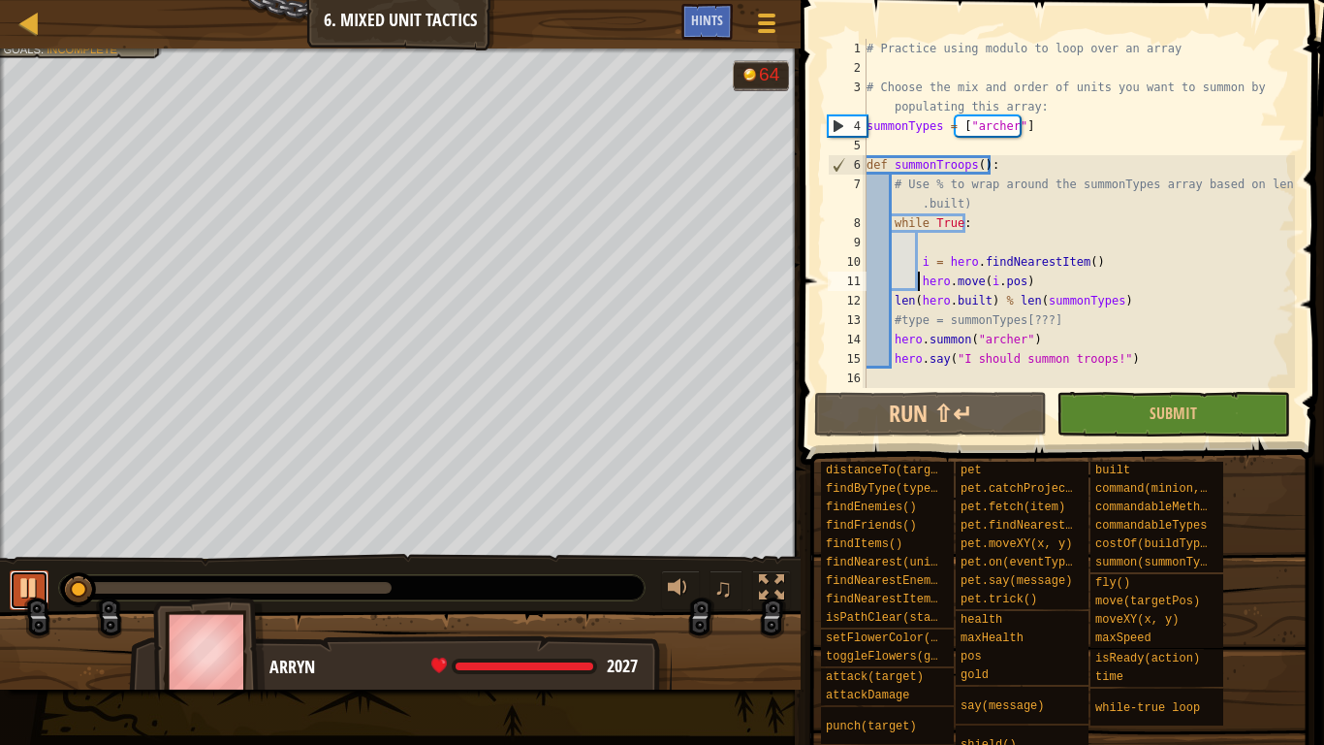
click at [38, 587] on div at bounding box center [28, 587] width 25 height 25
click at [893, 378] on div "# Practice using modulo to loop over an array # Choose the mix and order of uni…" at bounding box center [1079, 233] width 432 height 388
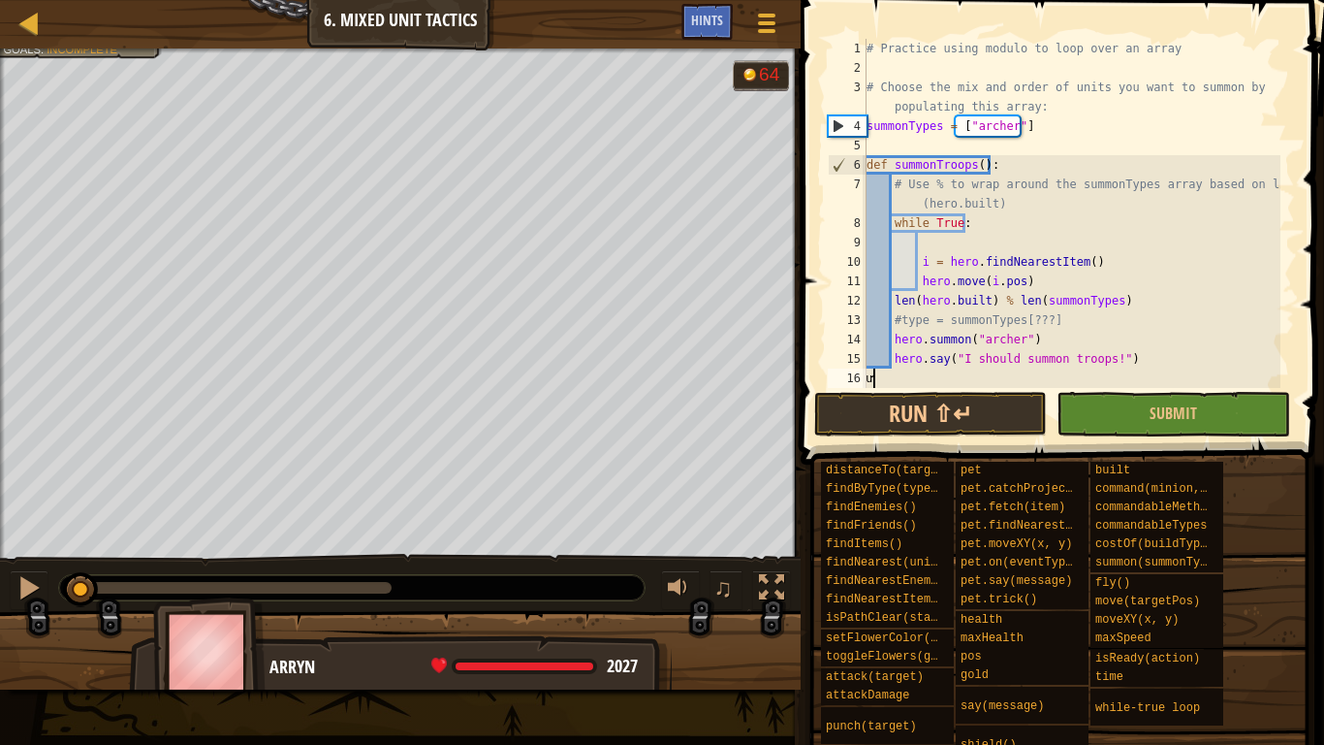
type textarea "ư"
type textarea "w"
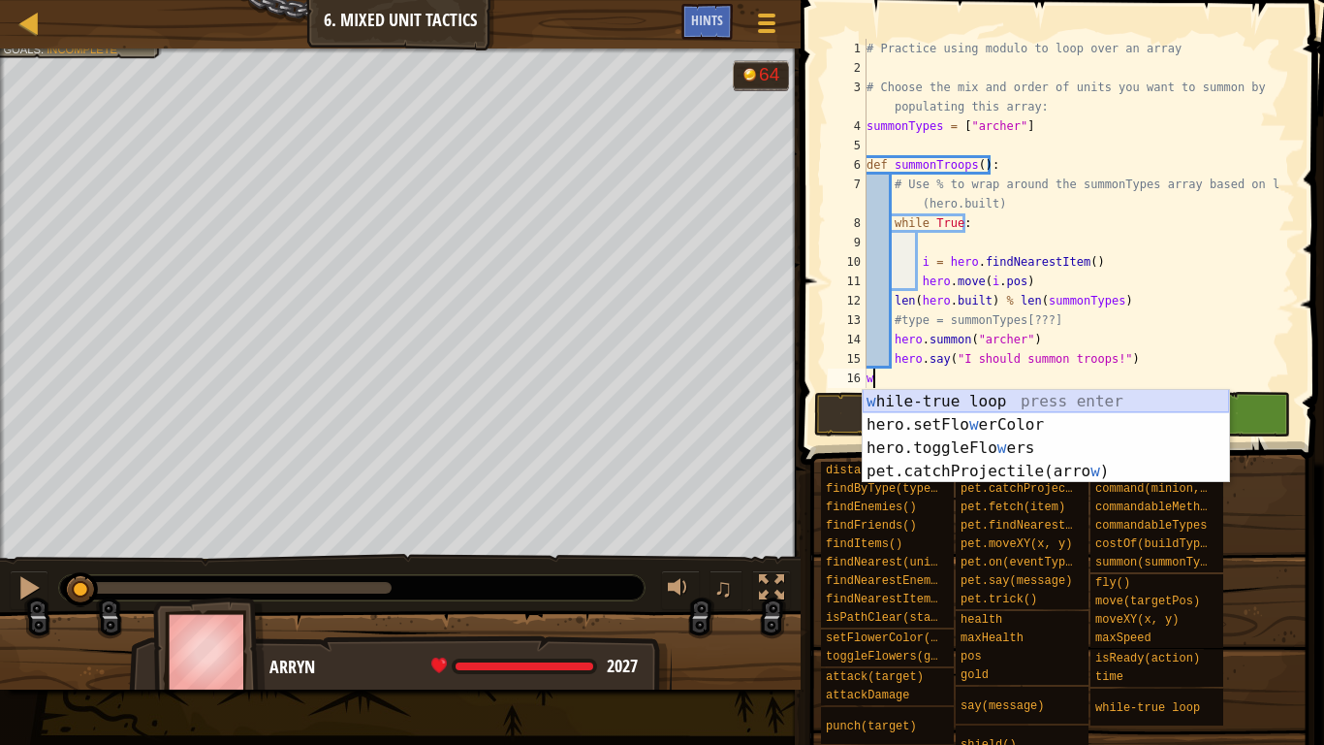
click at [910, 403] on div "w [PERSON_NAME]-true loop press enter hero.setFlo w erColor press enter hero.to…" at bounding box center [1046, 460] width 366 height 140
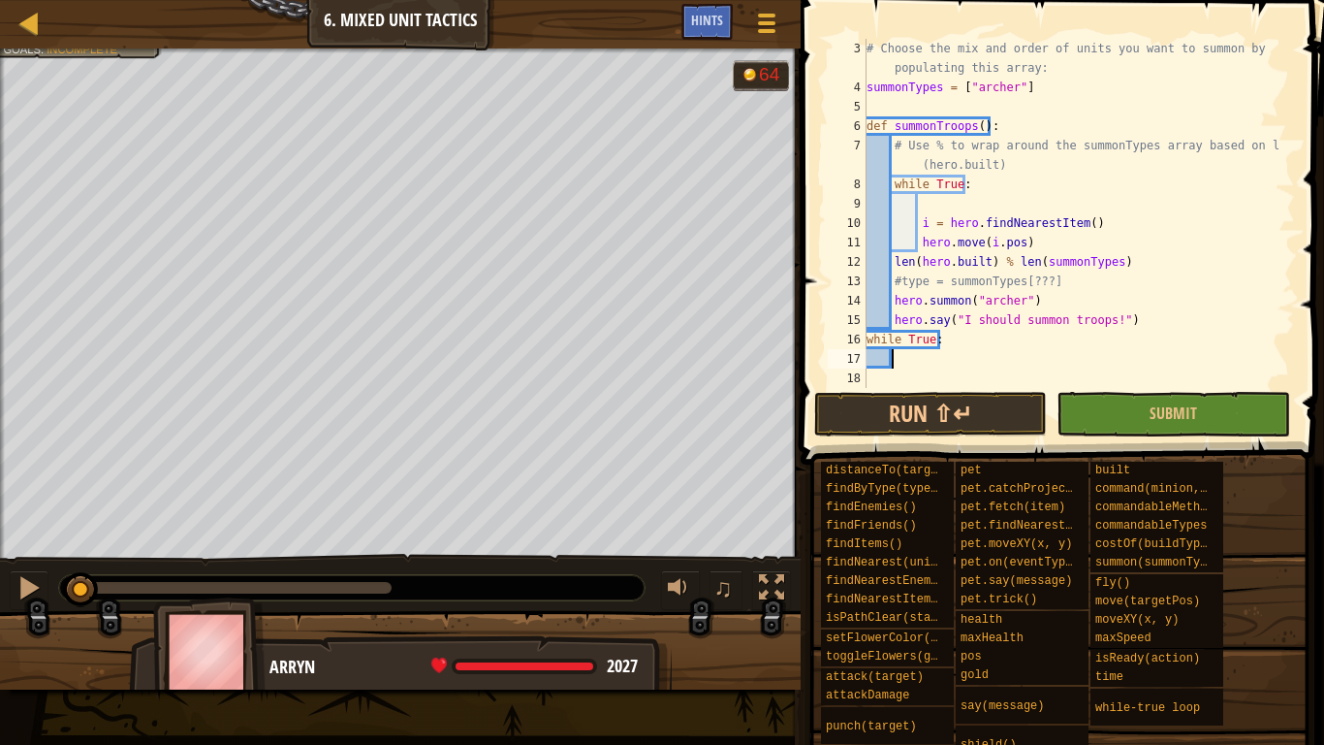
scroll to position [39, 0]
click at [909, 363] on div "# Choose the mix and order of units you want to summon by populating this array…" at bounding box center [1072, 242] width 418 height 407
drag, startPoint x: 893, startPoint y: 123, endPoint x: 980, endPoint y: 126, distance: 87.3
click at [980, 126] on div "# Choose the mix and order of units you want to summon by populating this array…" at bounding box center [1072, 242] width 418 height 407
type textarea "def summonTroops():"
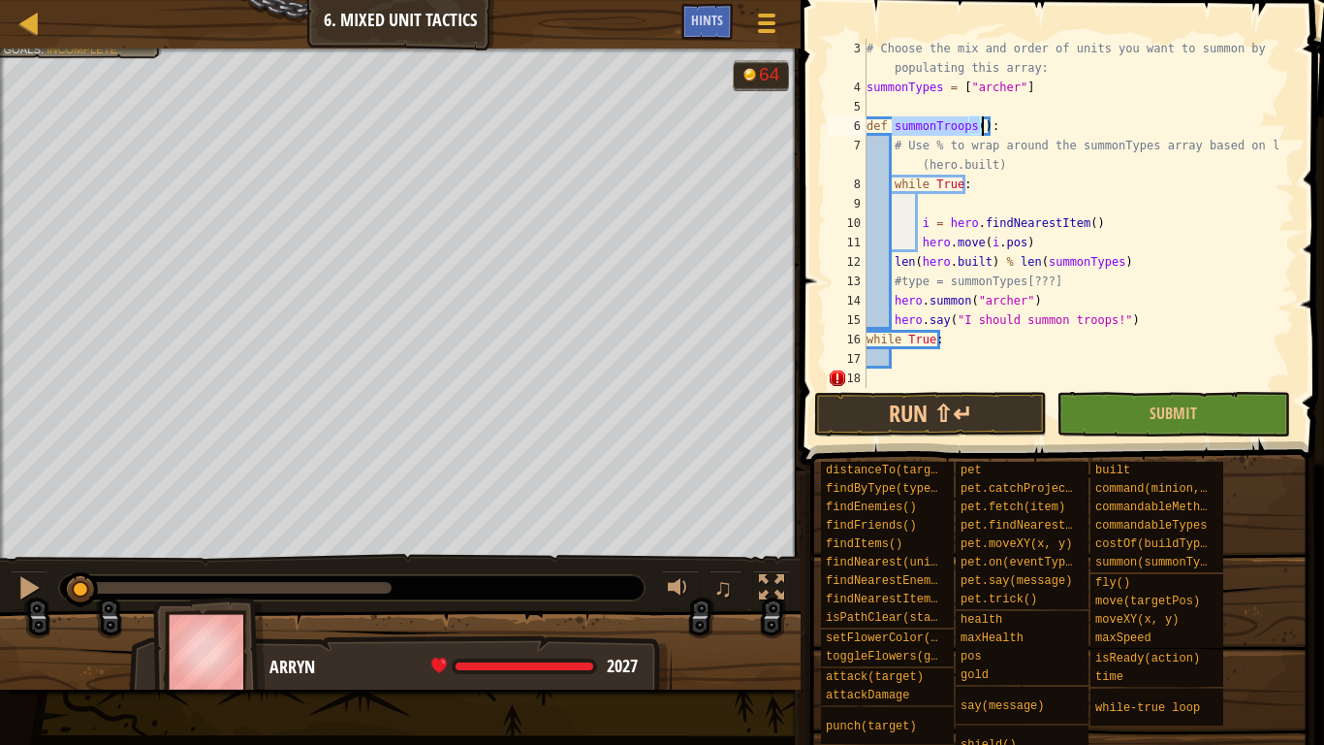
click at [913, 357] on div "# Choose the mix and order of units you want to summon by populating this array…" at bounding box center [1072, 242] width 418 height 407
paste textarea "summonTroops()"
click at [942, 408] on button "Run ⇧↵" at bounding box center [930, 414] width 233 height 45
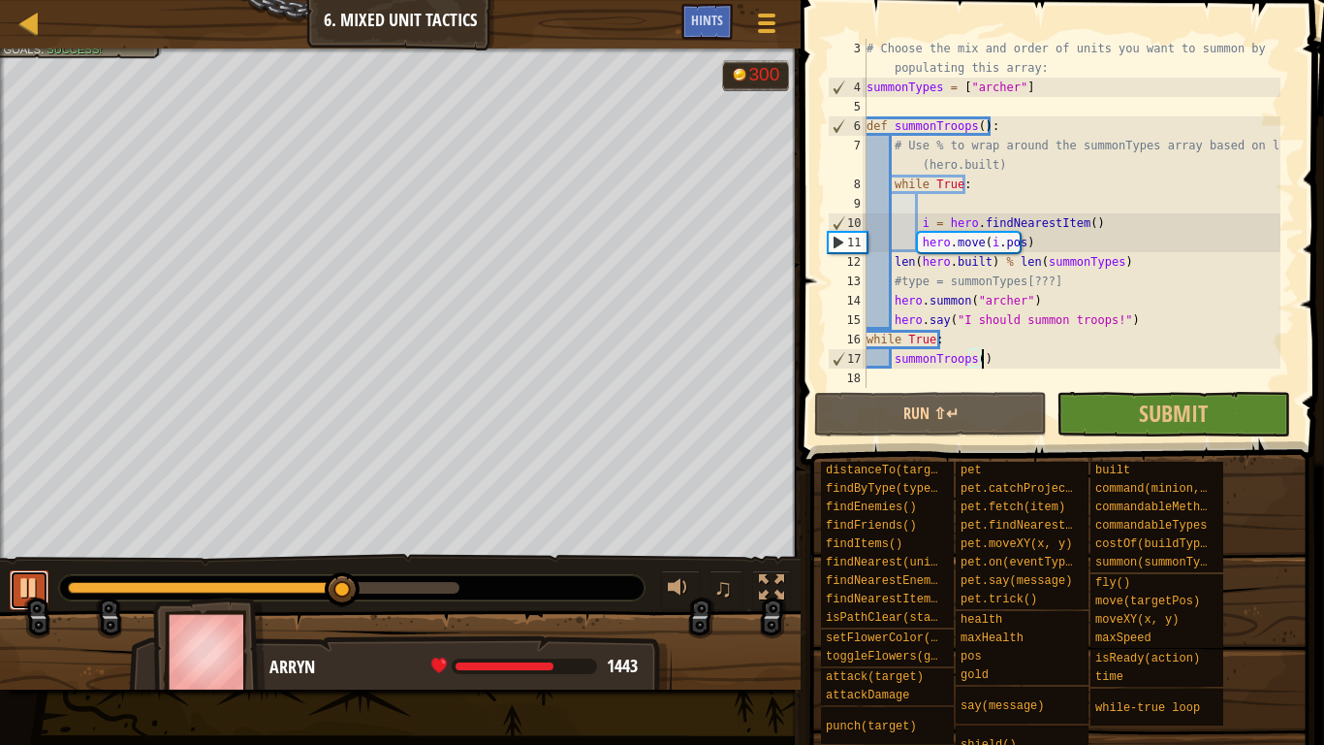
click at [26, 589] on div at bounding box center [28, 587] width 25 height 25
click at [893, 262] on div "# Choose the mix and order of units you want to summon by populating this array…" at bounding box center [1072, 242] width 418 height 407
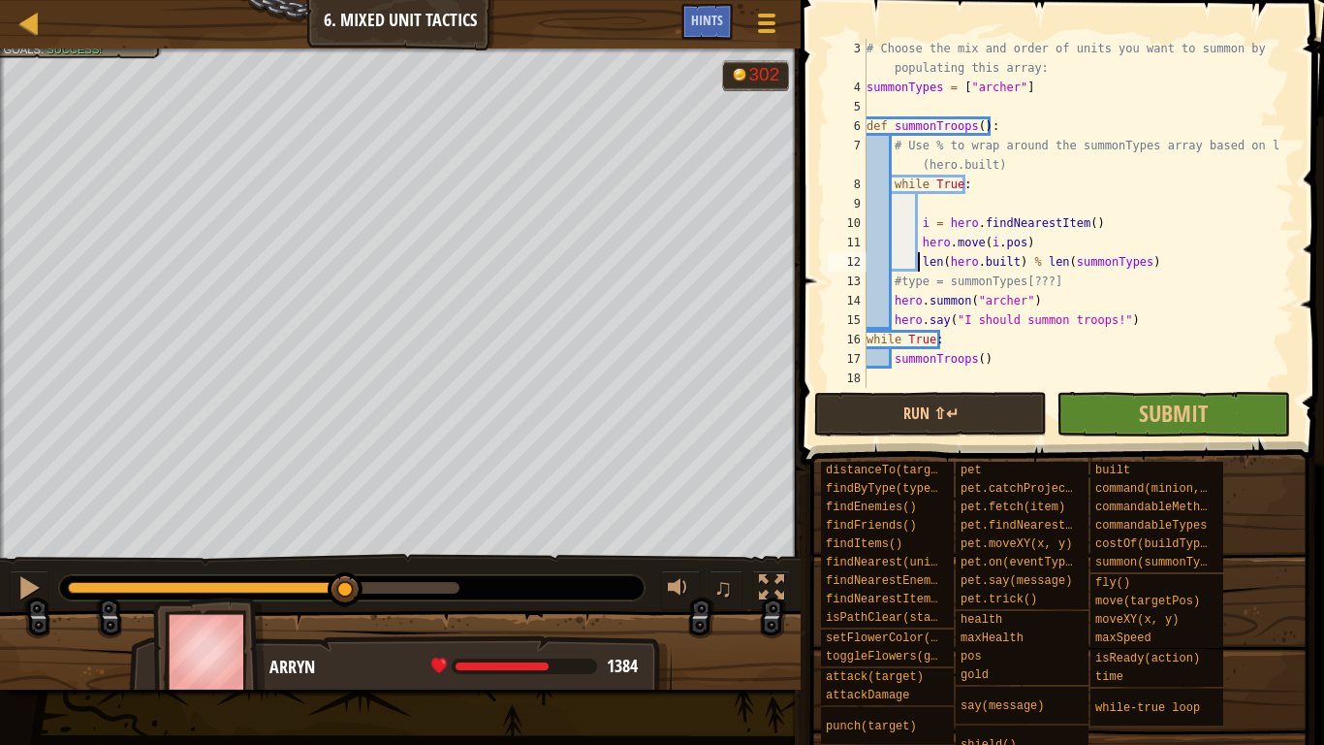
click at [889, 296] on div "# Choose the mix and order of units you want to summon by populating this array…" at bounding box center [1072, 242] width 418 height 407
click at [896, 318] on div "# Choose the mix and order of units you want to summon by populating this array…" at bounding box center [1072, 242] width 418 height 407
click at [892, 323] on div "# Choose the mix and order of units you want to summon by populating this array…" at bounding box center [1072, 242] width 418 height 407
click at [915, 417] on button "Run ⇧↵" at bounding box center [930, 414] width 233 height 45
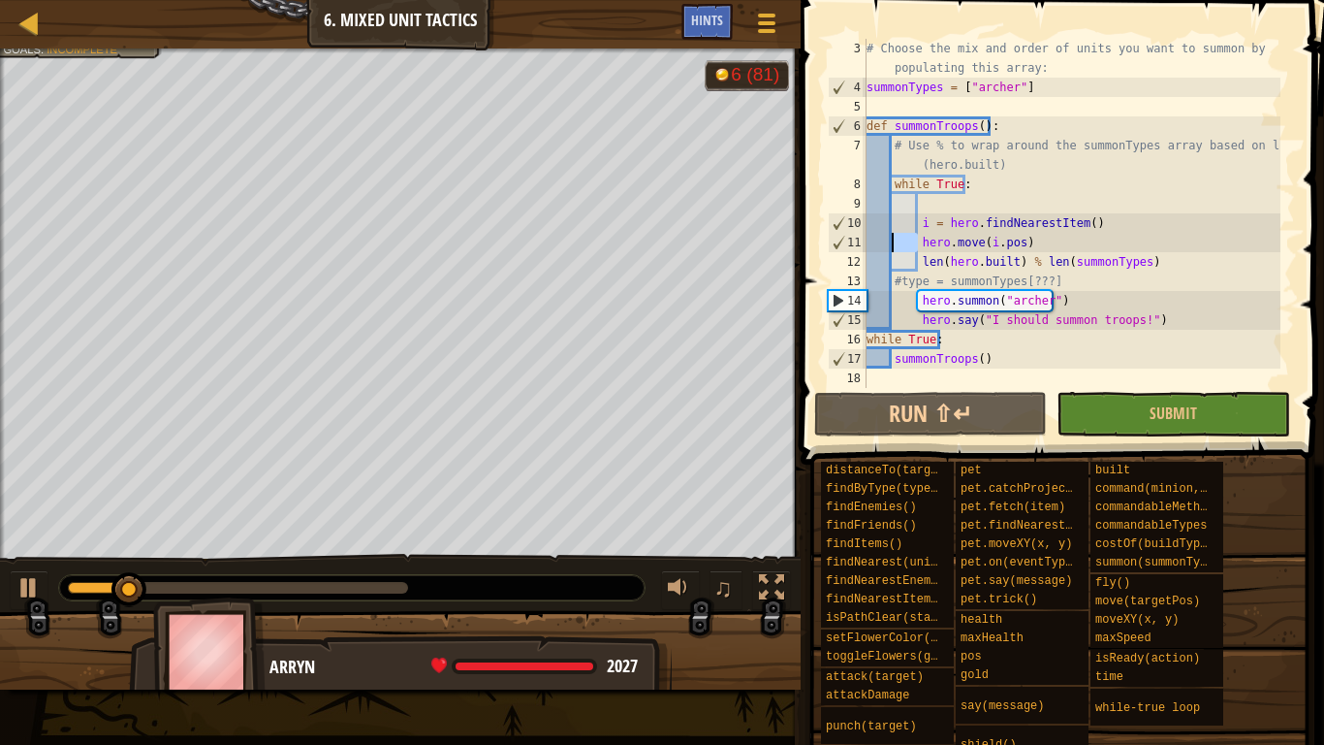
drag, startPoint x: 916, startPoint y: 241, endPoint x: 925, endPoint y: 264, distance: 23.9
click at [896, 238] on div "# Choose the mix and order of units you want to summon by populating this array…" at bounding box center [1072, 242] width 418 height 407
click at [926, 264] on div "# Choose the mix and order of units you want to summon by populating this array…" at bounding box center [1072, 242] width 418 height 407
click at [916, 263] on div "# Choose the mix and order of units you want to summon by populating this array…" at bounding box center [1072, 242] width 418 height 407
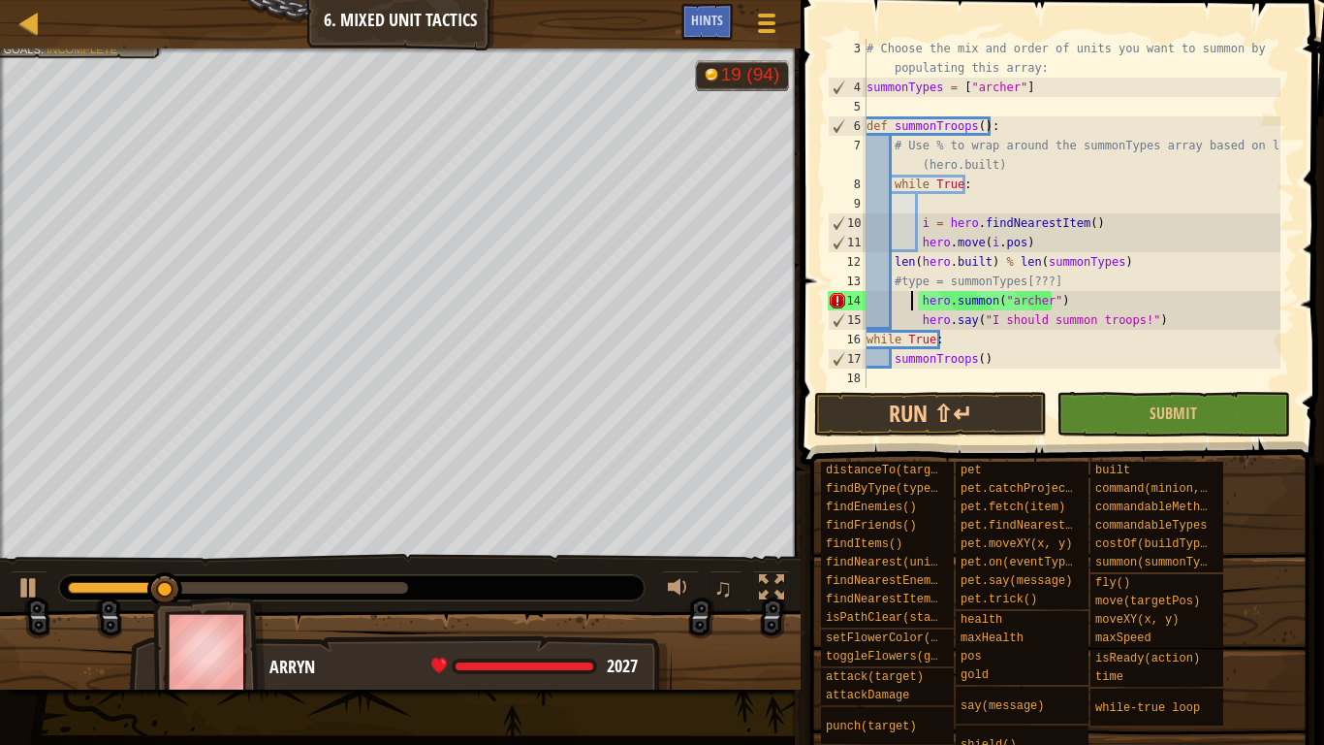
click at [914, 301] on div "# Choose the mix and order of units you want to summon by populating this array…" at bounding box center [1072, 242] width 418 height 407
click at [917, 301] on div "# Choose the mix and order of units you want to summon by populating this array…" at bounding box center [1072, 242] width 418 height 407
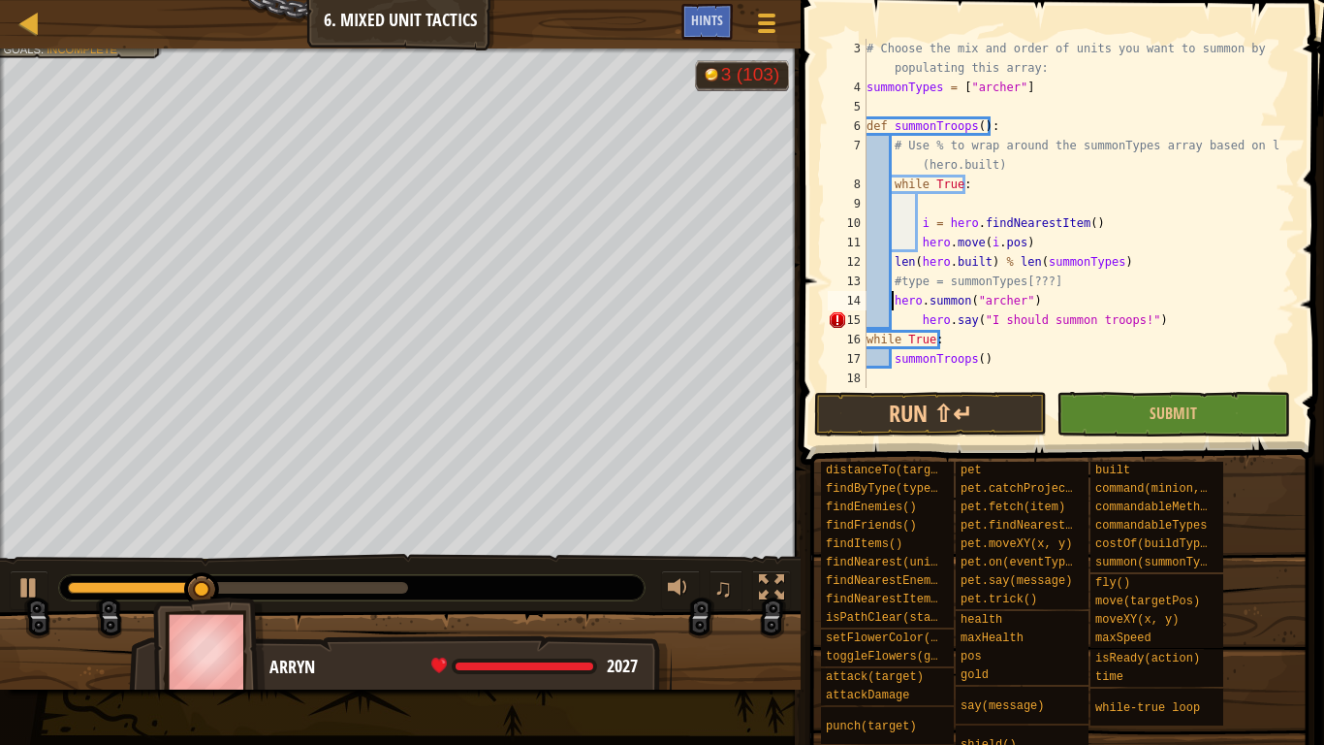
click at [919, 313] on div "# Choose the mix and order of units you want to summon by populating this array…" at bounding box center [1072, 242] width 418 height 407
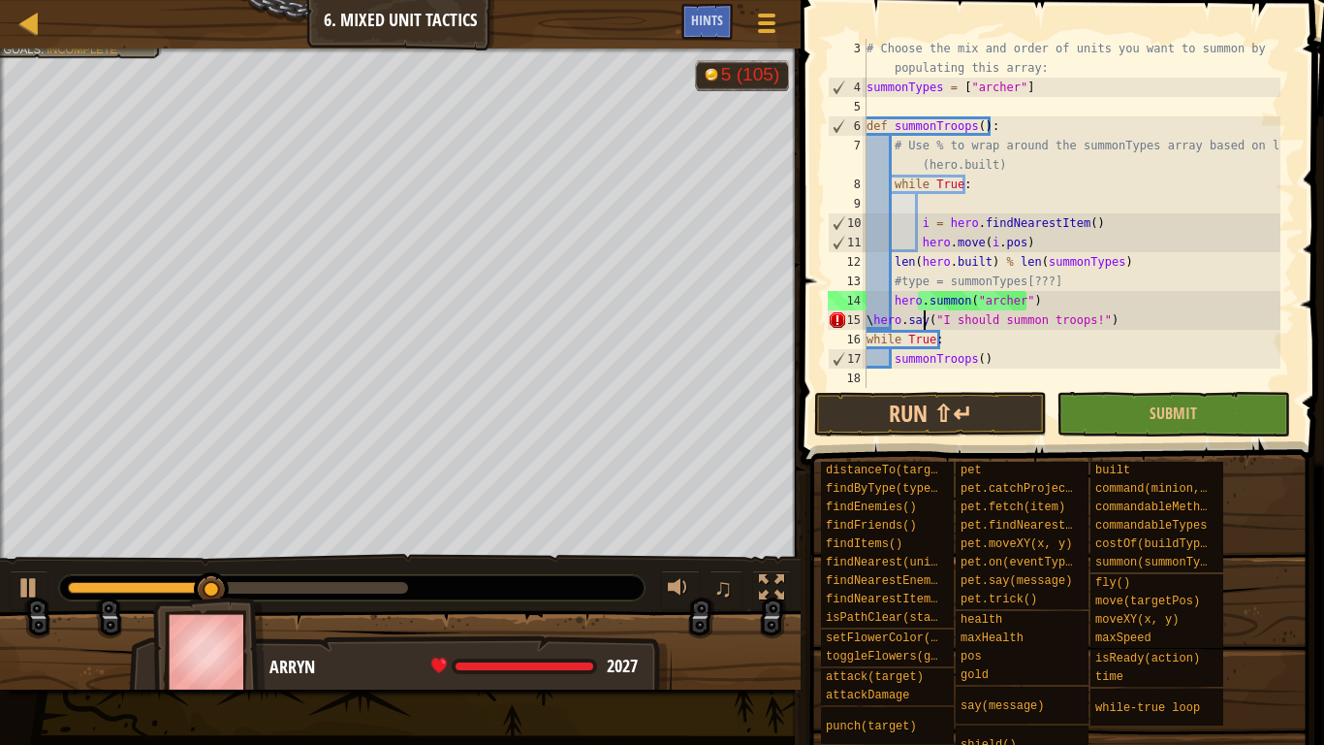
scroll to position [9, 4]
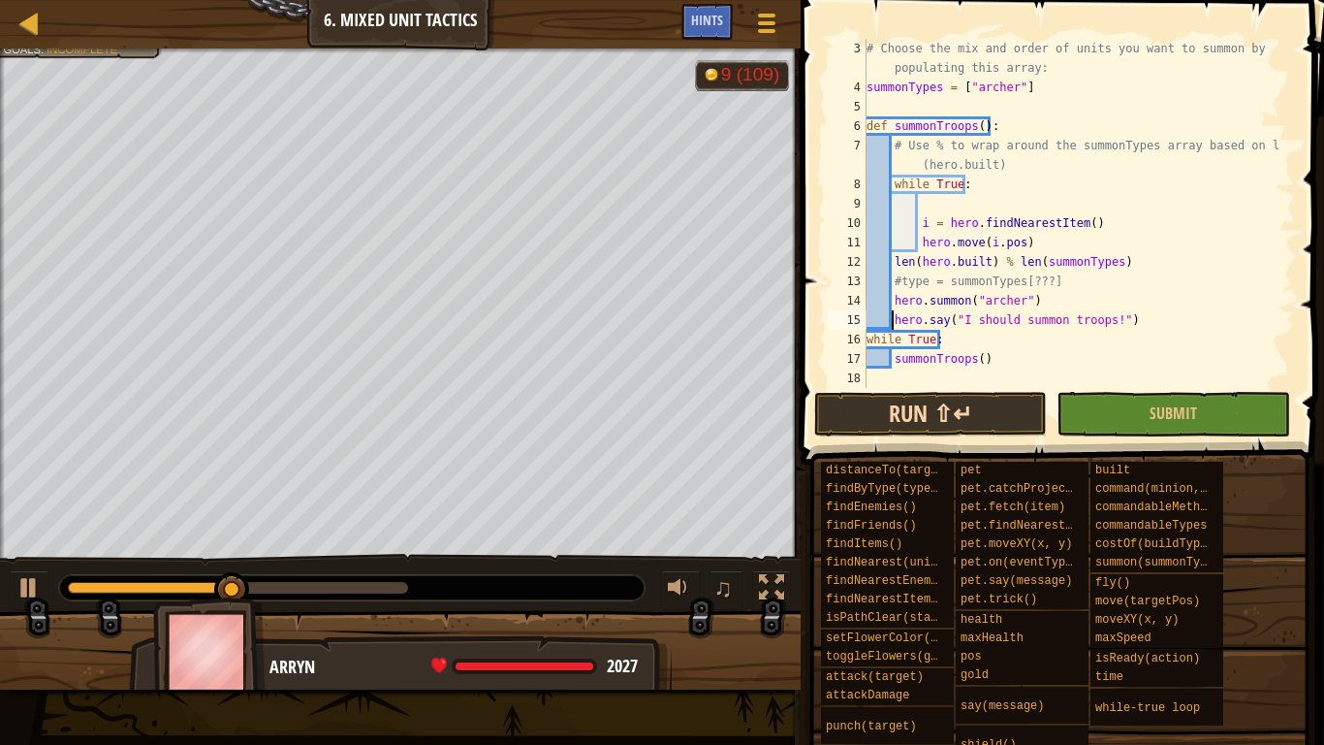
type textarea "hero.say("I should summon troops!")"
drag, startPoint x: 947, startPoint y: 416, endPoint x: 957, endPoint y: 424, distance: 12.4
click at [948, 416] on button "Run ⇧↵" at bounding box center [930, 414] width 233 height 45
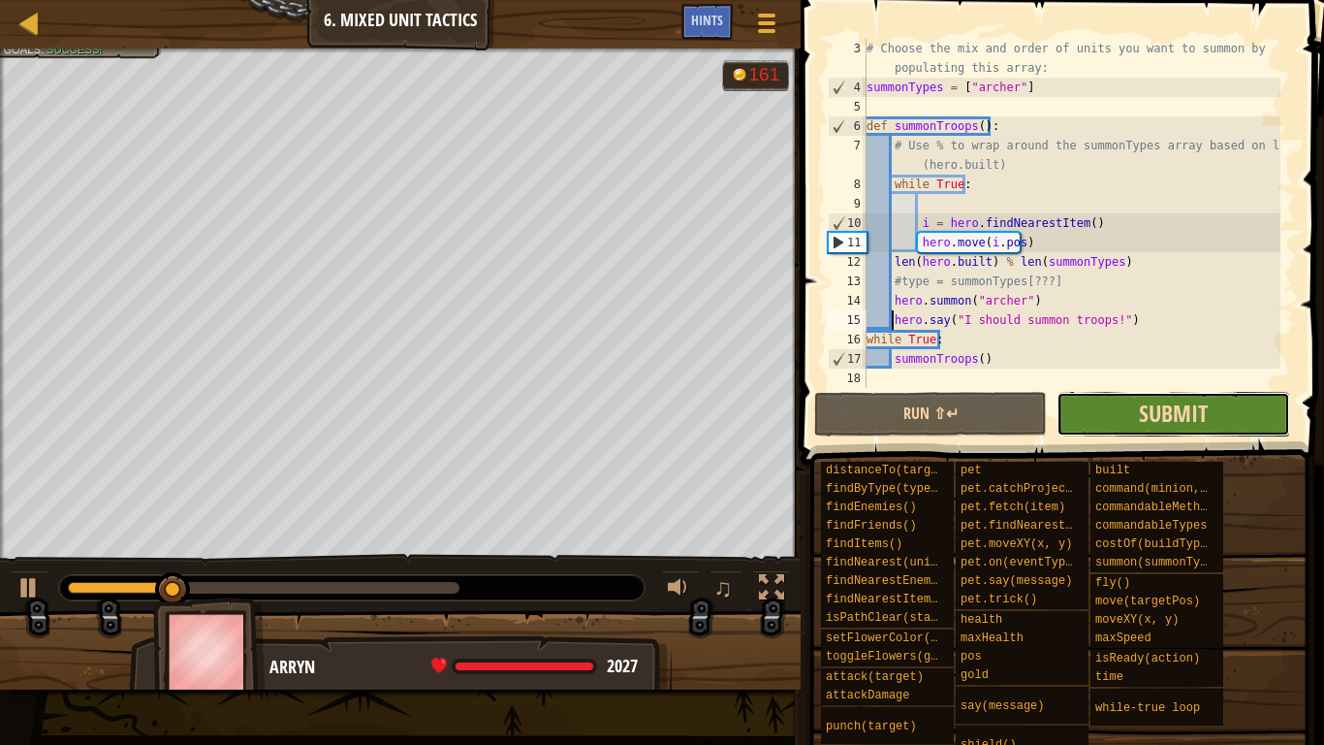
click at [1160, 419] on span "Submit" at bounding box center [1173, 412] width 69 height 31
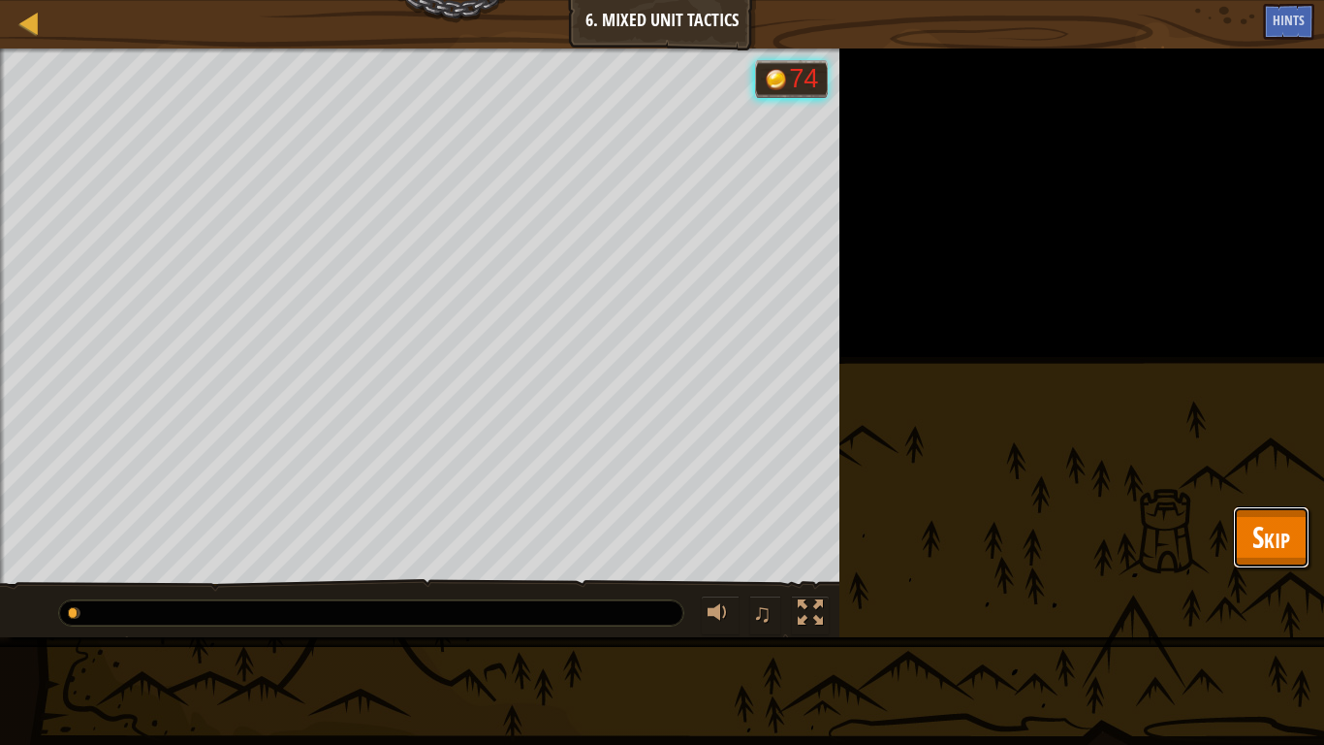
click at [1281, 550] on span "Skip" at bounding box center [1272, 537] width 38 height 40
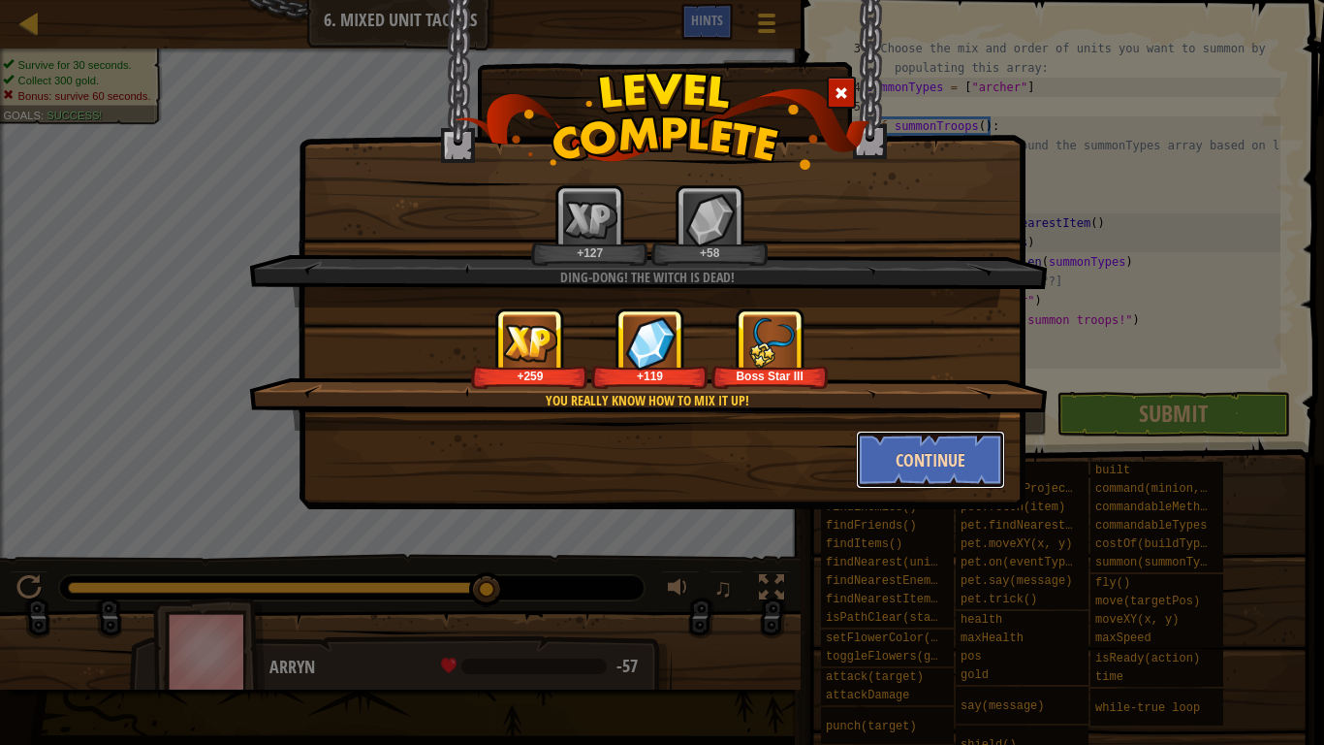
click at [932, 470] on button "Continue" at bounding box center [931, 459] width 150 height 58
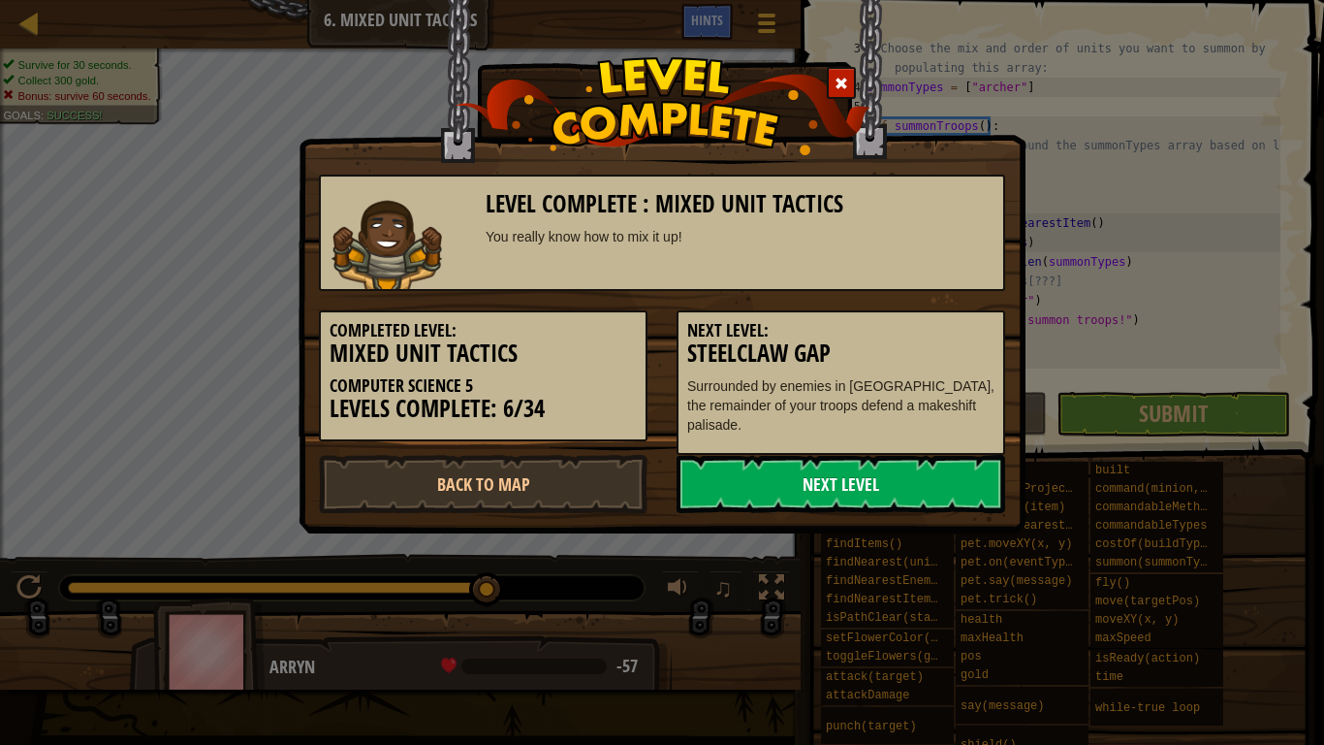
click at [838, 483] on link "Next Level" at bounding box center [841, 484] width 329 height 58
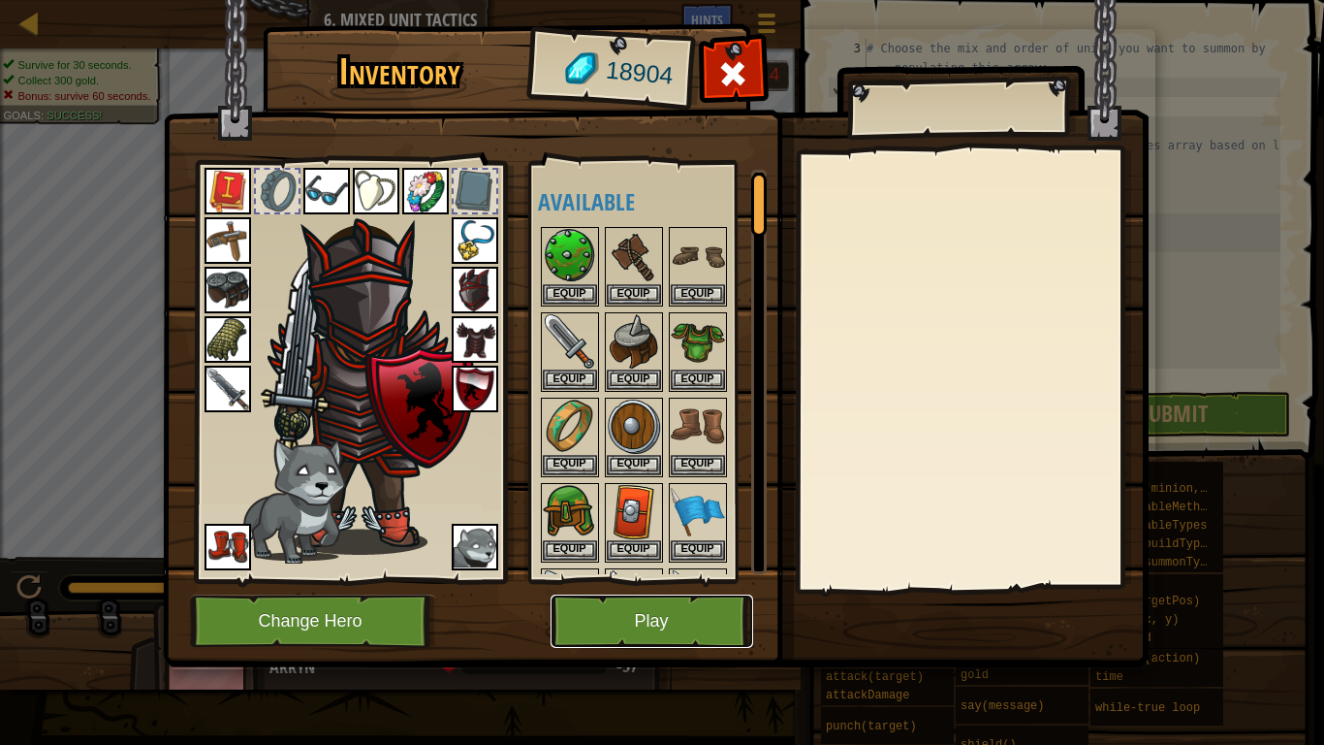
click at [701, 620] on button "Play" at bounding box center [652, 620] width 203 height 53
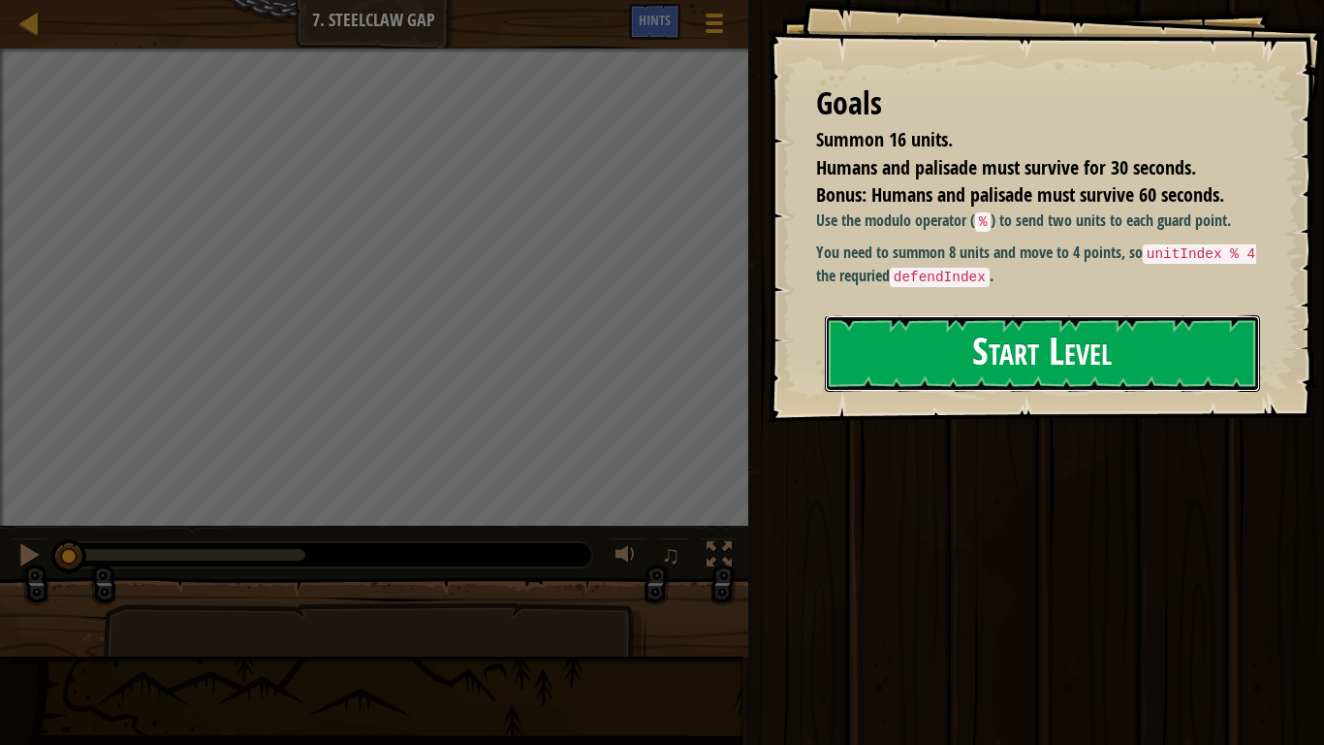
click at [1070, 392] on button "Start Level" at bounding box center [1042, 353] width 435 height 77
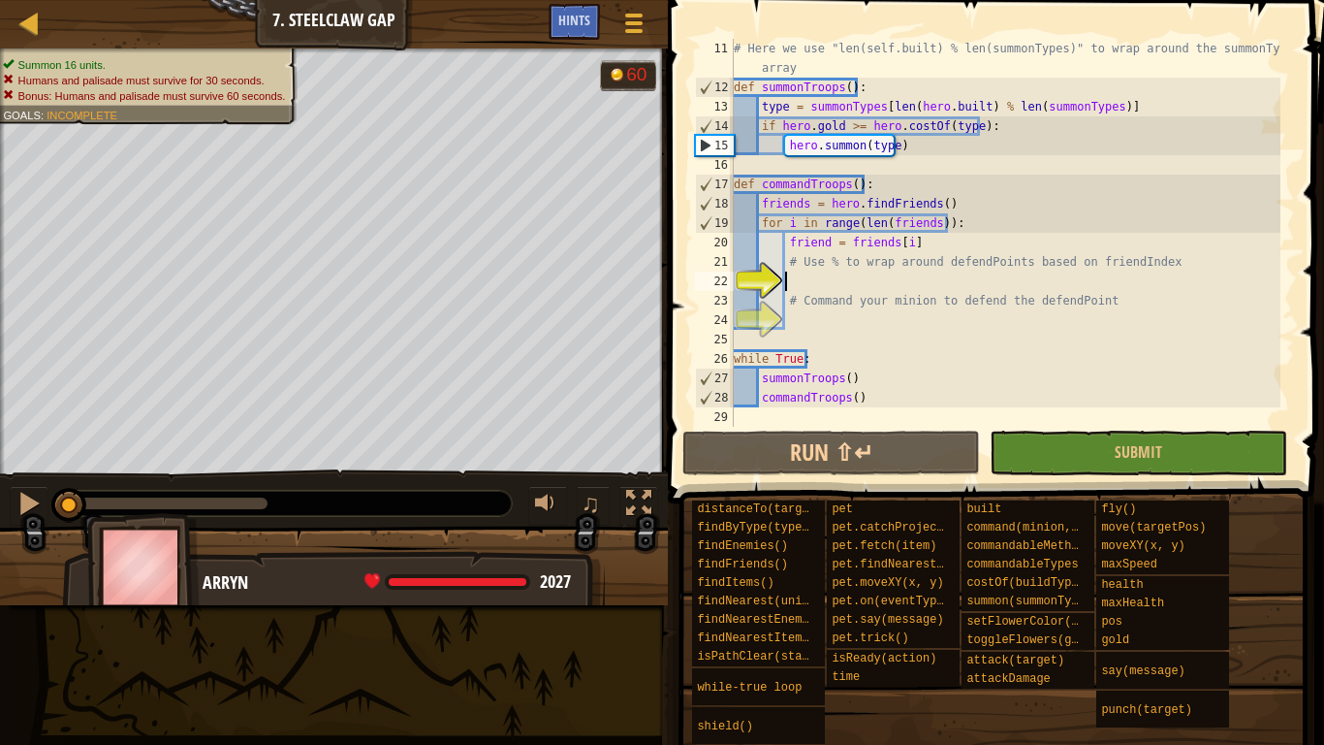
scroll to position [252, 0]
click at [555, 34] on div "Hints" at bounding box center [574, 22] width 51 height 36
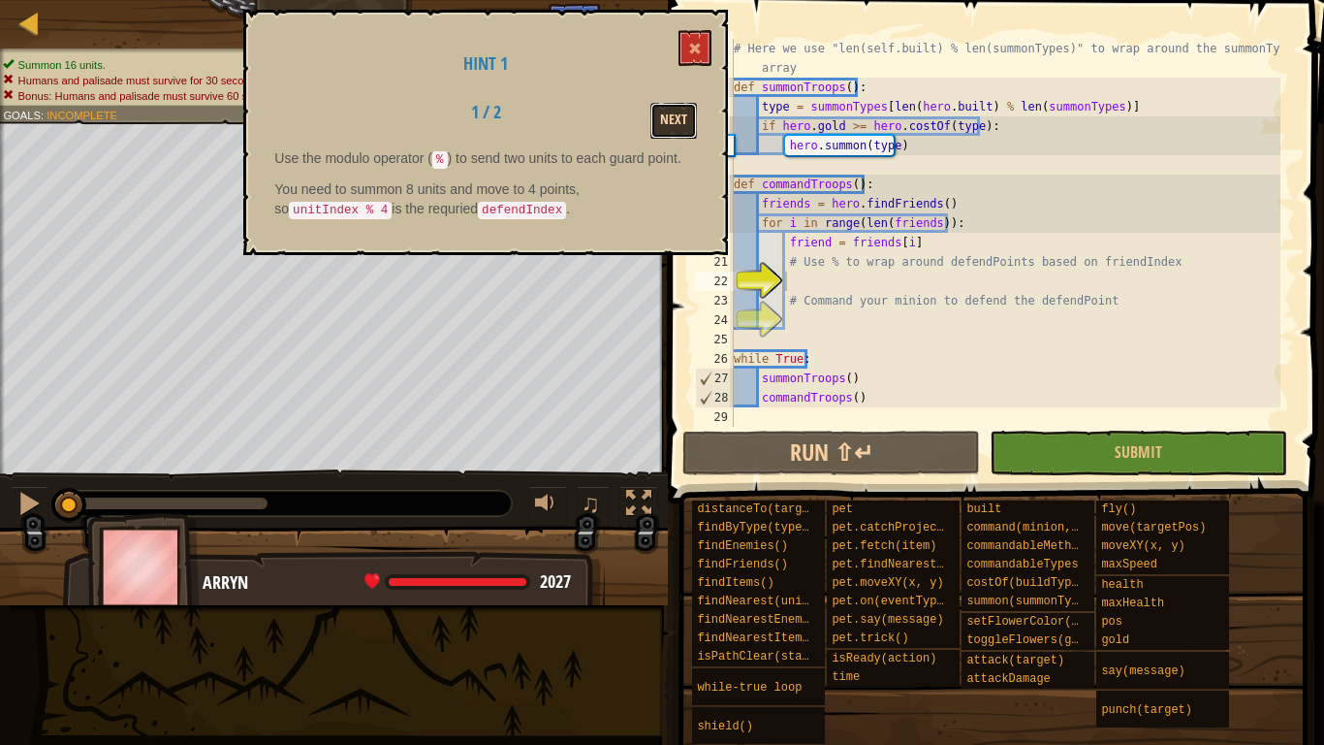
click at [677, 122] on button "Next" at bounding box center [673, 121] width 47 height 36
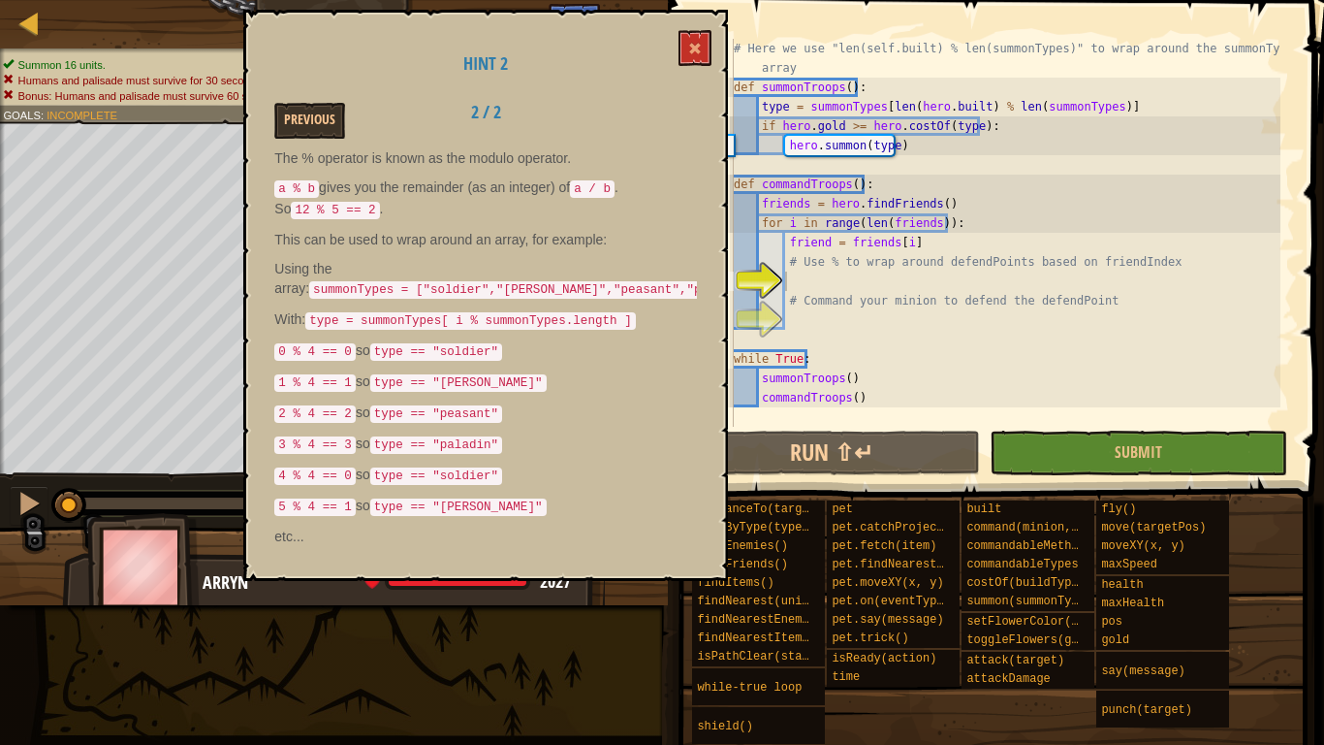
drag, startPoint x: 311, startPoint y: 315, endPoint x: 613, endPoint y: 313, distance: 301.5
click at [613, 313] on p "With: type = summonTypes[ i % summonTypes.length ]" at bounding box center [485, 319] width 423 height 21
drag, startPoint x: 604, startPoint y: 313, endPoint x: 373, endPoint y: 311, distance: 230.7
click at [373, 312] on code "type = summonTypes[ i % summonTypes.length ]" at bounding box center [470, 320] width 331 height 17
drag, startPoint x: 315, startPoint y: 312, endPoint x: 609, endPoint y: 312, distance: 293.7
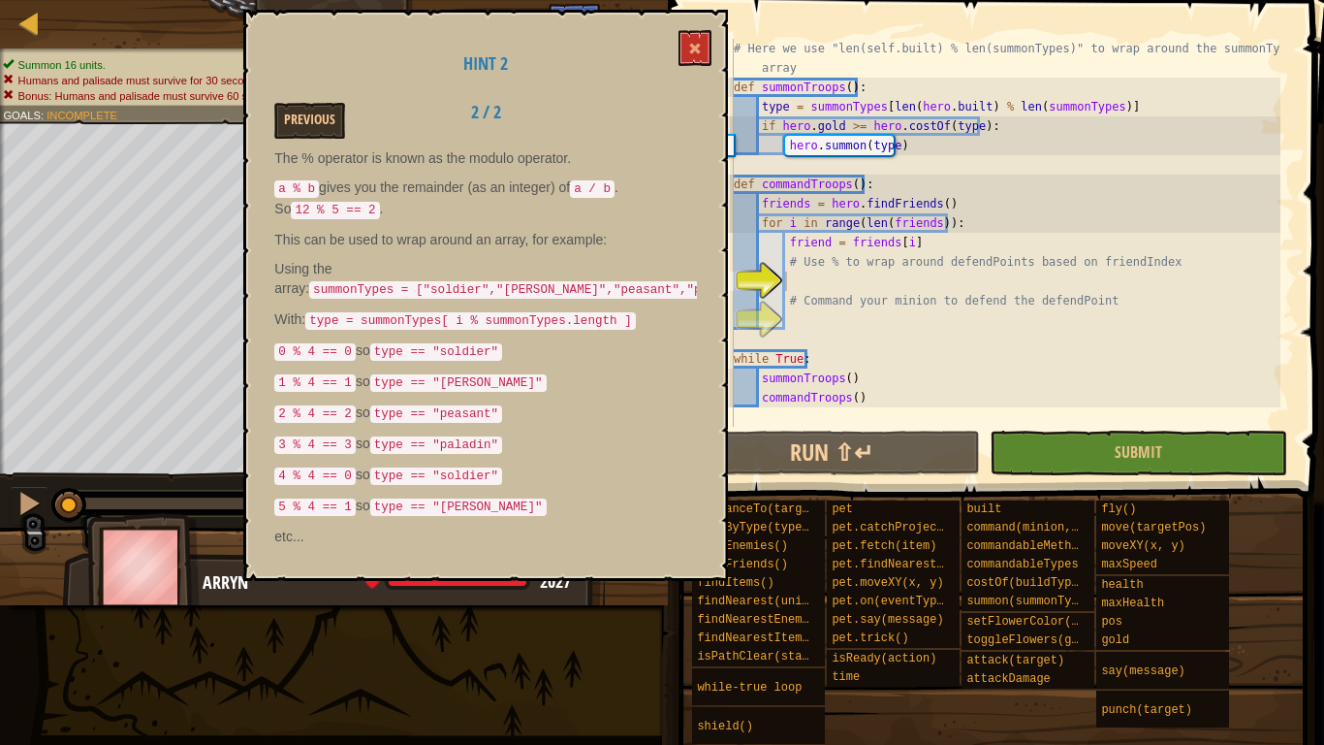
click at [609, 312] on code "type = summonTypes[ i % summonTypes.length ]" at bounding box center [470, 320] width 331 height 17
click at [15, 24] on div "Map Computer Science 5 7. Steelclaw Gap Game Menu Done Hints" at bounding box center [334, 24] width 668 height 48
click at [25, 24] on div at bounding box center [29, 23] width 24 height 24
select select "en-[GEOGRAPHIC_DATA]"
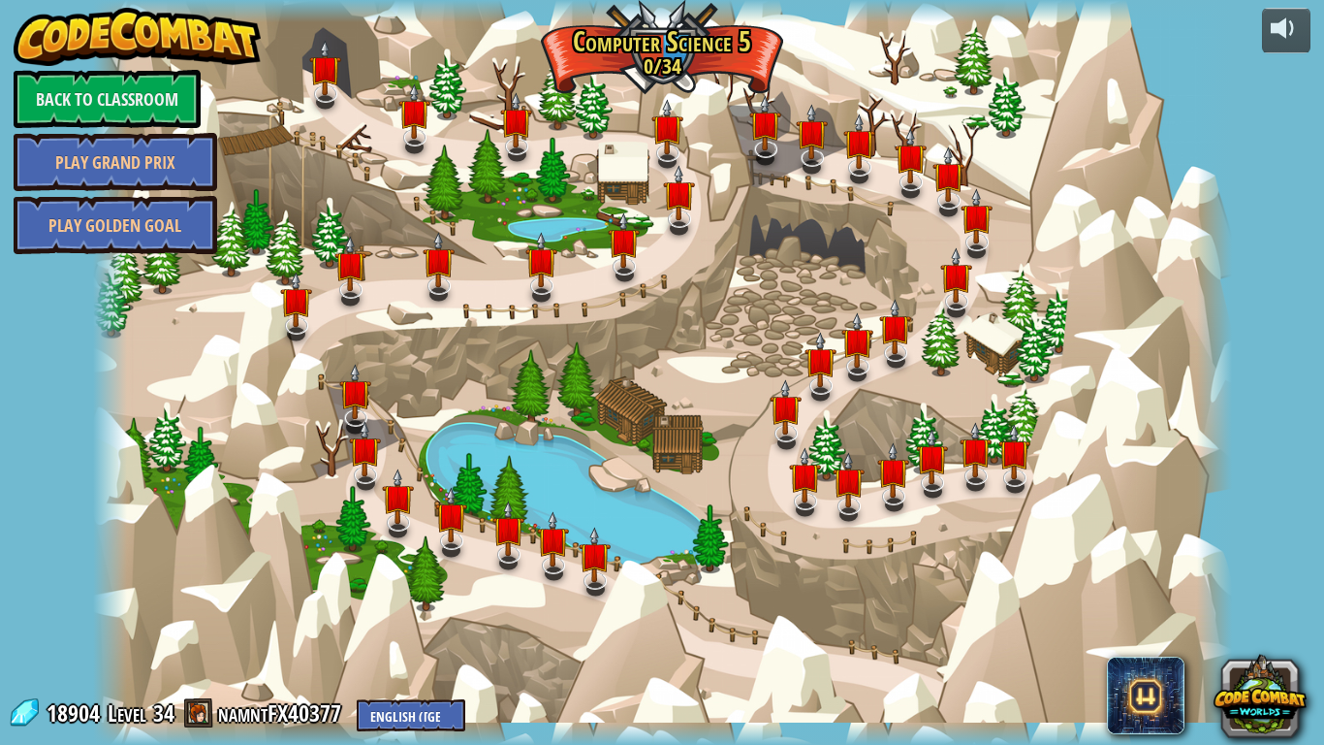
select select "en-[GEOGRAPHIC_DATA]"
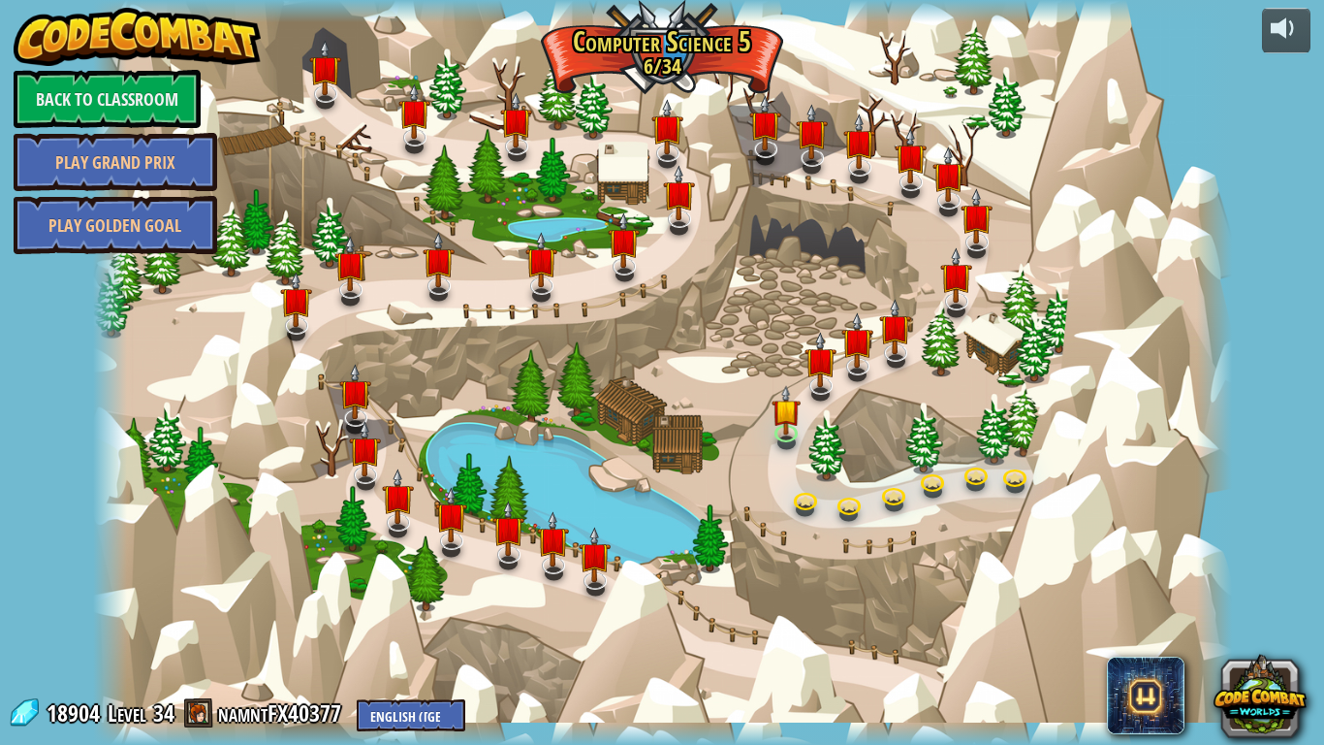
select select "en-[GEOGRAPHIC_DATA]"
